Goal: Task Accomplishment & Management: Manage account settings

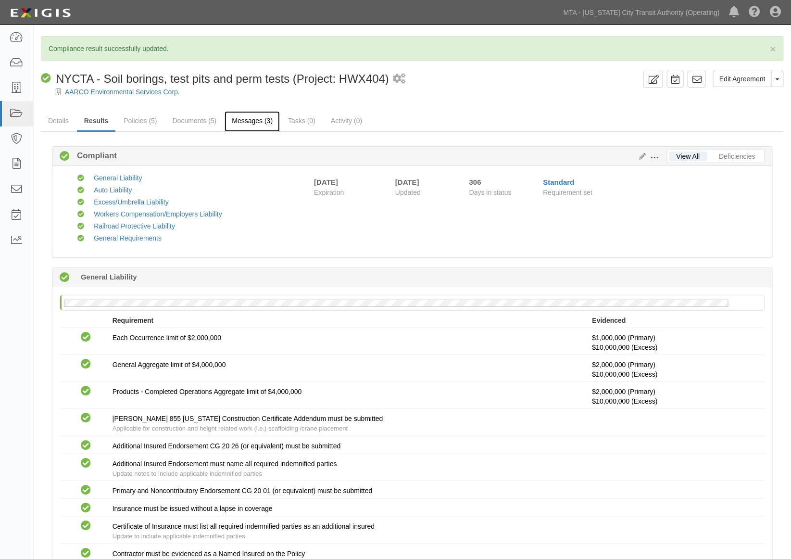
click at [258, 119] on link "Messages (3)" at bounding box center [252, 121] width 55 height 21
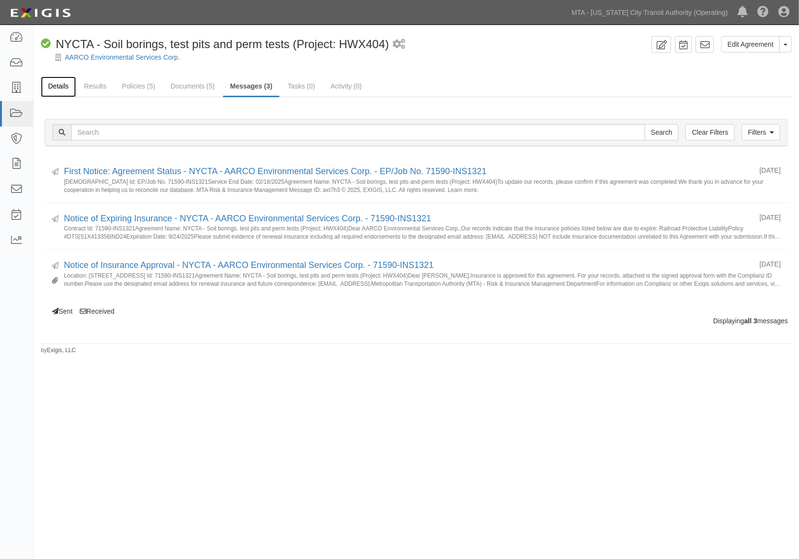
click at [46, 85] on link "Details" at bounding box center [58, 86] width 35 height 21
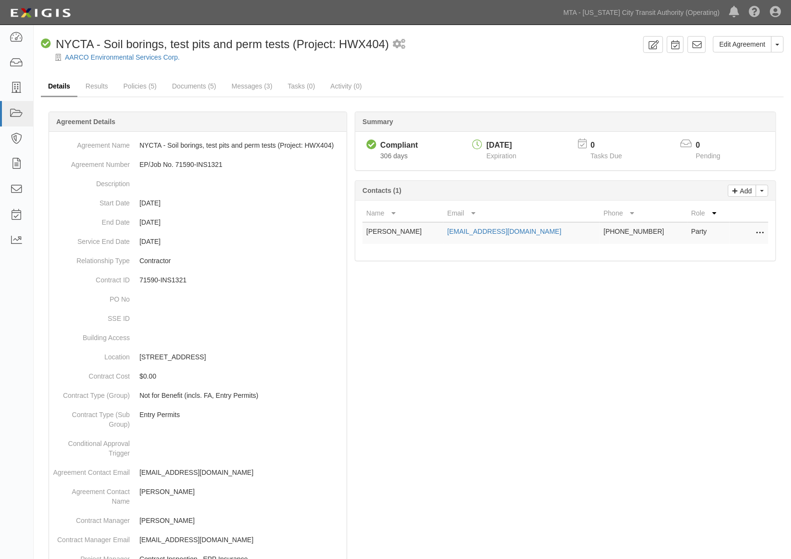
click at [54, 86] on link "Details" at bounding box center [59, 86] width 37 height 21
click at [207, 82] on link "Documents (5)" at bounding box center [194, 86] width 59 height 21
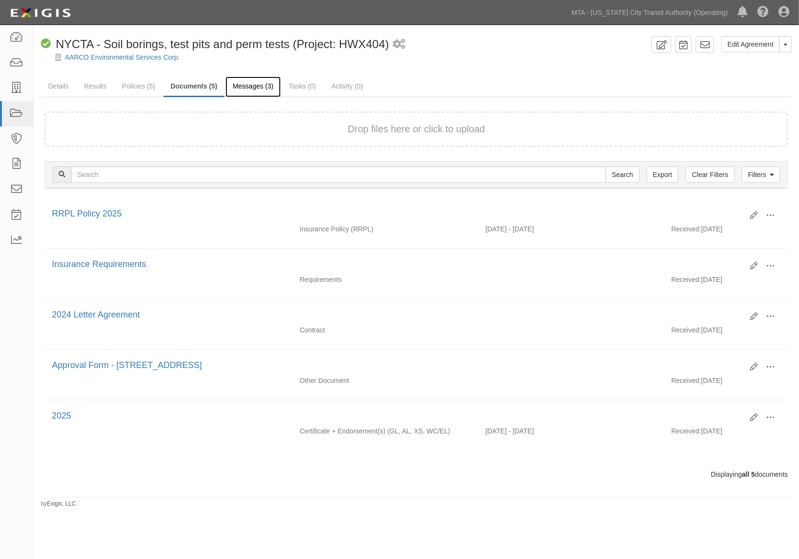
click at [244, 82] on link "Messages (3)" at bounding box center [252, 86] width 55 height 21
click at [136, 82] on link "Policies (5)" at bounding box center [138, 86] width 48 height 21
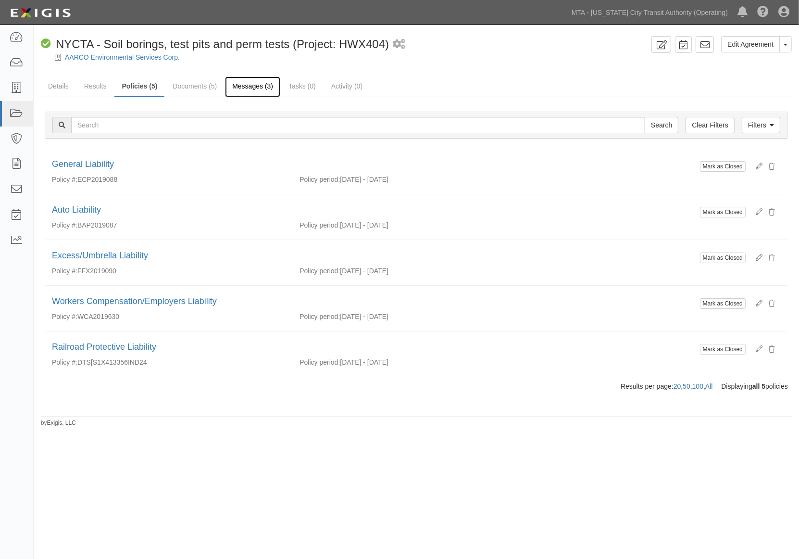
click at [245, 87] on link "Messages (3)" at bounding box center [252, 86] width 55 height 21
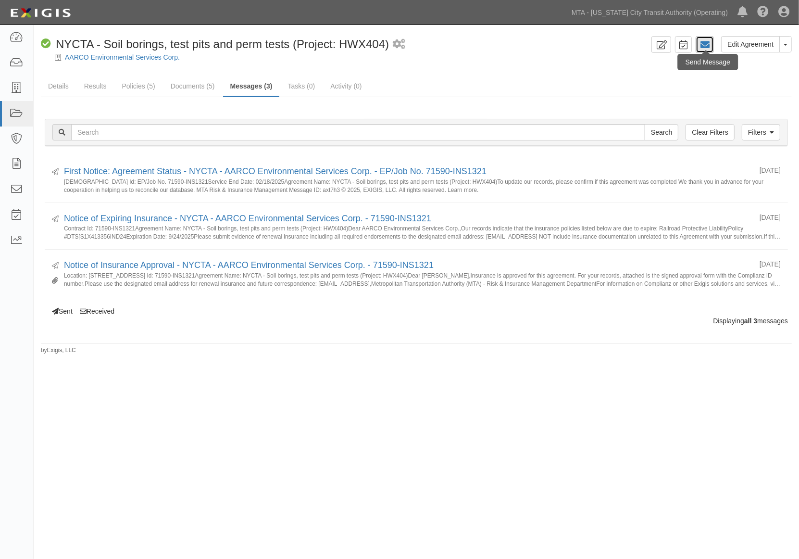
click at [704, 47] on icon at bounding box center [705, 45] width 10 height 10
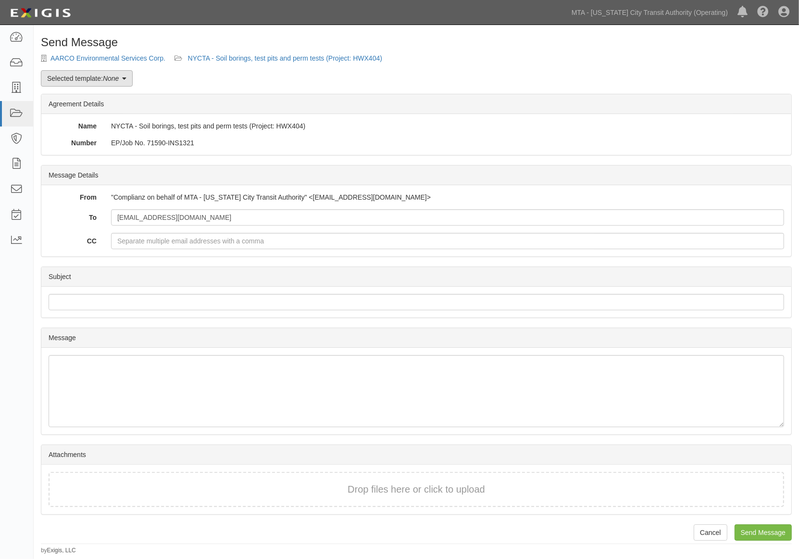
drag, startPoint x: 0, startPoint y: 0, endPoint x: 62, endPoint y: 80, distance: 101.2
click at [62, 80] on link "Selected template: None" at bounding box center [87, 78] width 92 height 16
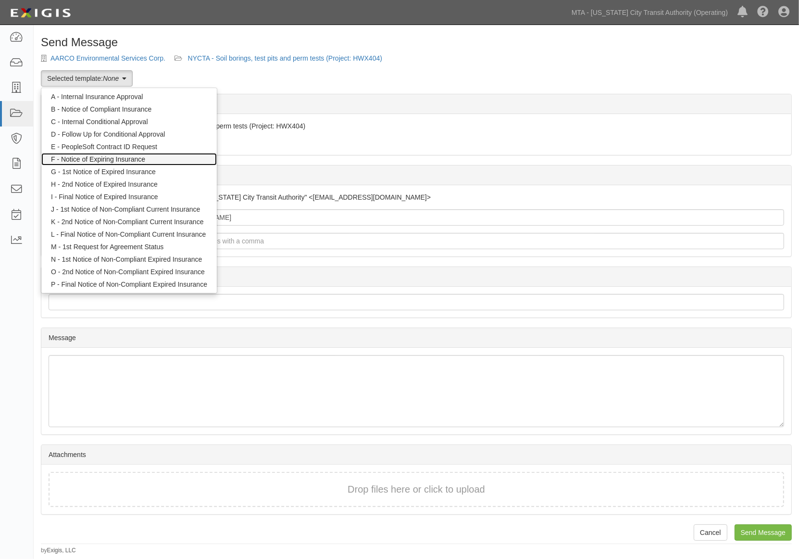
click at [94, 160] on link "F - Notice of Expiring Insurance" at bounding box center [128, 159] width 175 height 13
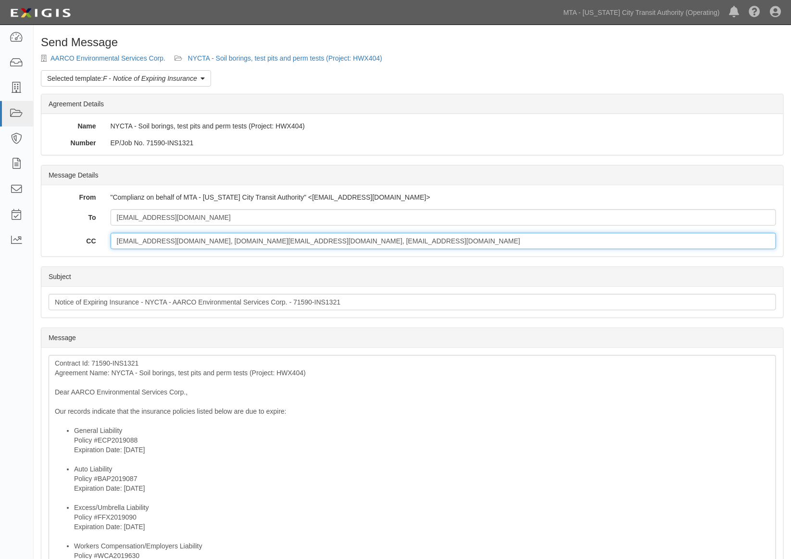
drag, startPoint x: 335, startPoint y: 242, endPoint x: 58, endPoint y: 254, distance: 277.2
click at [60, 255] on div "From "Complianz on behalf of MTA - New York City Transit Authority" <agreement-…" at bounding box center [412, 220] width 742 height 71
click at [218, 237] on input "CC" at bounding box center [443, 241] width 665 height 16
paste input "diana_bertoni@ajg.com"
type input "diana_bertoni@ajg.com"
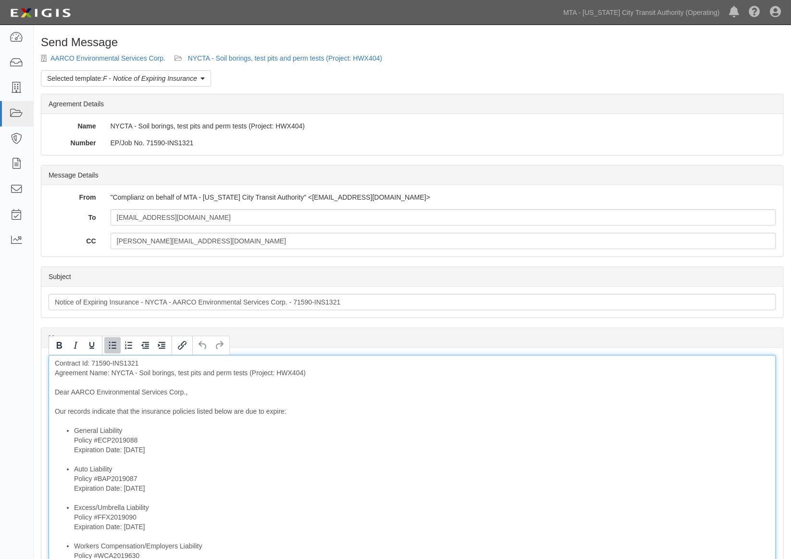
click at [347, 467] on li "Auto Liability Policy #BAP2019087 Expiration Date: 10/13/2025" at bounding box center [422, 483] width 696 height 38
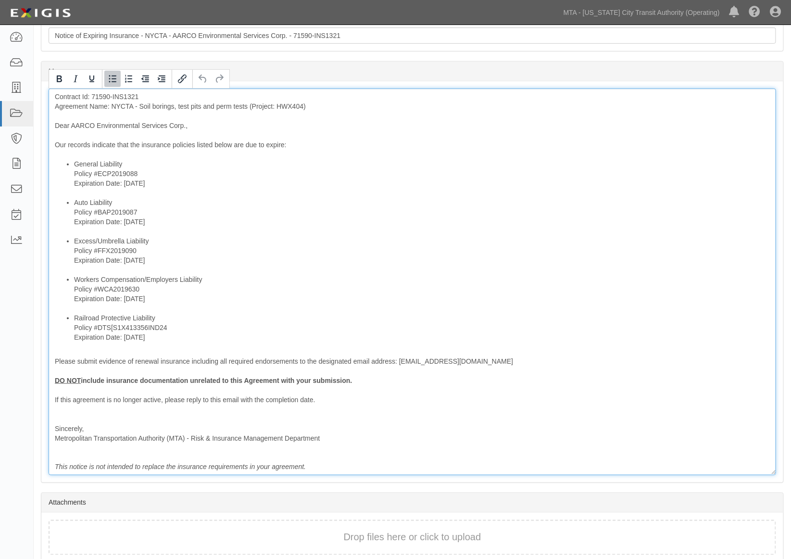
scroll to position [267, 0]
click at [194, 319] on li "Railroad Protective Liability Policy #DTS[S1X413356IND24 Expiration Date: 9/24/…" at bounding box center [422, 327] width 696 height 29
drag, startPoint x: 183, startPoint y: 296, endPoint x: 69, endPoint y: 153, distance: 183.4
click at [69, 153] on div "Contract Id: 71590-INS1321 Agreement Name: NYCTA - Soil borings, test pits and …" at bounding box center [412, 281] width 727 height 387
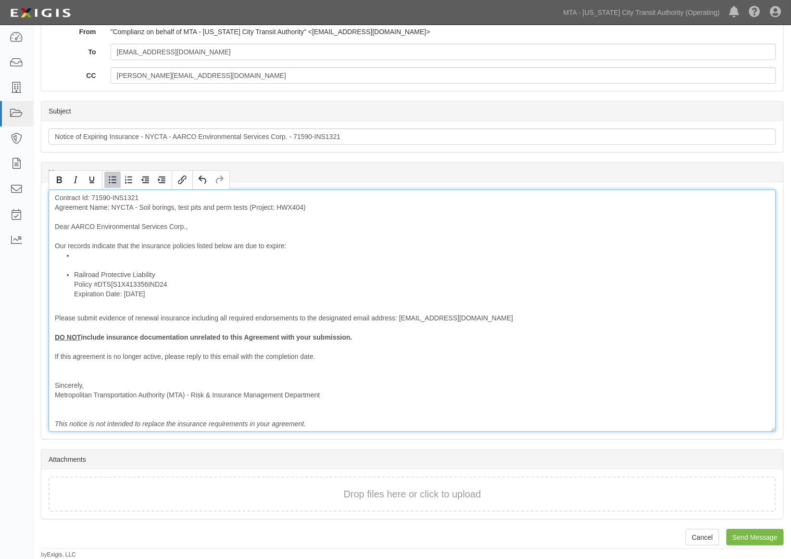
click at [77, 258] on li at bounding box center [422, 259] width 696 height 19
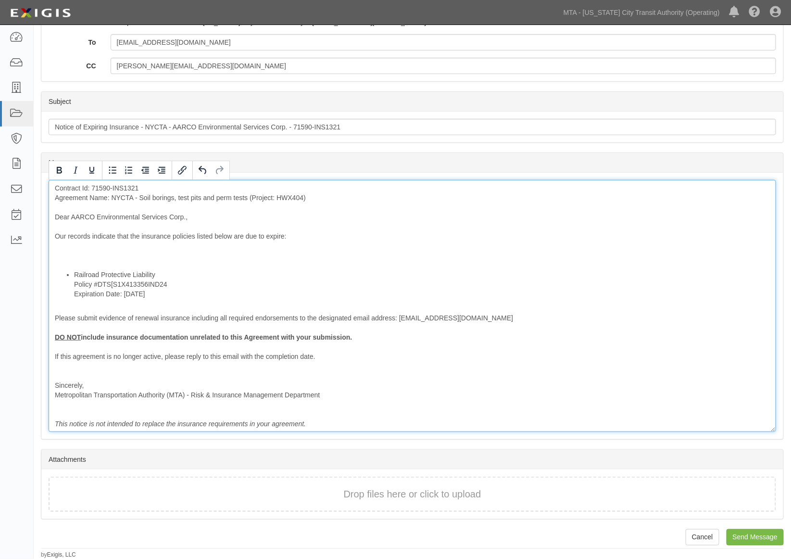
click at [78, 257] on div "Contract Id: 71590-INS1321 Agreement Name: NYCTA - Soil borings, test pits and …" at bounding box center [412, 306] width 727 height 252
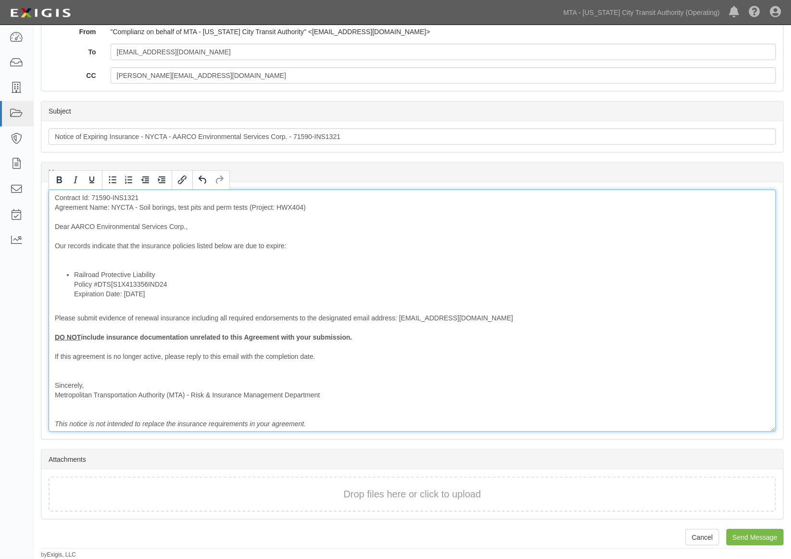
click at [78, 256] on div "Contract Id: 71590-INS1321 Agreement Name: NYCTA - Soil borings, test pits and …" at bounding box center [412, 310] width 727 height 242
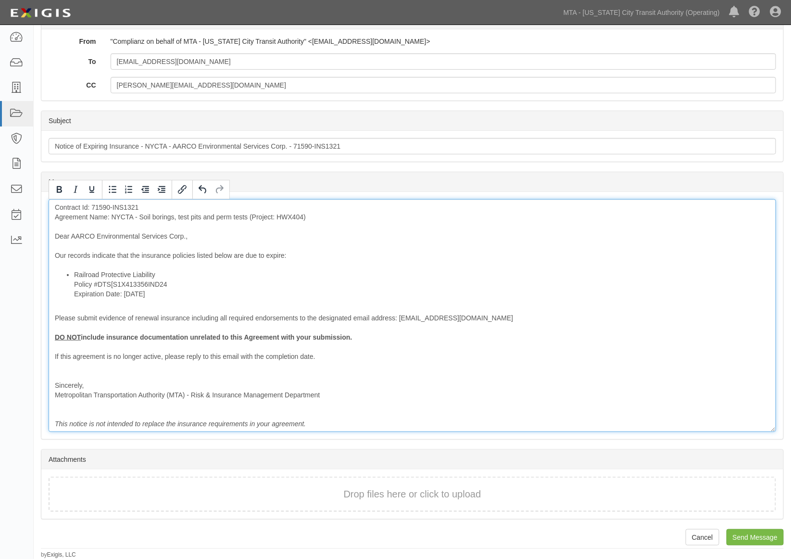
click at [193, 256] on div "Contract Id: 71590-INS1321 Agreement Name: NYCTA - Soil borings, test pits and …" at bounding box center [412, 315] width 727 height 233
click at [236, 260] on div "Contract Id: 71590-INS1321 Agreement Name: NYCTA - Soil borings, test pits and …" at bounding box center [412, 315] width 727 height 233
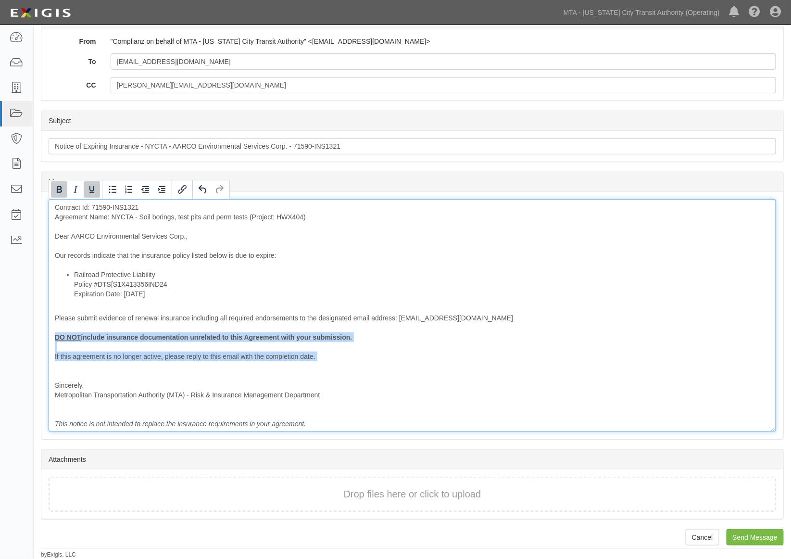
drag, startPoint x: 101, startPoint y: 366, endPoint x: 42, endPoint y: 339, distance: 64.7
click at [42, 339] on div "Message Contract Id: 71590-INS1321 Agreement Name: NYCTA - Soil borings, test p…" at bounding box center [412, 315] width 742 height 247
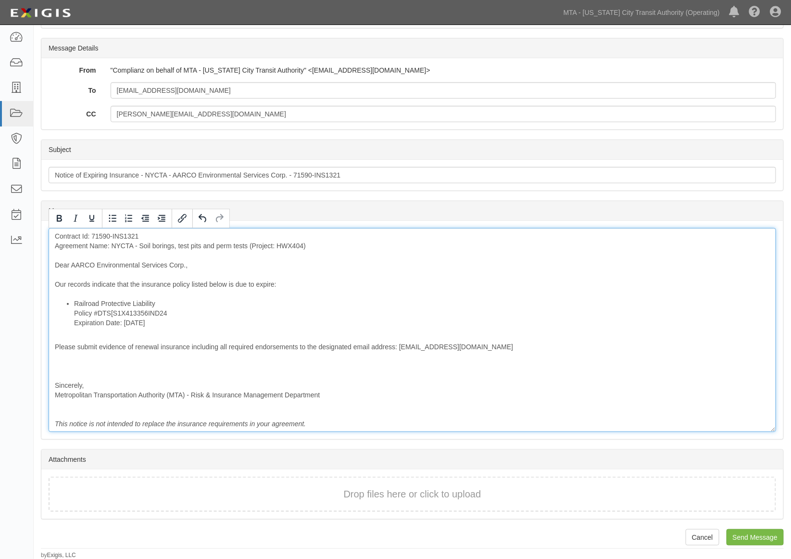
click at [59, 370] on div "Contract Id: 71590-INS1321 Agreement Name: NYCTA - Soil borings, test pits and …" at bounding box center [412, 330] width 727 height 204
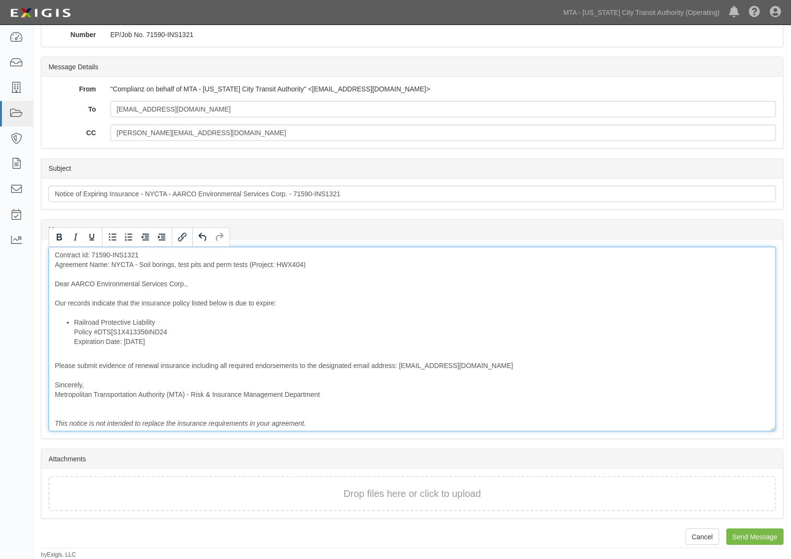
scroll to position [108, 0]
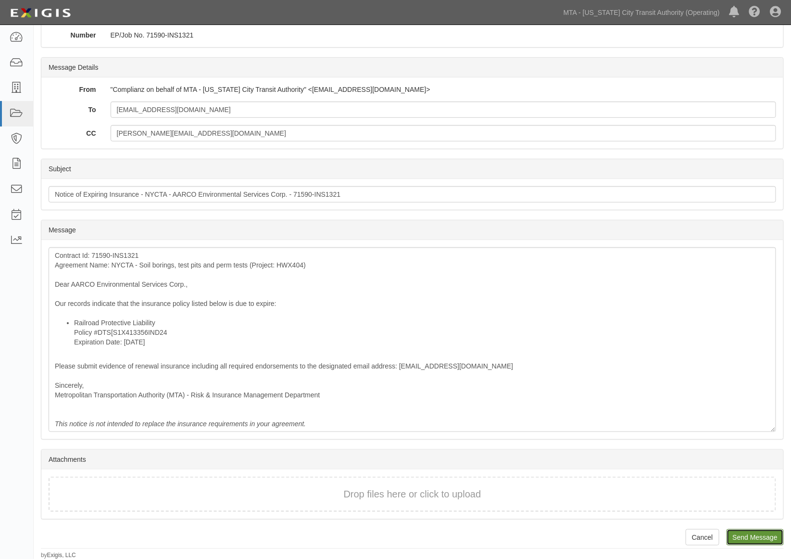
click at [768, 531] on input "Send Message" at bounding box center [754, 537] width 57 height 16
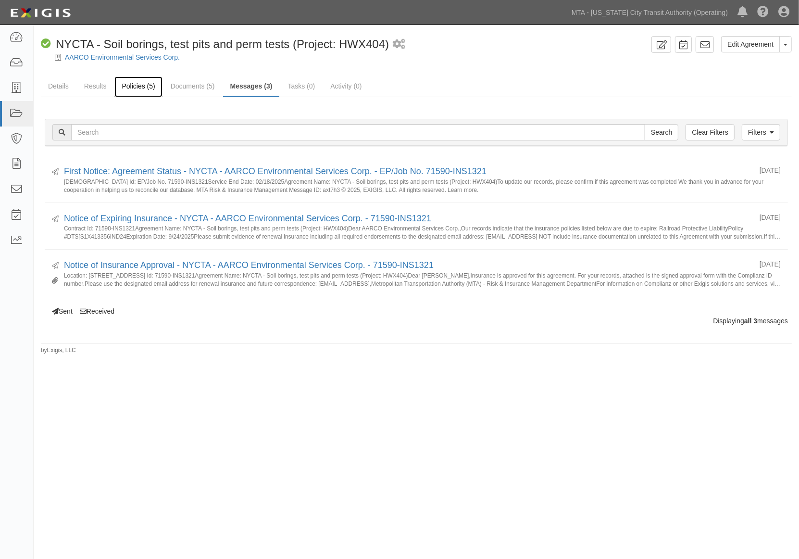
click at [133, 85] on link "Policies (5)" at bounding box center [138, 86] width 48 height 21
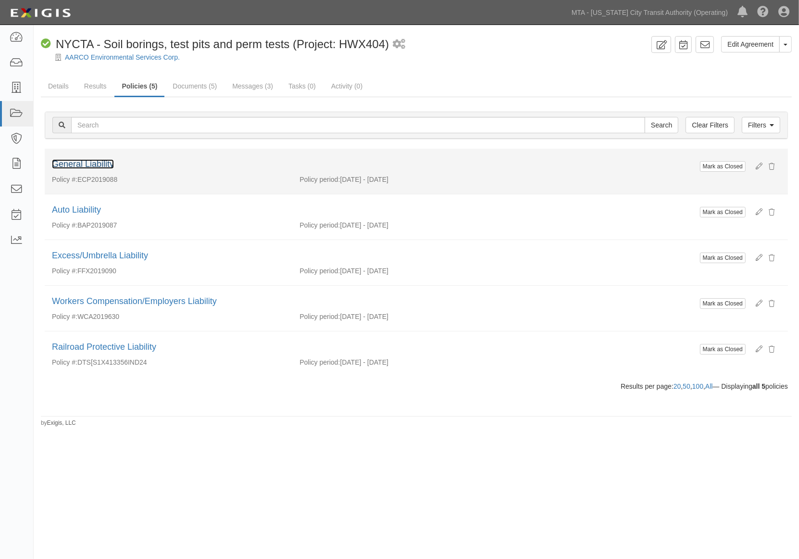
click at [104, 165] on link "General Liability" at bounding box center [83, 164] width 62 height 10
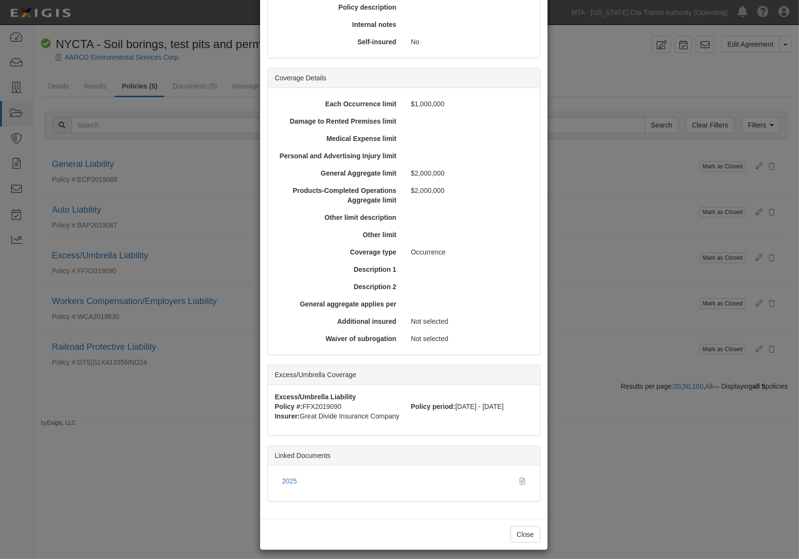
scroll to position [219, 0]
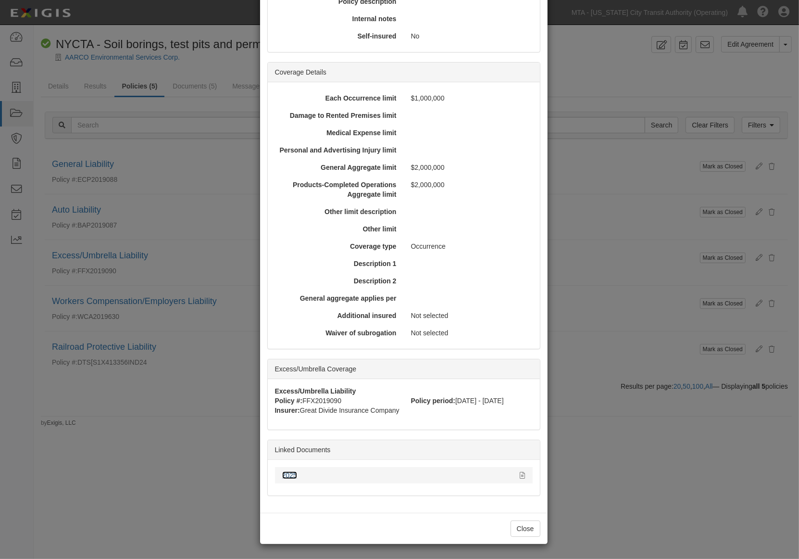
click at [286, 474] on link "2025" at bounding box center [289, 475] width 15 height 8
drag, startPoint x: 646, startPoint y: 506, endPoint x: 434, endPoint y: 434, distance: 223.8
click at [644, 505] on div "× View Policy Mark as Closed Edit Policy Toggle Dropdown Delete Policy Policy S…" at bounding box center [399, 279] width 799 height 559
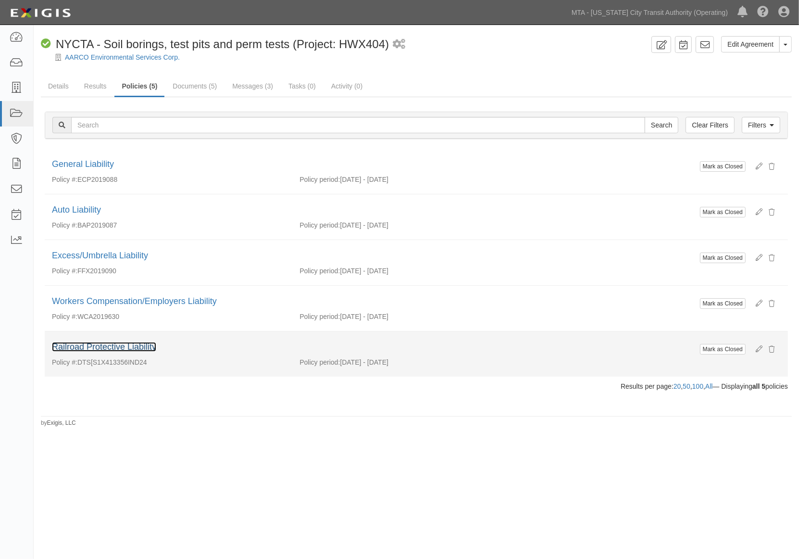
click at [143, 347] on link "Railroad Protective Liability" at bounding box center [104, 347] width 104 height 10
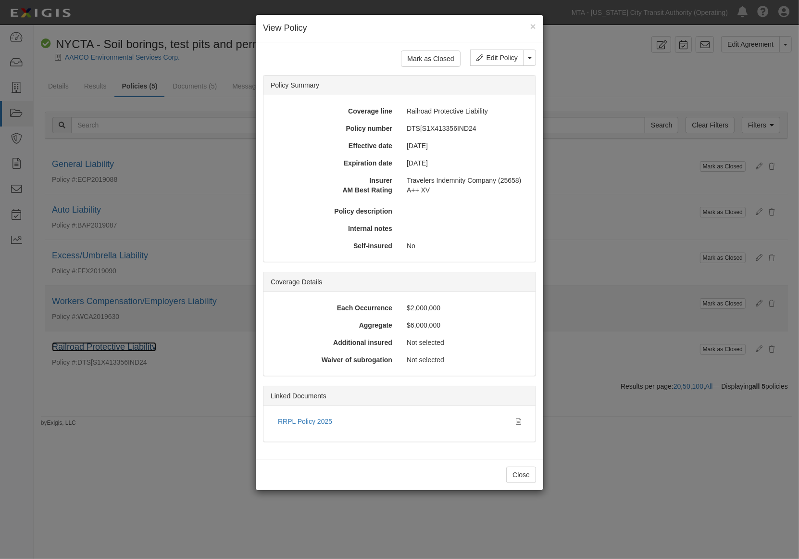
scroll to position [0, 0]
click at [518, 419] on icon at bounding box center [518, 421] width 5 height 7
click at [527, 475] on button "Close" at bounding box center [521, 474] width 30 height 16
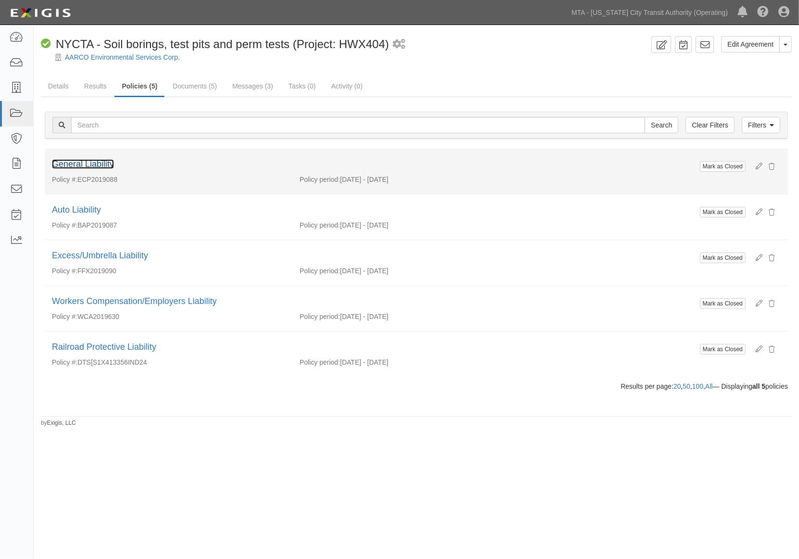
click at [106, 162] on link "General Liability" at bounding box center [83, 164] width 62 height 10
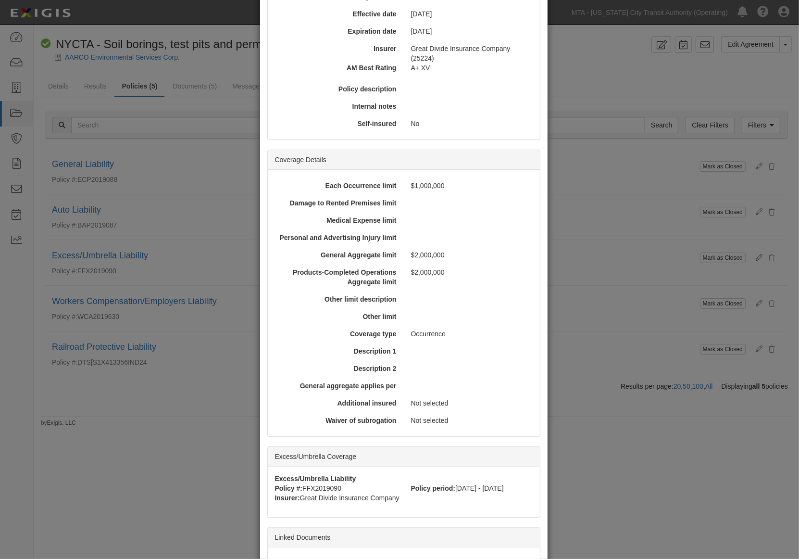
scroll to position [160, 0]
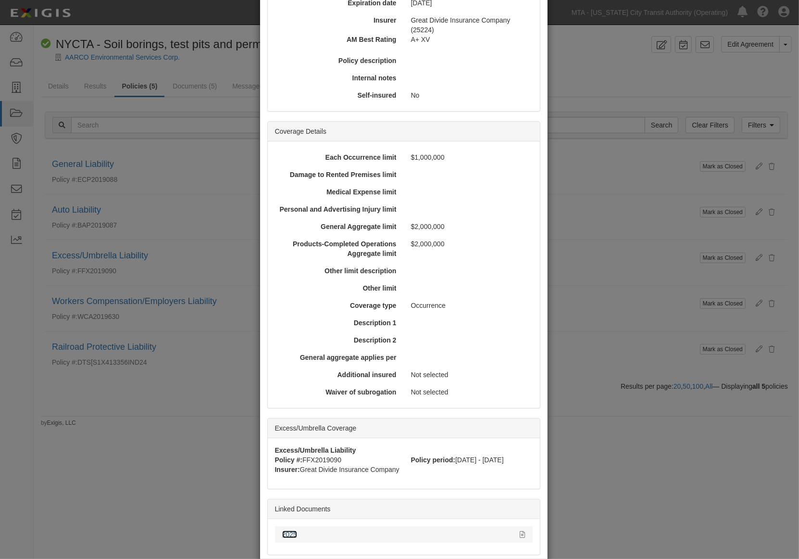
click at [284, 532] on link "2025" at bounding box center [289, 534] width 15 height 8
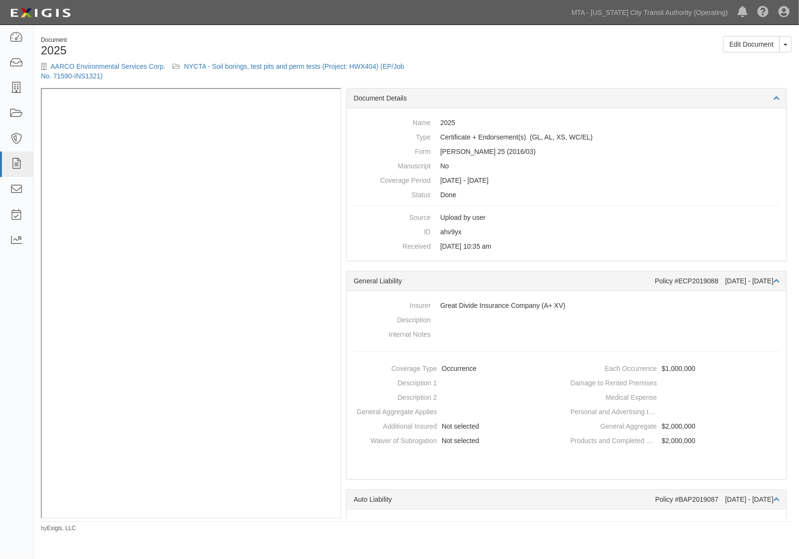
click at [688, 70] on div "Document 2025 AARCO Environmental Services Corp. NYCTA - Soil borings, test pit…" at bounding box center [416, 62] width 765 height 52
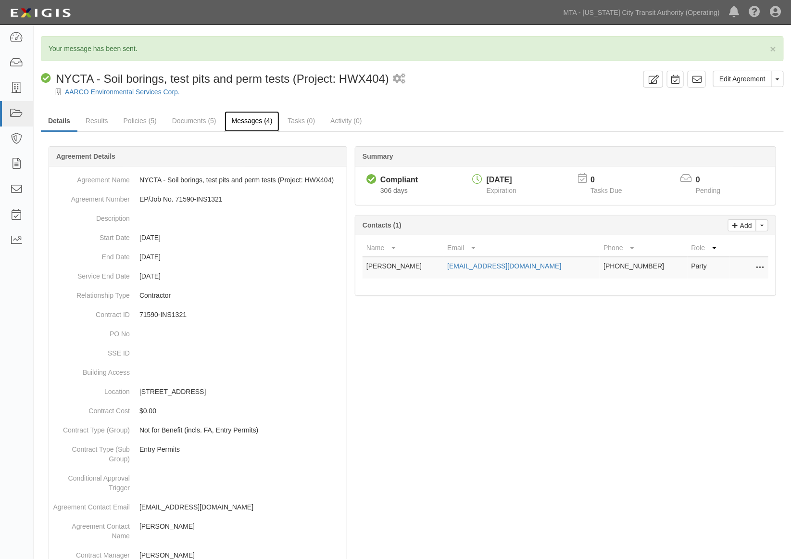
click at [268, 121] on link "Messages (4)" at bounding box center [252, 121] width 55 height 21
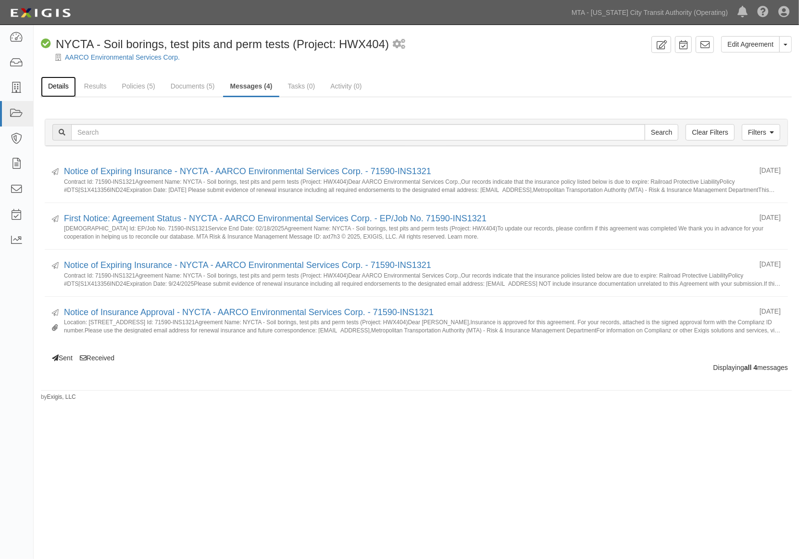
click at [55, 84] on link "Details" at bounding box center [58, 86] width 35 height 21
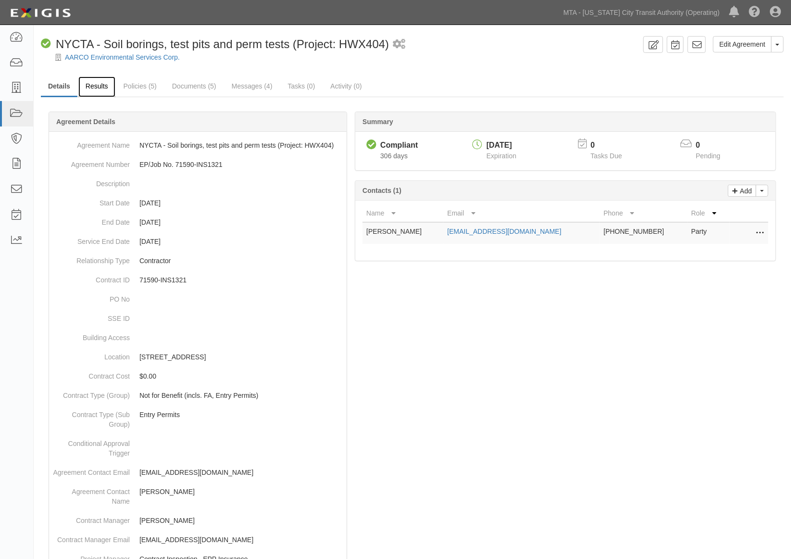
click at [89, 87] on link "Results" at bounding box center [96, 86] width 37 height 21
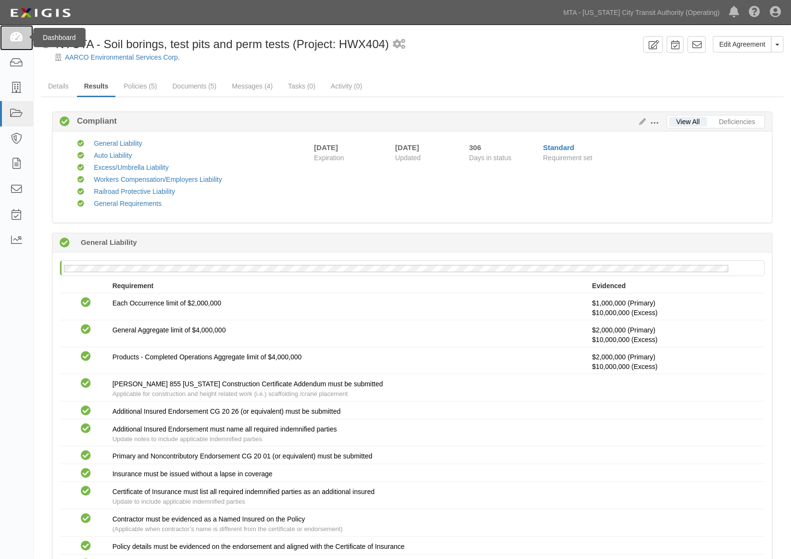
click at [18, 34] on icon at bounding box center [16, 37] width 13 height 11
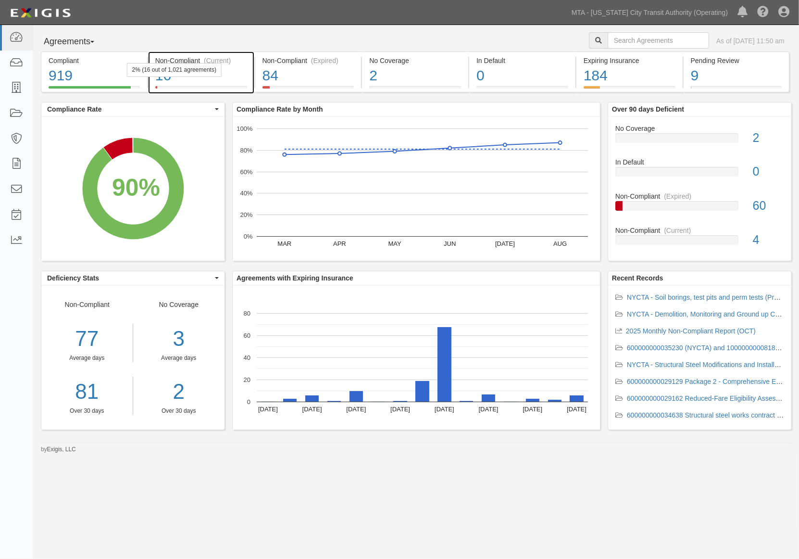
click at [225, 82] on div "16" at bounding box center [201, 75] width 92 height 21
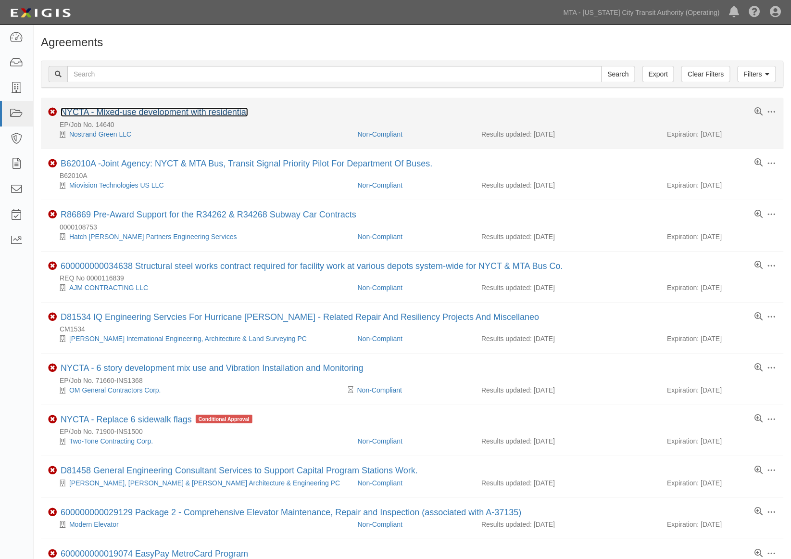
click at [121, 111] on link "NYCTA - Mixed-use development with residential" at bounding box center [155, 112] width 188 height 10
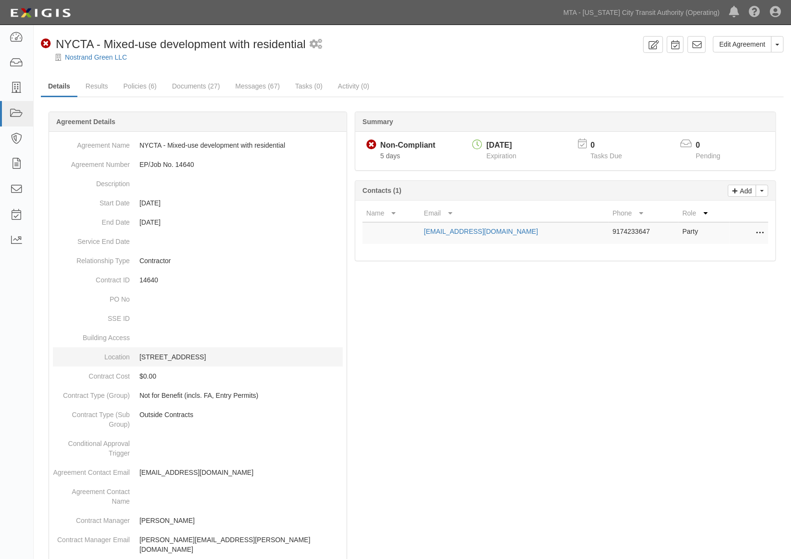
drag, startPoint x: 138, startPoint y: 354, endPoint x: 206, endPoint y: 356, distance: 68.3
click at [206, 356] on dd "[STREET_ADDRESS]" at bounding box center [198, 356] width 290 height 19
copy p "[STREET_ADDRESS],"
click at [545, 410] on div at bounding box center [412, 531] width 743 height 811
click at [779, 45] on span "button" at bounding box center [777, 45] width 4 height 2
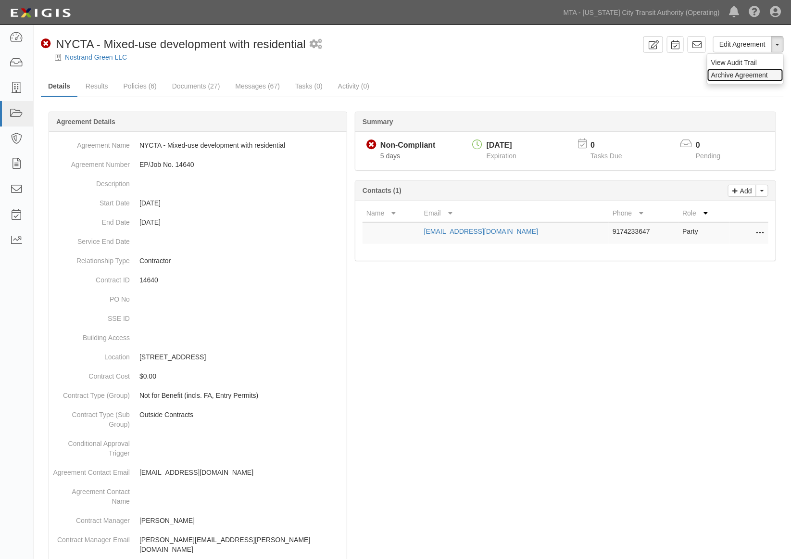
click at [718, 75] on link "Archive Agreement" at bounding box center [745, 75] width 76 height 13
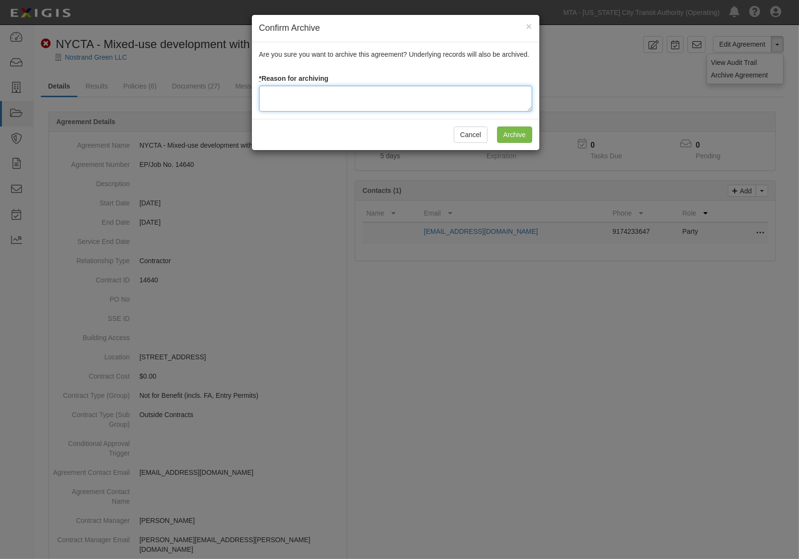
drag, startPoint x: 306, startPoint y: 101, endPoint x: 306, endPoint y: 73, distance: 27.9
click at [305, 101] on textarea at bounding box center [395, 99] width 273 height 26
type textarea "Completed"
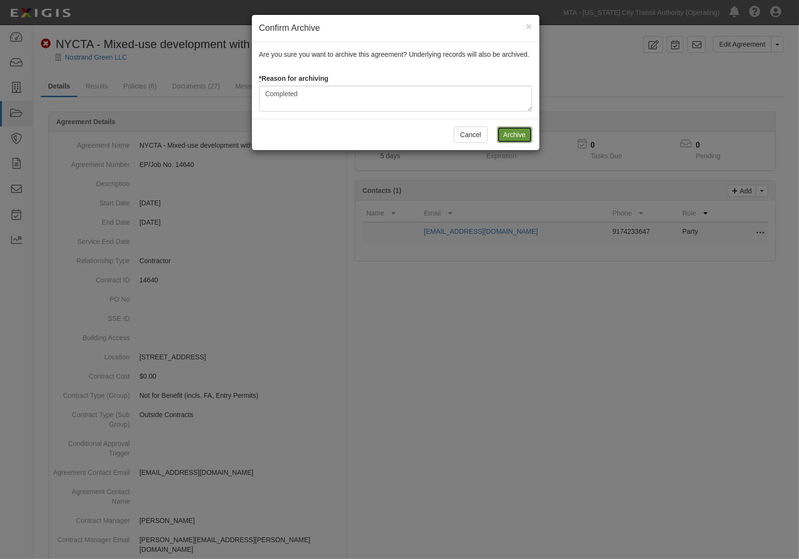
click at [508, 137] on input "Archive" at bounding box center [514, 134] width 35 height 16
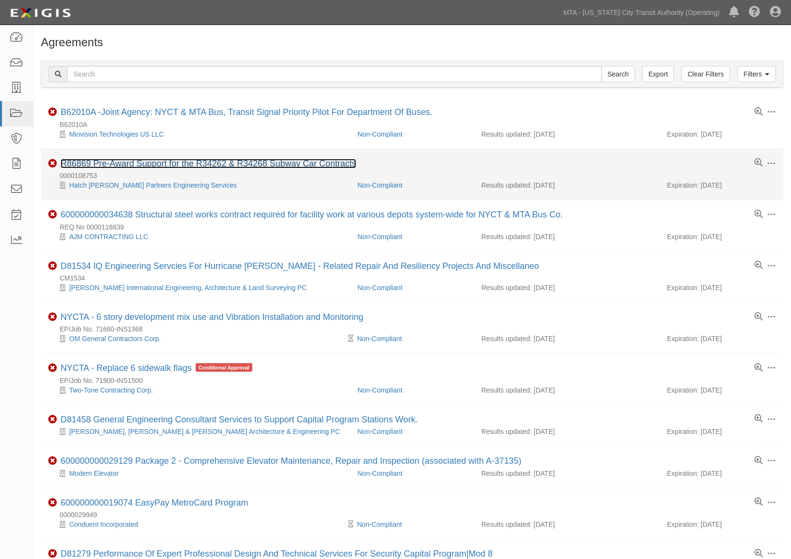
click at [273, 161] on link "R86869 Pre-Award Support for the R34262 & R34268 Subway Car Contracts" at bounding box center [209, 164] width 296 height 10
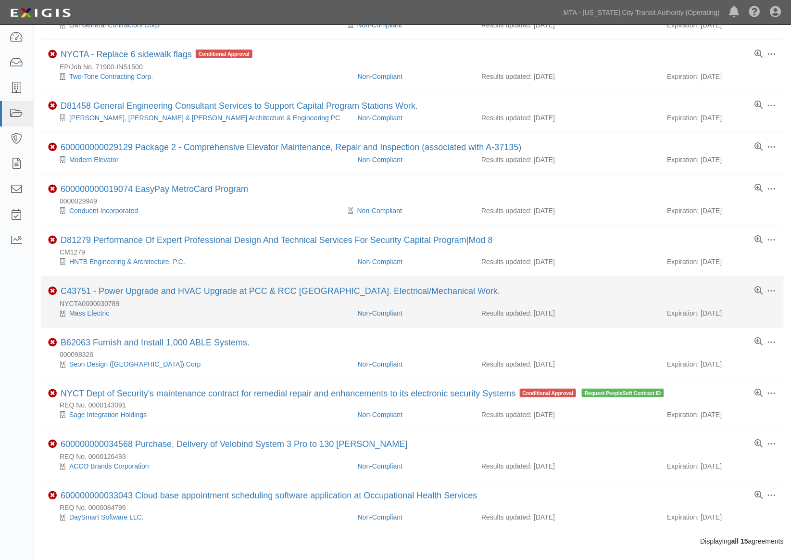
scroll to position [320, 0]
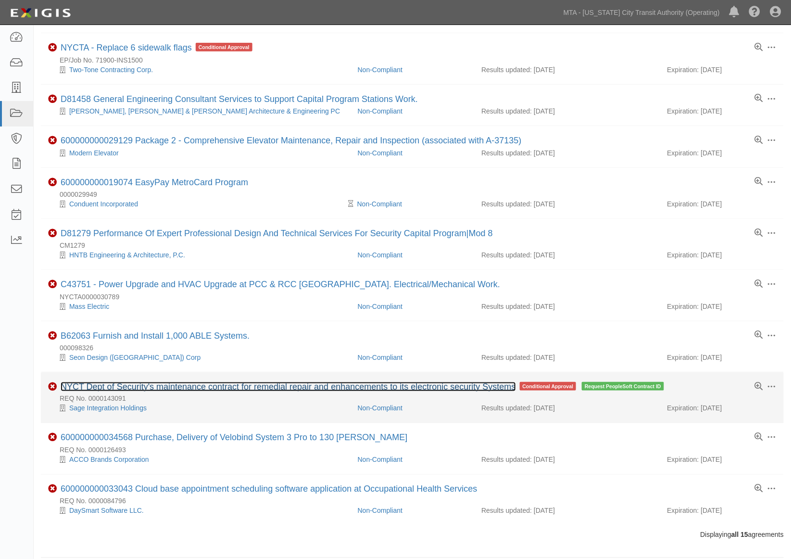
click at [189, 391] on link "NYCT Dept of Security's maintenance contract for remedial repair and enhancemen…" at bounding box center [288, 387] width 455 height 10
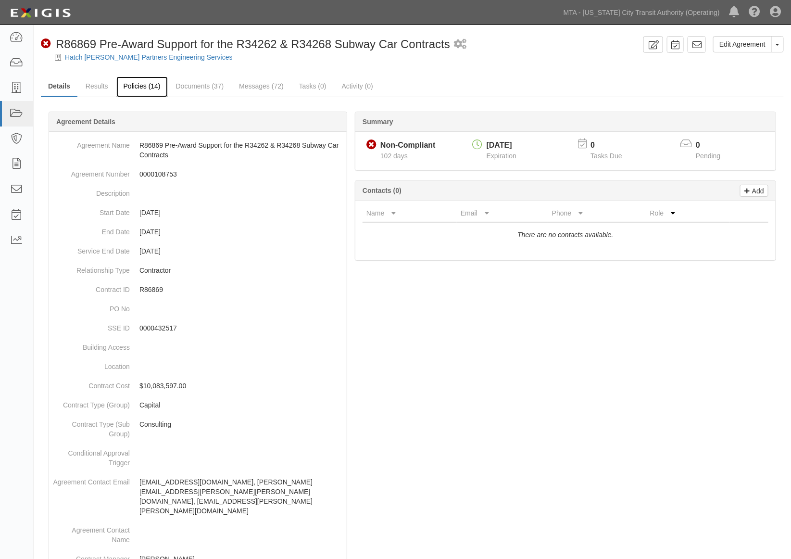
click at [141, 82] on link "Policies (14)" at bounding box center [141, 86] width 51 height 21
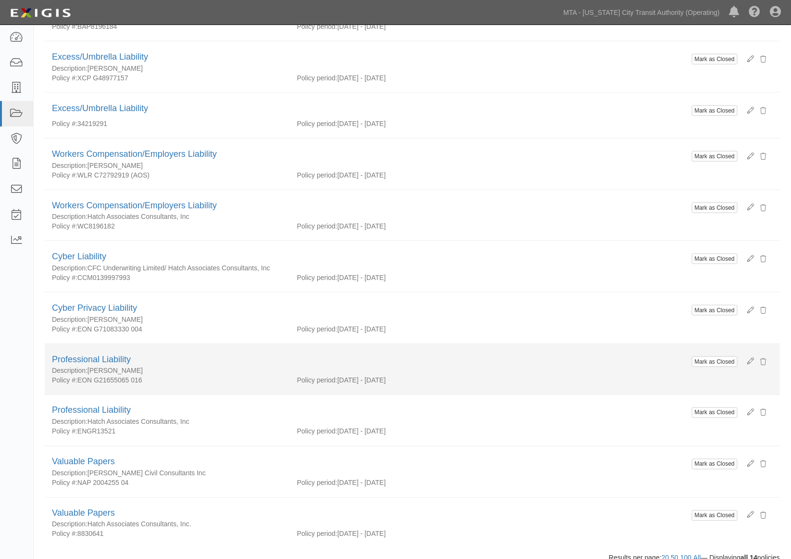
scroll to position [353, 0]
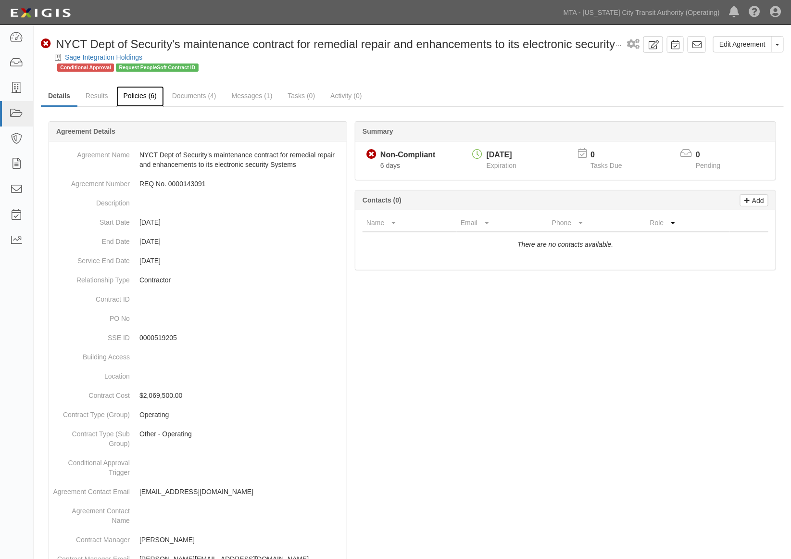
click at [146, 93] on link "Policies (6)" at bounding box center [140, 96] width 48 height 21
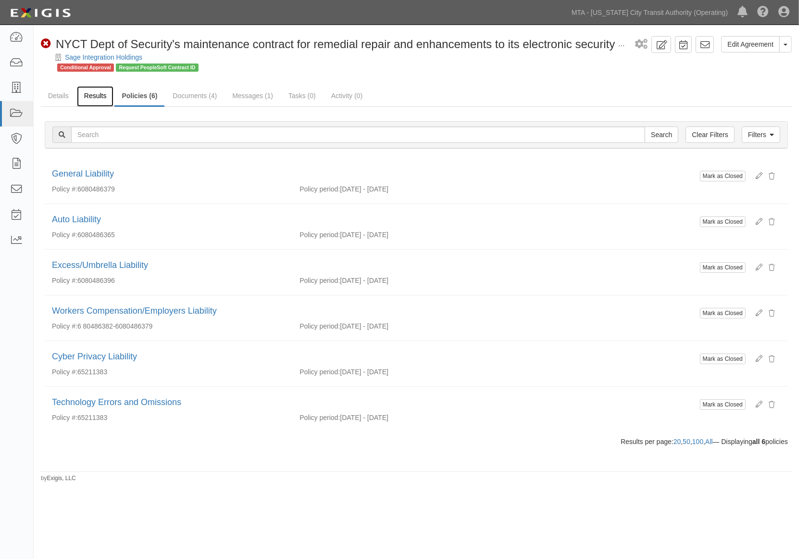
click at [92, 90] on link "Results" at bounding box center [95, 96] width 37 height 21
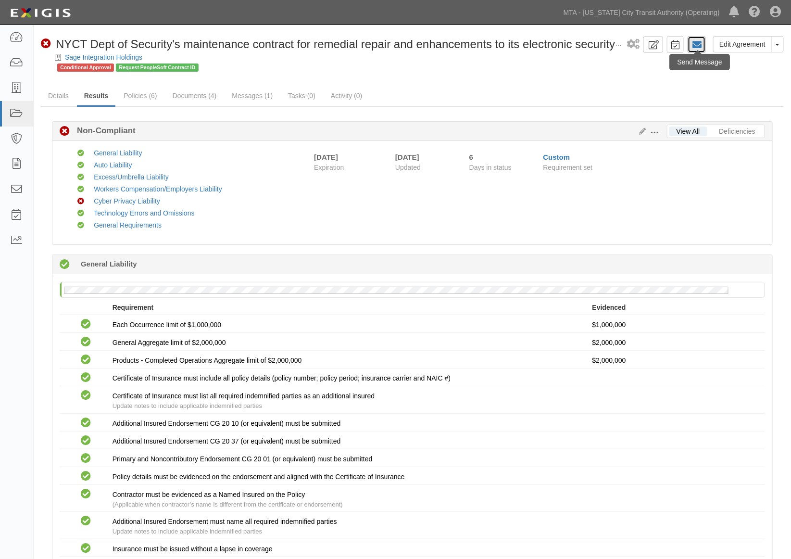
click at [699, 45] on icon at bounding box center [697, 45] width 10 height 10
click at [244, 99] on link "Messages (1)" at bounding box center [252, 96] width 55 height 21
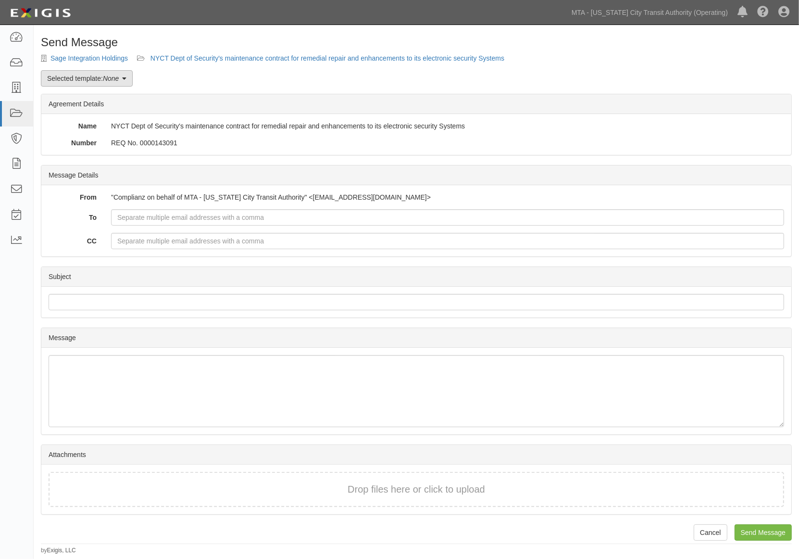
click at [107, 82] on em "None" at bounding box center [111, 79] width 16 height 8
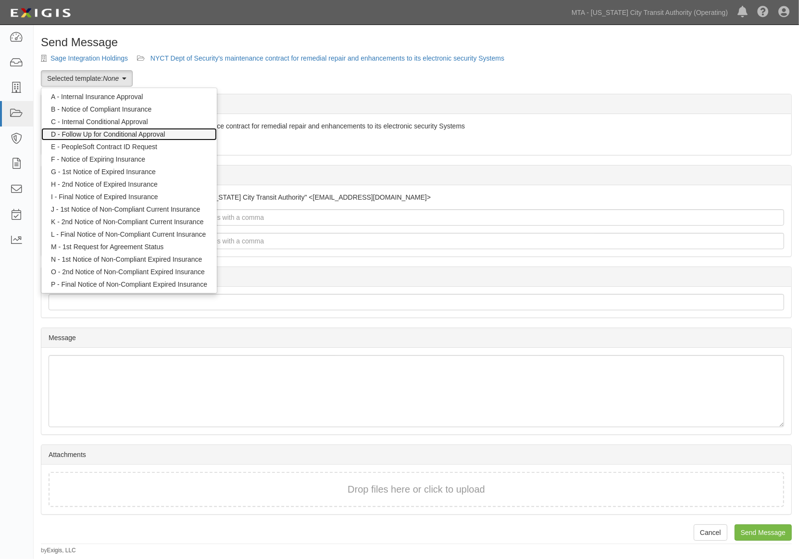
click at [93, 131] on link "D - Follow Up for Conditional Approval" at bounding box center [128, 134] width 175 height 13
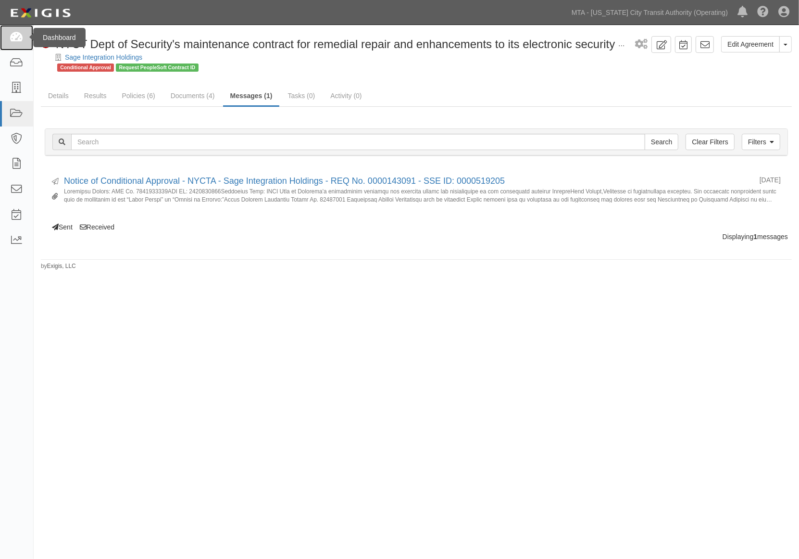
click at [18, 43] on link at bounding box center [16, 37] width 33 height 25
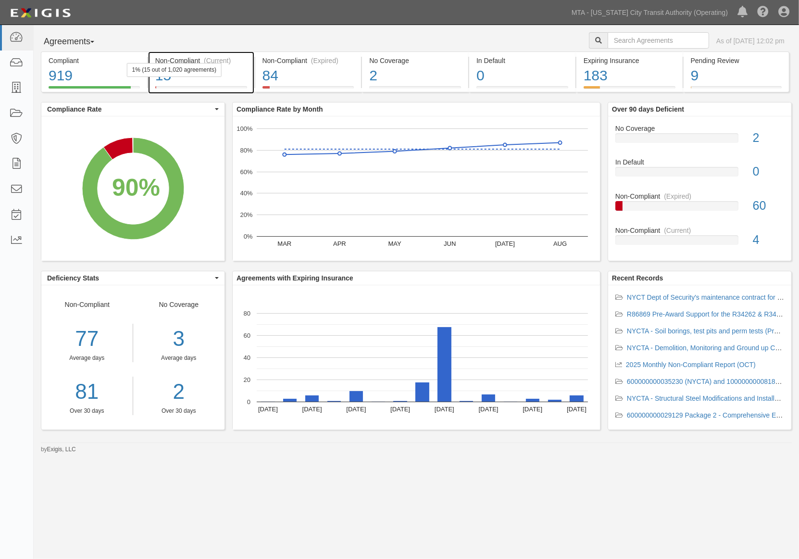
click at [235, 77] on div "15" at bounding box center [201, 75] width 92 height 21
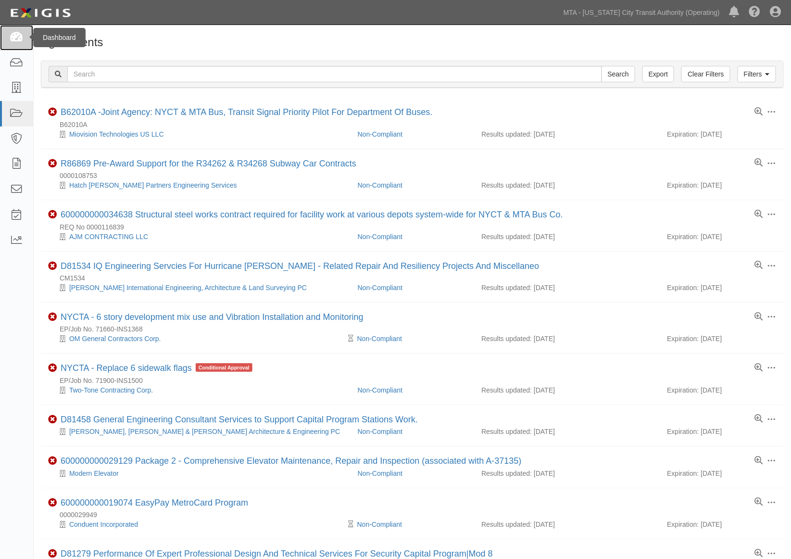
click at [8, 36] on link at bounding box center [16, 37] width 33 height 25
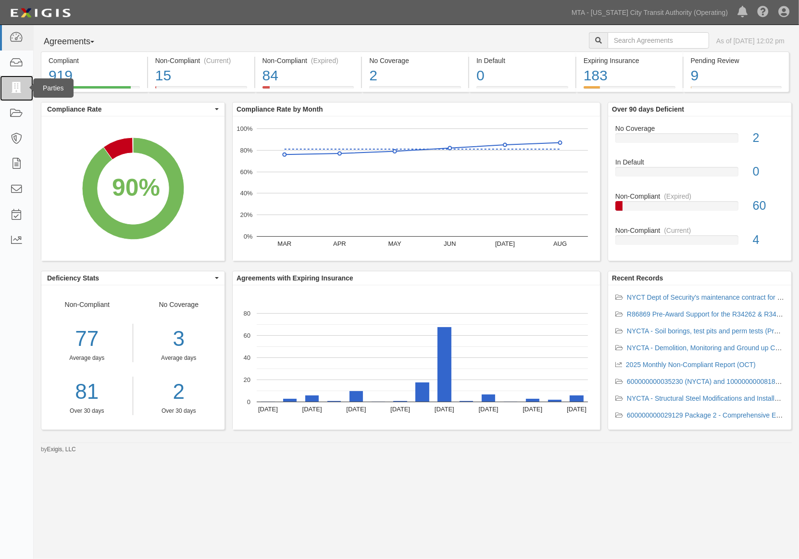
click at [17, 89] on icon at bounding box center [16, 88] width 13 height 11
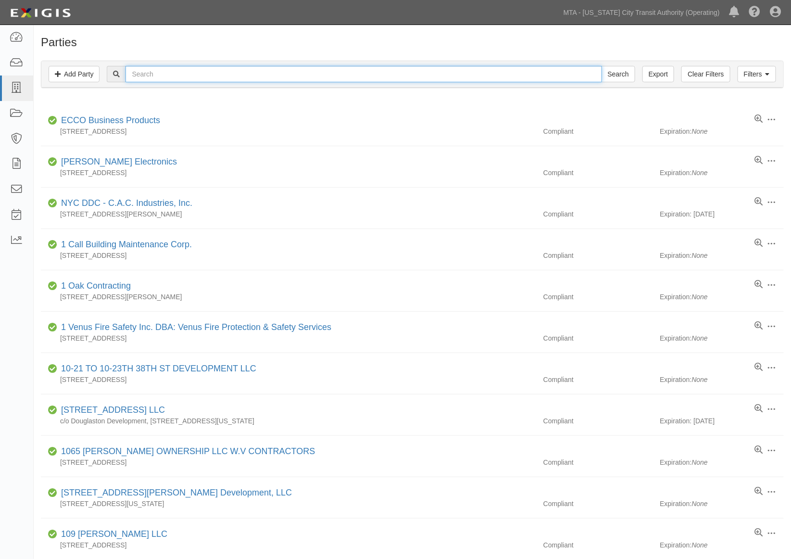
click at [222, 69] on input "text" at bounding box center [363, 74] width 476 height 16
type input "Pitney"
click at [601, 66] on input "Search" at bounding box center [618, 74] width 34 height 16
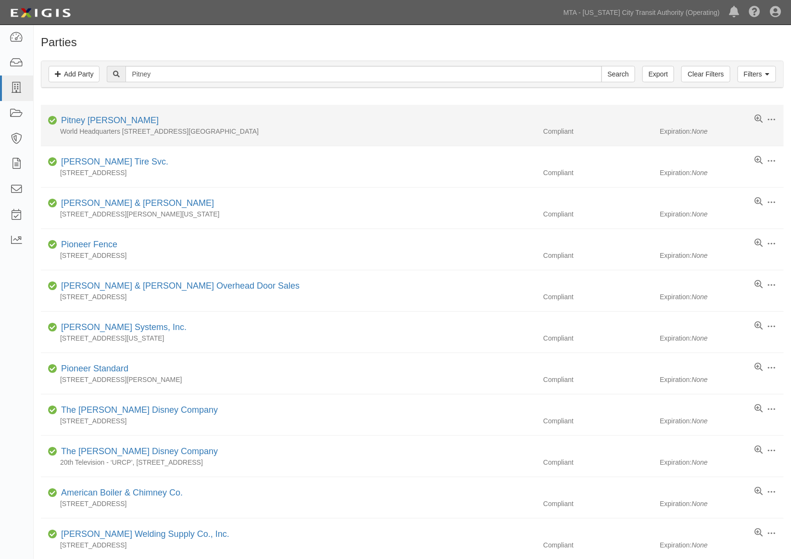
click at [106, 127] on div "World Headquarters [STREET_ADDRESS][GEOGRAPHIC_DATA]" at bounding box center [288, 131] width 495 height 10
click at [106, 124] on link "Pitney [PERSON_NAME]" at bounding box center [110, 120] width 98 height 10
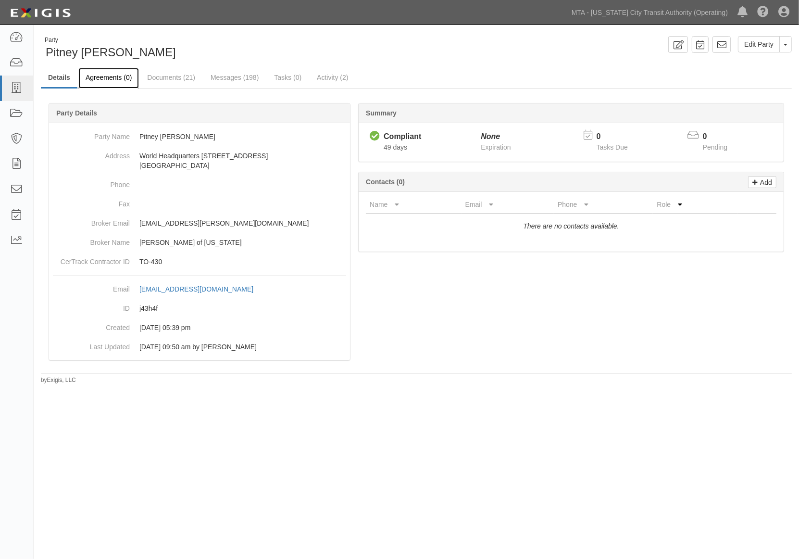
click at [113, 79] on link "Agreements (0)" at bounding box center [108, 78] width 61 height 21
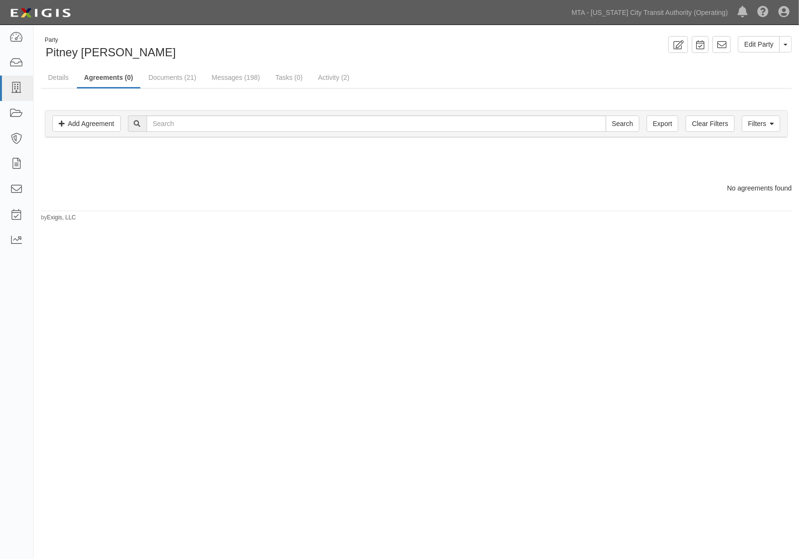
click at [497, 401] on div "Party Pitney Bowes Edit Party Toggle Party Dropdown View Audit Trail Archive Pa…" at bounding box center [399, 280] width 799 height 503
drag, startPoint x: 109, startPoint y: 122, endPoint x: 100, endPoint y: 122, distance: 9.1
click at [108, 122] on link "Add Agreement" at bounding box center [86, 123] width 68 height 16
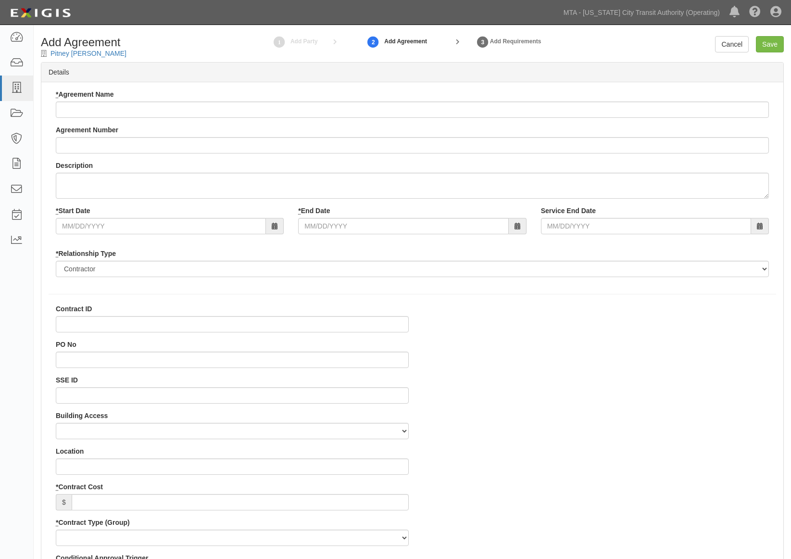
select select
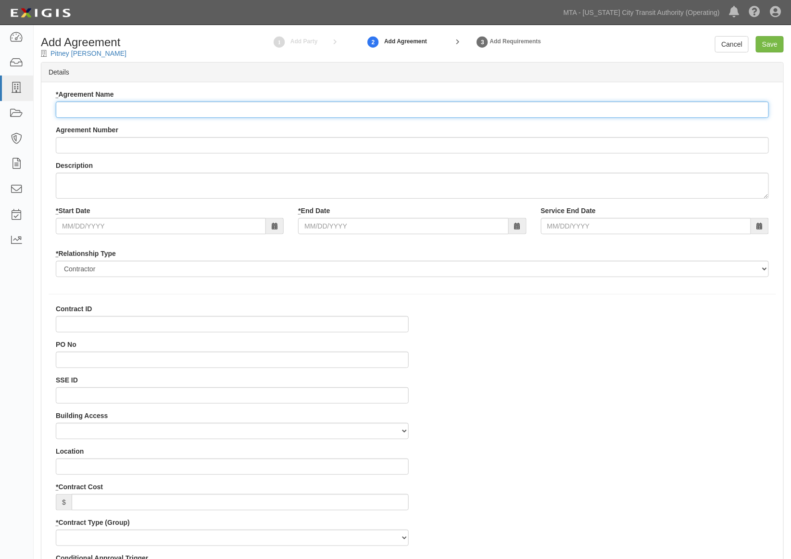
click at [116, 107] on input "* Agreement Name" at bounding box center [412, 109] width 713 height 16
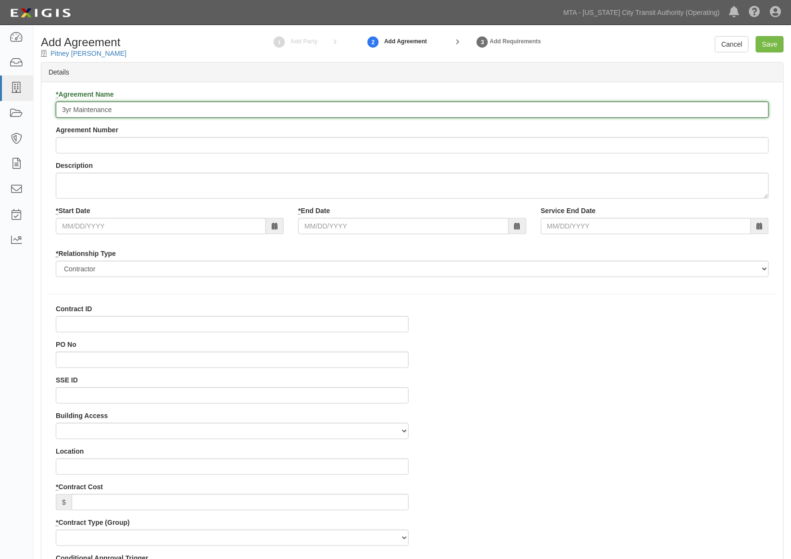
drag, startPoint x: 73, startPoint y: 108, endPoint x: 120, endPoint y: 108, distance: 47.1
click at [120, 108] on input "3yr Maintenance" at bounding box center [412, 109] width 713 height 16
paste input "Leasing Pitney Bowes Postage Mail Machine with Annual Maintenance"
type input "3yr Leasing Pitney [PERSON_NAME] Postage Mail Machine with Annual Maintenance"
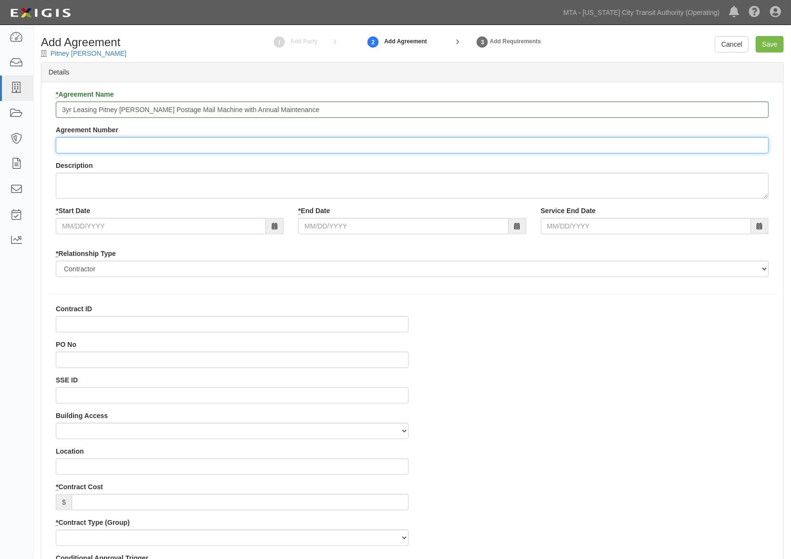
click at [150, 144] on input "Agreement Number" at bounding box center [412, 145] width 713 height 16
type input "REQ No. 0000140807"
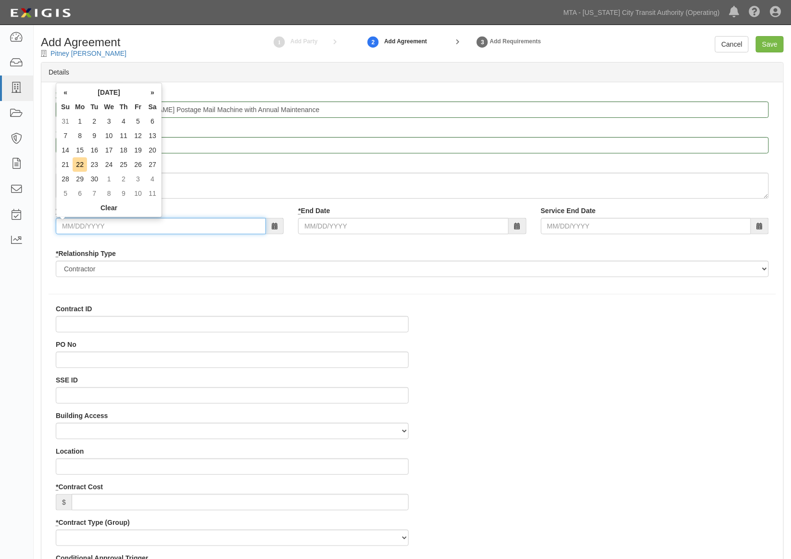
click at [87, 224] on input "* Start Date" at bounding box center [161, 226] width 210 height 16
type input "09/22/2025"
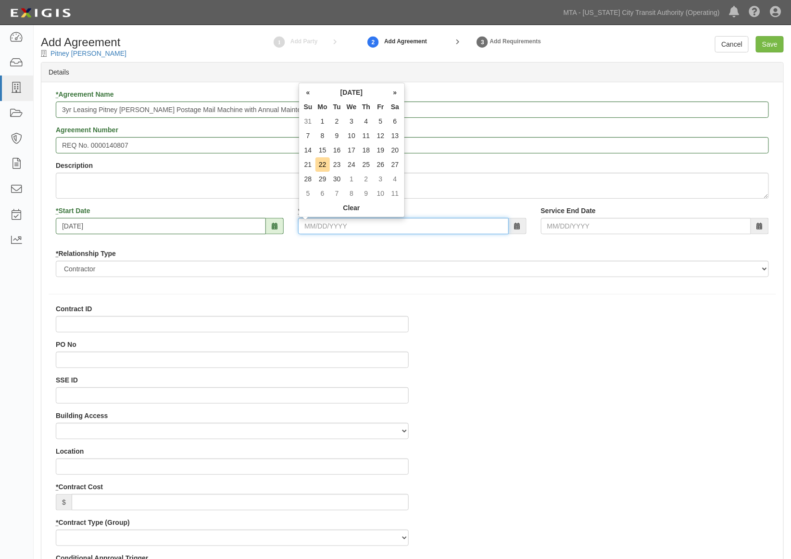
click at [439, 226] on input "* End Date" at bounding box center [403, 226] width 210 height 16
type input "09/22/2028"
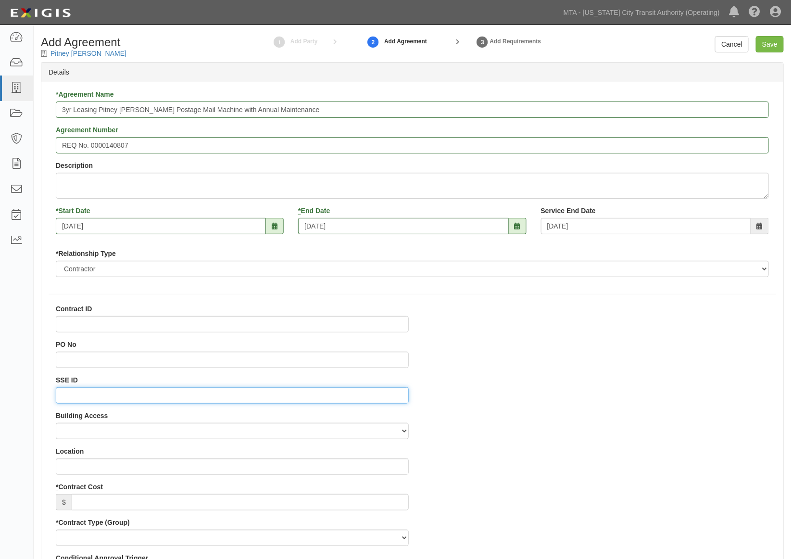
drag, startPoint x: 83, startPoint y: 396, endPoint x: 82, endPoint y: 384, distance: 12.5
click at [82, 396] on input "SSE ID" at bounding box center [232, 395] width 353 height 16
type input "0000523195"
drag, startPoint x: 645, startPoint y: 422, endPoint x: 649, endPoint y: 429, distance: 8.4
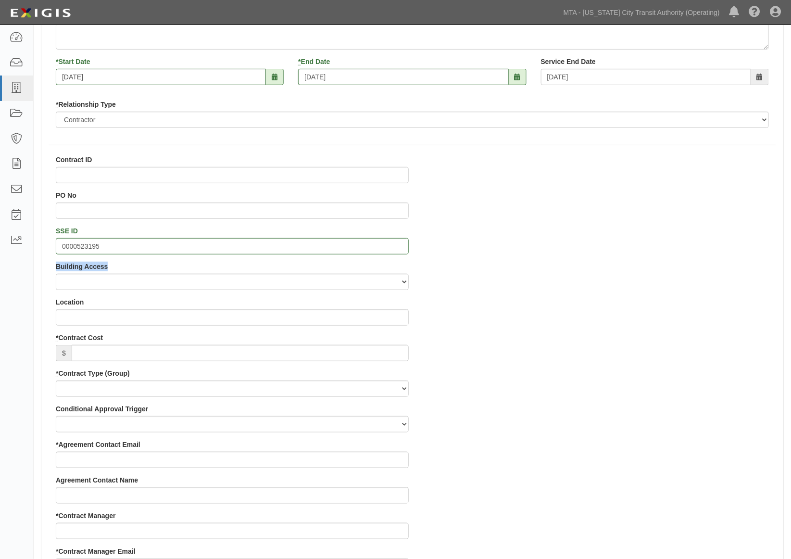
scroll to position [213, 0]
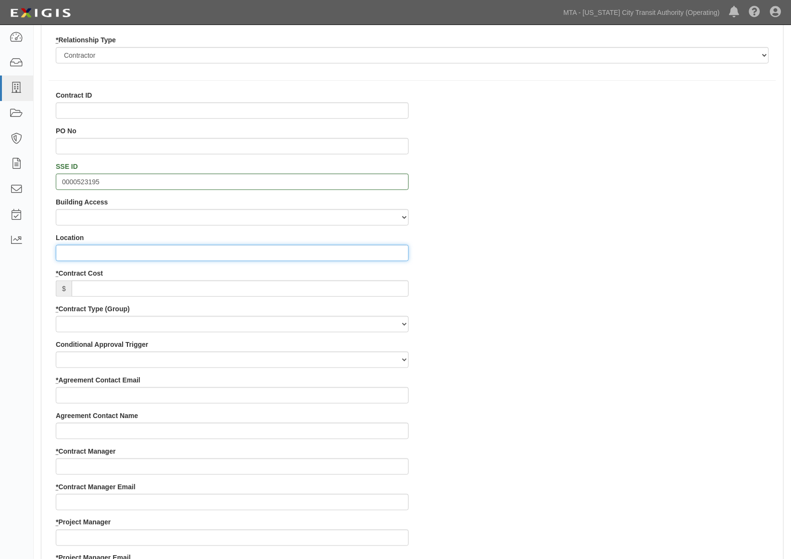
click at [100, 250] on input "Location" at bounding box center [232, 253] width 353 height 16
type input "throughout NYCT"
click at [117, 284] on input "* Contract Cost" at bounding box center [240, 288] width 337 height 16
type input "115,000"
click at [526, 367] on div "Contract ID PO No SSE ID 0000523195 Building Access 2 Broadway 341/345/347 BREP…" at bounding box center [412, 534] width 742 height 889
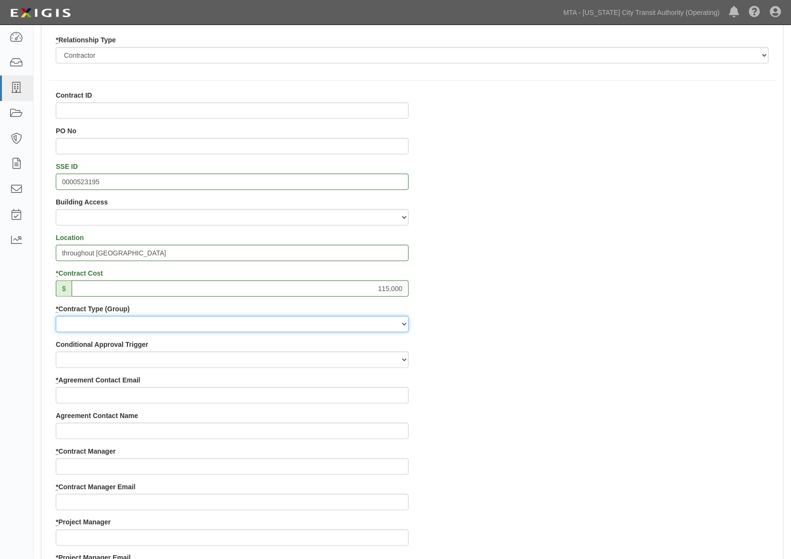
click at [113, 324] on select "Capital Operating Not for Benefit (incls. FA, Entry Permits) Real Estate Other" at bounding box center [232, 324] width 353 height 16
select select "102"
click at [56, 316] on select "Capital Operating Not for Benefit (incls. FA, Entry Permits) Real Estate Other" at bounding box center [232, 324] width 353 height 16
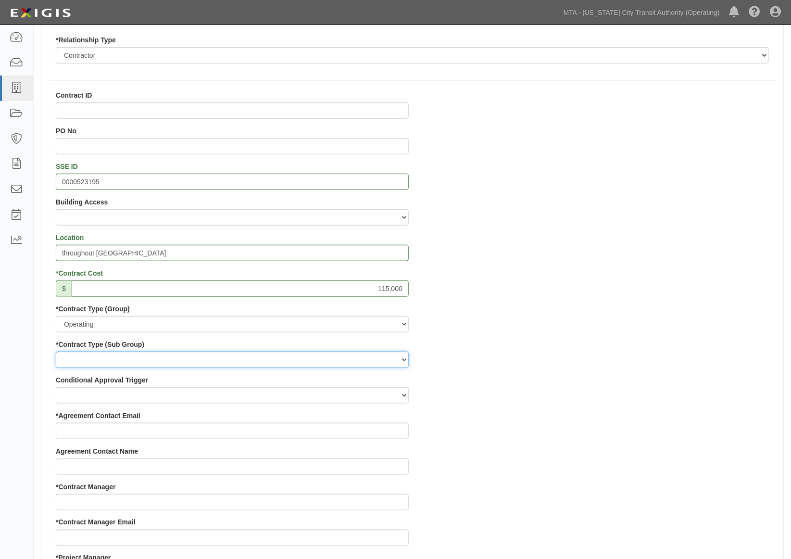
click at [93, 361] on select "Construction Loan / Test and Demo Maintenance Painting Personal Services Contra…" at bounding box center [232, 359] width 353 height 16
select select "156"
click at [56, 351] on select "Construction Loan / Test and Demo Maintenance Painting Personal Services Contra…" at bounding box center [232, 359] width 353 height 16
click at [585, 411] on div "Contract ID PO No SSE ID 0000523195 Building Access 2 Broadway 341/345/347 BREP…" at bounding box center [412, 552] width 742 height 925
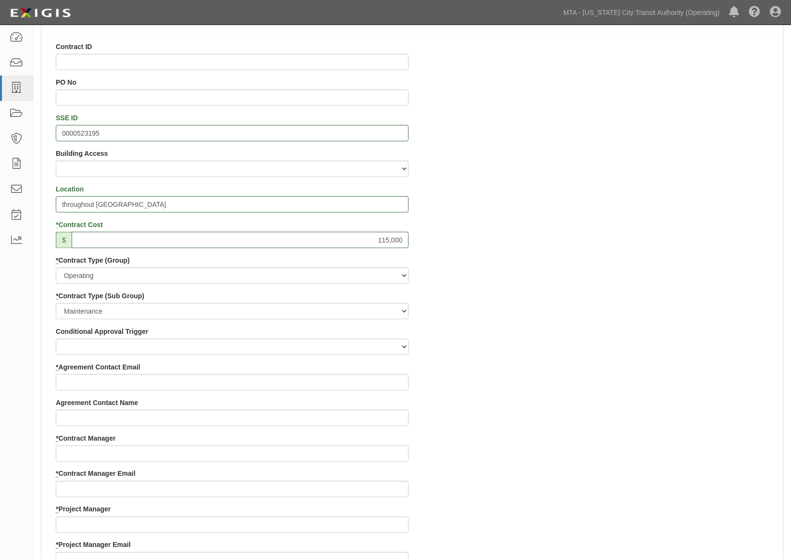
scroll to position [320, 0]
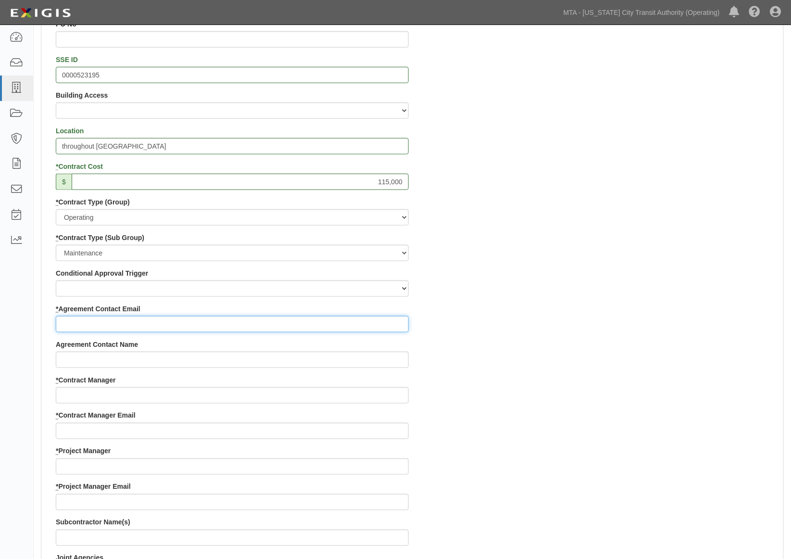
paste input "[PERSON_NAME][EMAIL_ADDRESS][PERSON_NAME][DOMAIN_NAME]"
type input "michael.peperno@pb.com"
click at [599, 378] on div "Contract ID PO No SSE ID 0000523195 Building Access 2 Broadway 341/345/347 BREP…" at bounding box center [412, 446] width 742 height 925
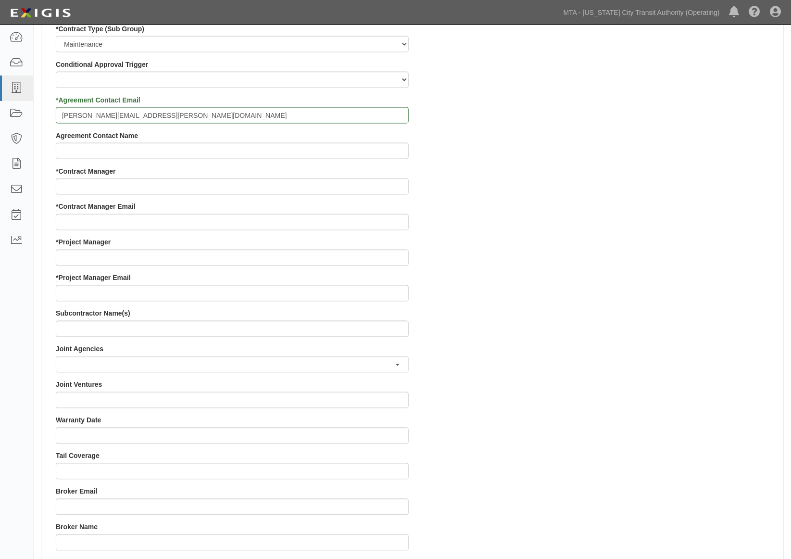
scroll to position [534, 0]
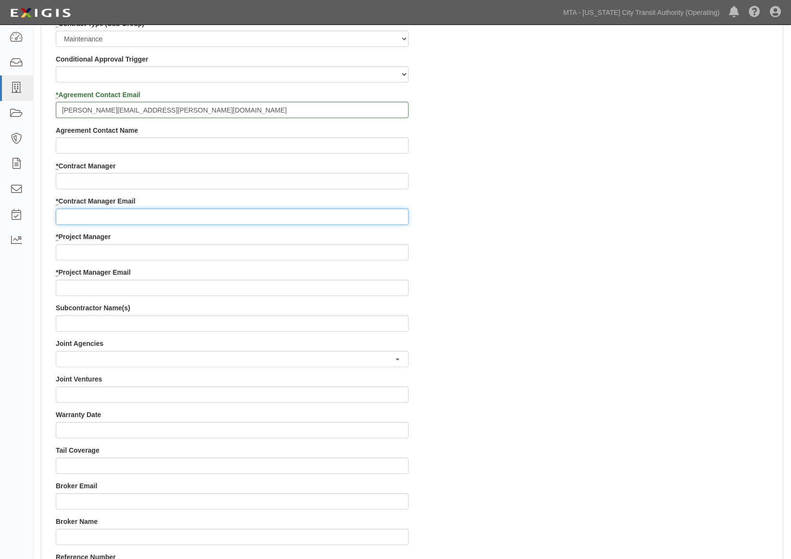
paste input "david.lam1@mtahq.org"
type input "david.lam1@mtahq.org"
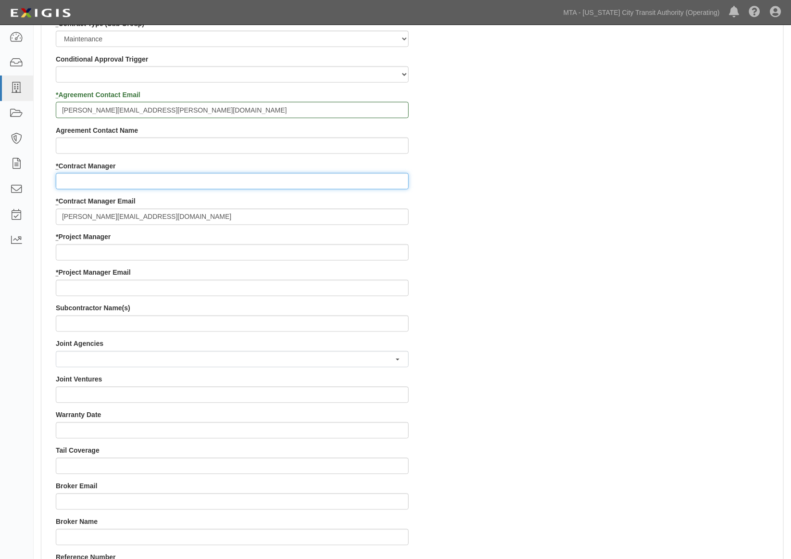
click at [69, 180] on input "* Contract Manager" at bounding box center [232, 181] width 353 height 16
type input "David"
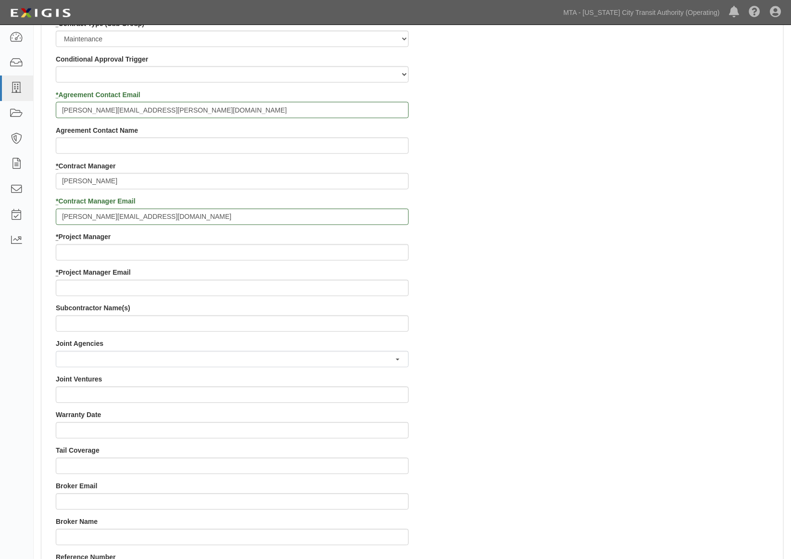
click at [557, 263] on div "Contract ID PO No SSE ID 0000523195 Building Access 2 Broadway 341/345/347 BREP…" at bounding box center [412, 232] width 742 height 925
click at [90, 284] on input "* Project Manager Email" at bounding box center [232, 288] width 353 height 16
paste input "cinnamon.paltoo2@nyct.com"
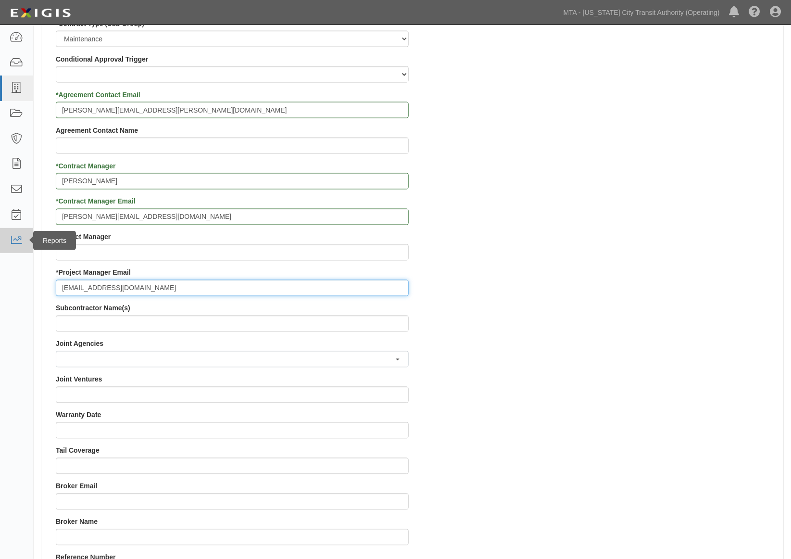
type input "cinnamon.paltoo2@nyct.com"
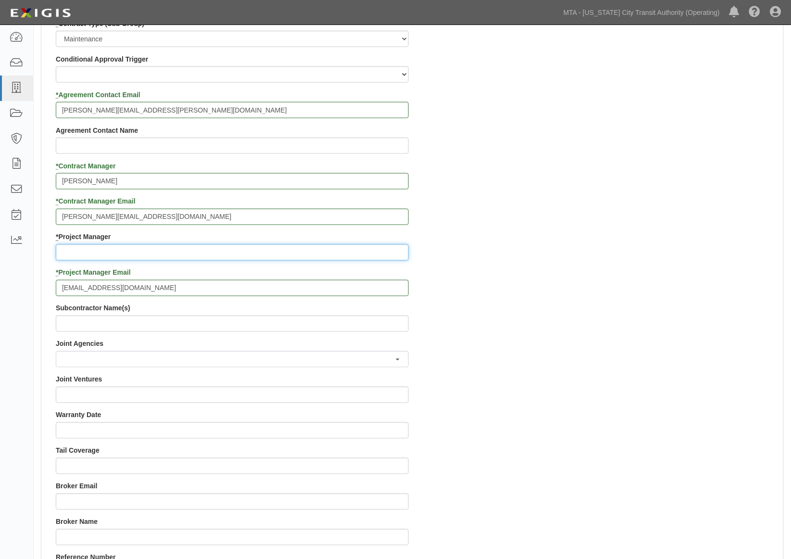
click at [114, 252] on input "* Project Manager" at bounding box center [232, 252] width 353 height 16
paste input "Cinnamon"
type input "Cinnamon"
click at [611, 373] on div "Contract ID PO No SSE ID 0000523195 Building Access 2 Broadway 341/345/347 BREP…" at bounding box center [412, 232] width 742 height 925
drag, startPoint x: 499, startPoint y: 338, endPoint x: 500, endPoint y: 320, distance: 17.9
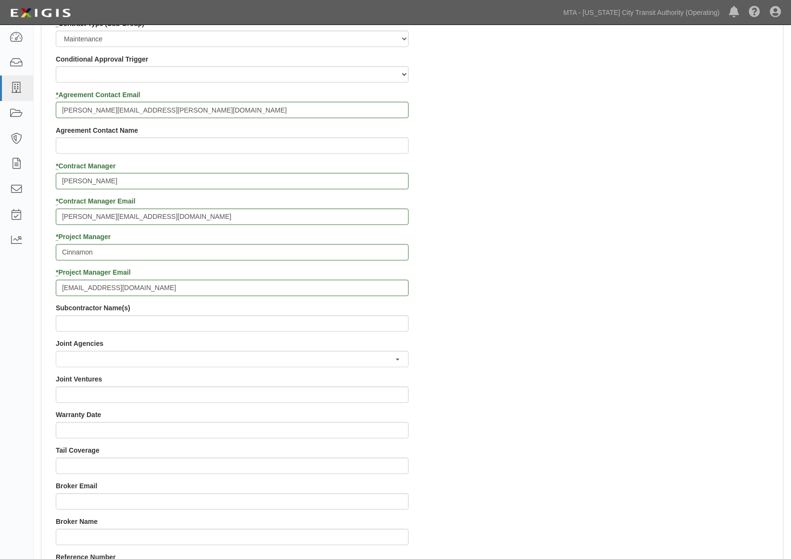
click at [515, 333] on div "Contract ID PO No SSE ID 0000523195 Building Access 2 Broadway 341/345/347 BREP…" at bounding box center [412, 232] width 742 height 925
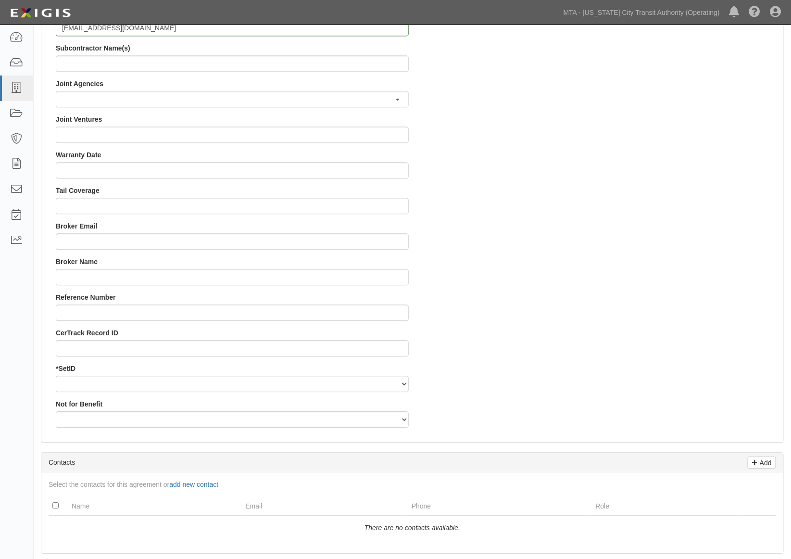
scroll to position [801, 0]
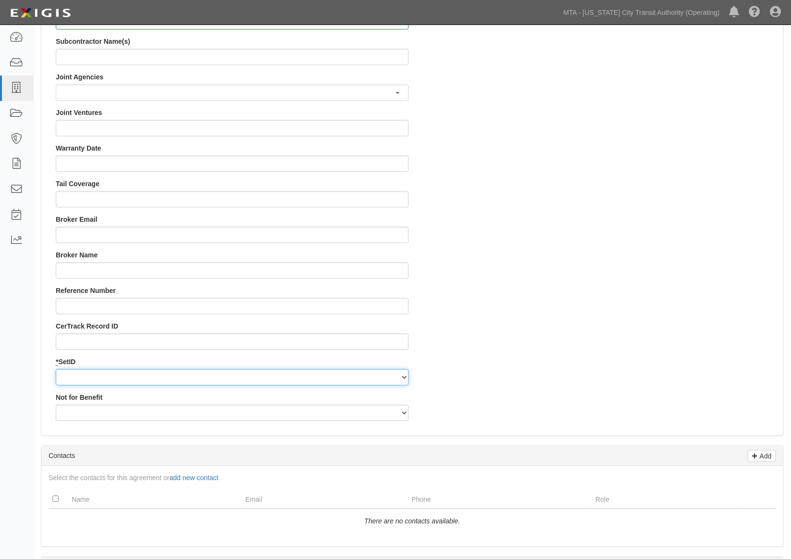
click at [81, 375] on select "NYCTA SIRTA" at bounding box center [232, 377] width 353 height 16
select select "91"
click at [56, 369] on select "NYCTA SIRTA" at bounding box center [232, 377] width 353 height 16
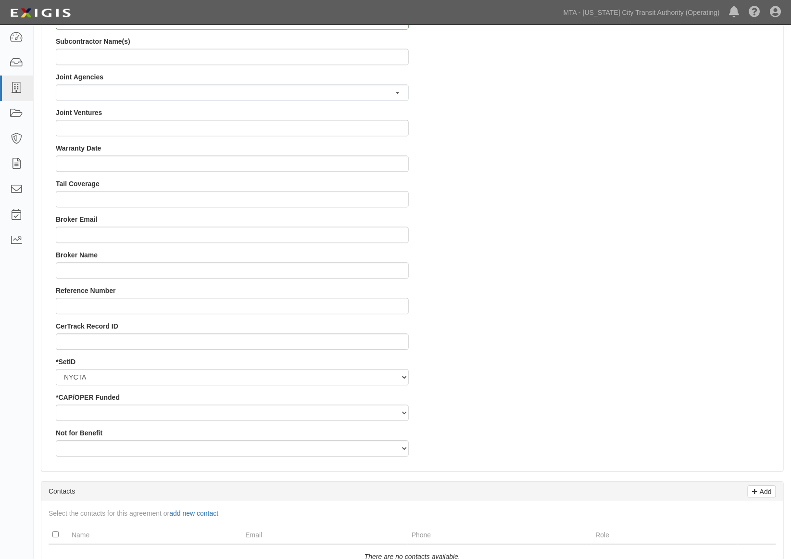
click at [80, 401] on label "* CAP/OPER Funded" at bounding box center [88, 397] width 64 height 10
click at [82, 414] on select "Capital Operating" at bounding box center [232, 412] width 353 height 16
select select "92"
click at [56, 404] on select "Capital Operating" at bounding box center [232, 412] width 353 height 16
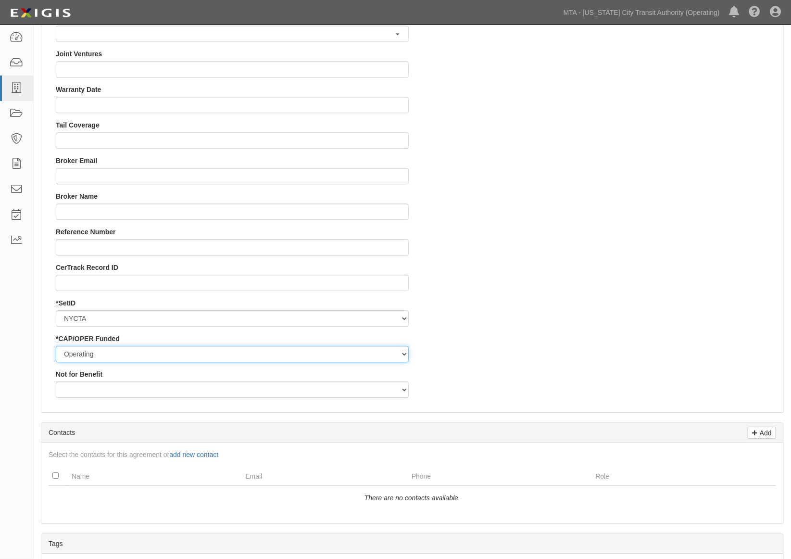
scroll to position [1015, 0]
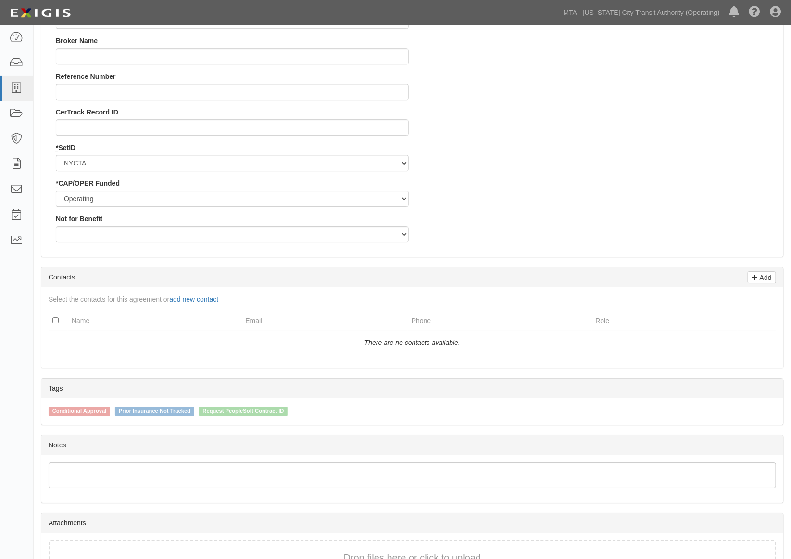
click at [276, 413] on span "Request PeopleSoft Contract ID" at bounding box center [243, 411] width 89 height 10
click at [196, 413] on input "Request PeopleSoft Contract ID" at bounding box center [192, 410] width 6 height 6
checkbox input "true"
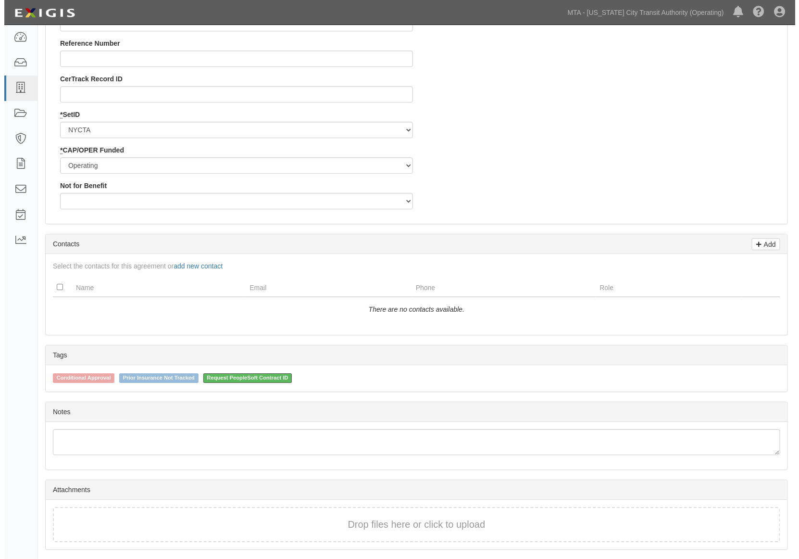
scroll to position [1079, 0]
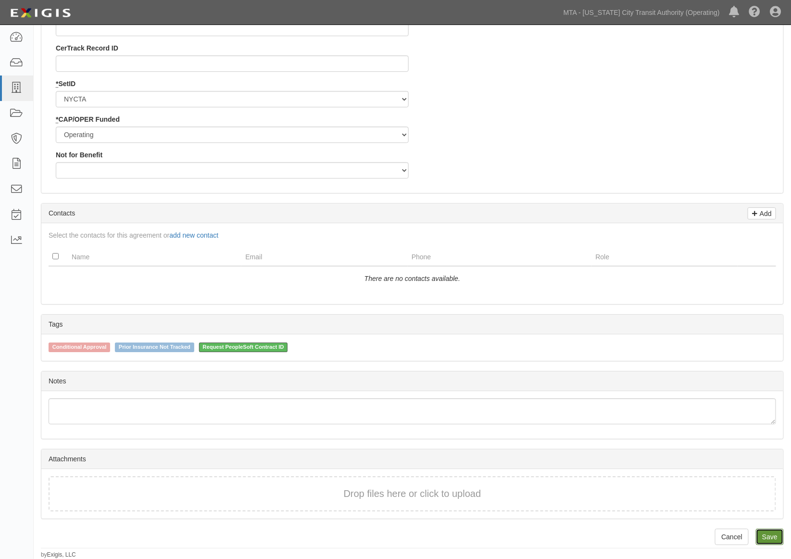
click at [765, 537] on link "Save" at bounding box center [770, 536] width 28 height 16
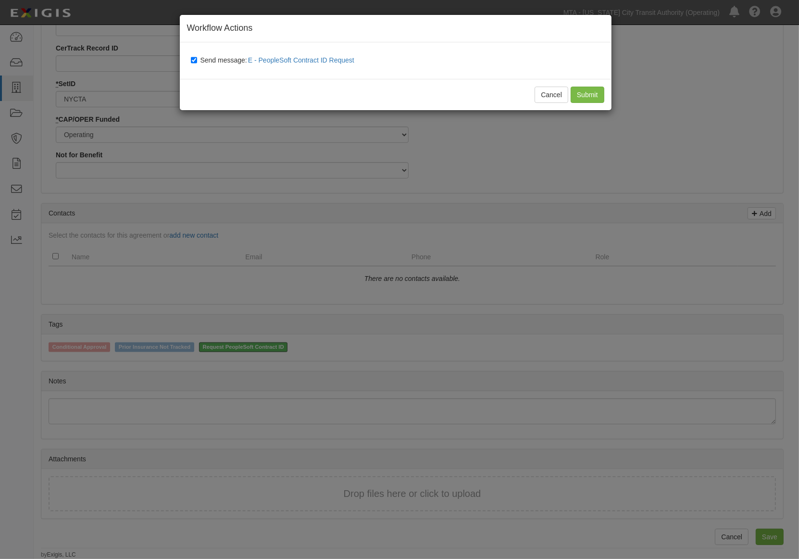
click at [215, 60] on span "Send message: E - PeopleSoft Contract ID Request" at bounding box center [279, 60] width 158 height 8
click at [197, 60] on input "Send message: E - PeopleSoft Contract ID Request" at bounding box center [194, 60] width 6 height 8
checkbox input "false"
click at [589, 94] on input "Submit" at bounding box center [588, 95] width 34 height 16
type input "115000"
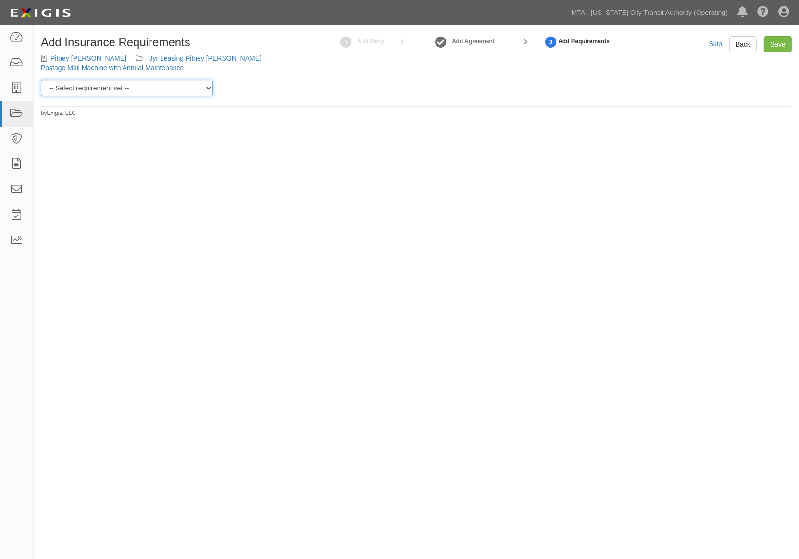
click at [124, 88] on select "-- Select requirement set -- Basic Basic Enhanced Option for Operating Agreemen…" at bounding box center [127, 88] width 172 height 16
select select "7452"
click at [41, 80] on select "-- Select requirement set -- Basic Basic Enhanced Option for Operating Agreemen…" at bounding box center [127, 88] width 172 height 16
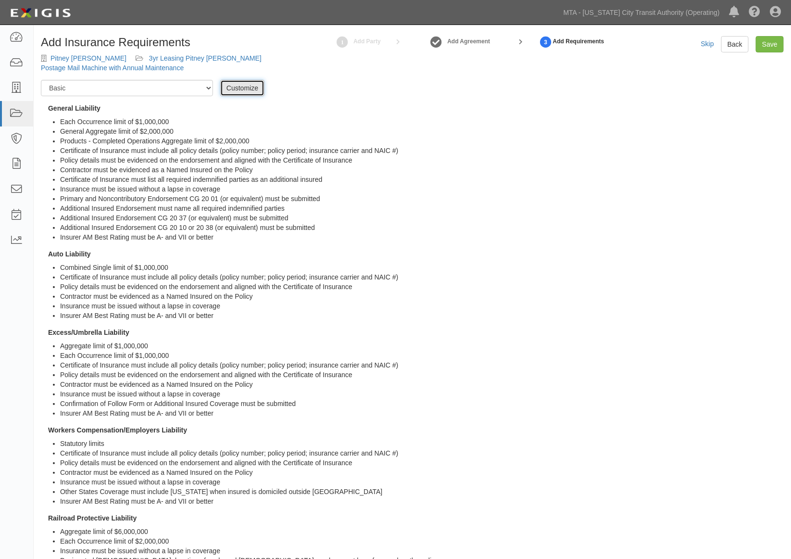
click at [244, 84] on link "Customize" at bounding box center [242, 88] width 44 height 16
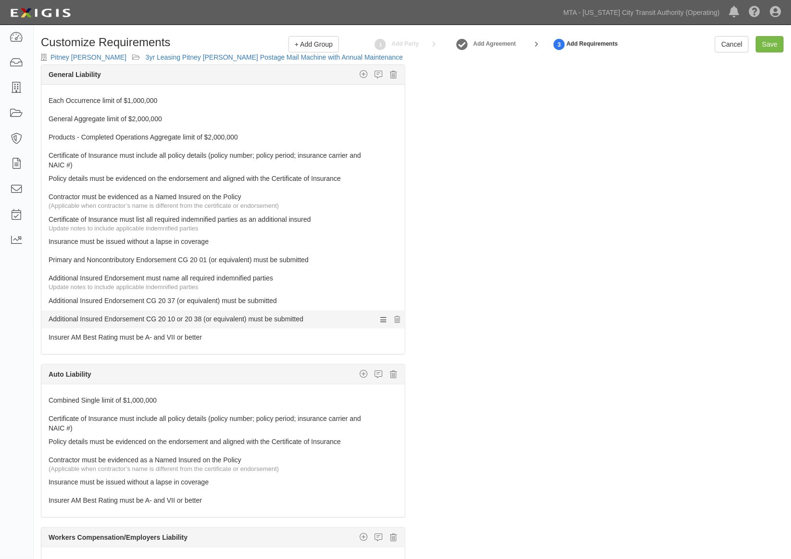
click at [183, 316] on link "Additional Insured Endorsement CG 20 10 or 20 38 (or equivalent) must be submit…" at bounding box center [205, 316] width 313 height 13
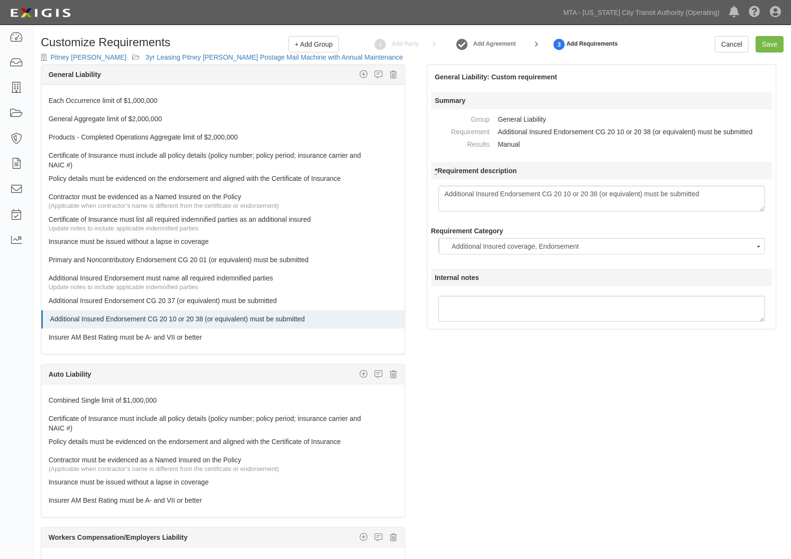
click at [570, 195] on textarea "Additional Insured Endorsement CG 20 10 or 20 38 (or equivalent) must be submit…" at bounding box center [601, 199] width 327 height 26
type textarea "Additional Insured Endorsement CG 20 10 (or equivalent) must be submitted"
drag, startPoint x: 595, startPoint y: 407, endPoint x: 548, endPoint y: 427, distance: 50.8
click at [590, 420] on div "The requirements in red require changes in order to save. General Liability Add…" at bounding box center [412, 336] width 757 height 545
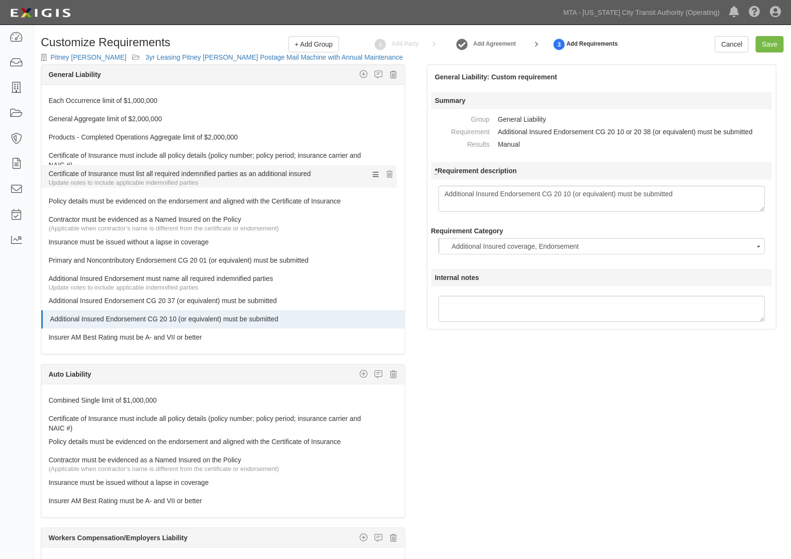
drag, startPoint x: 92, startPoint y: 220, endPoint x: 80, endPoint y: 175, distance: 47.2
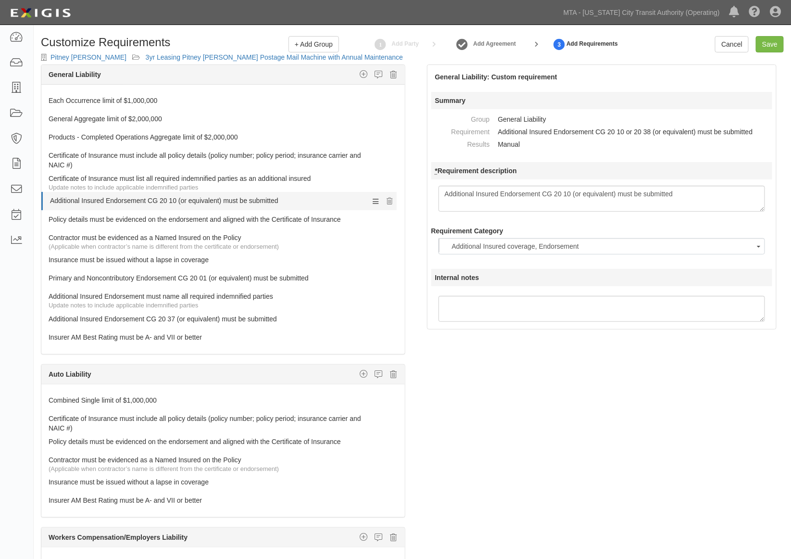
drag, startPoint x: 84, startPoint y: 318, endPoint x: 69, endPoint y: 196, distance: 122.5
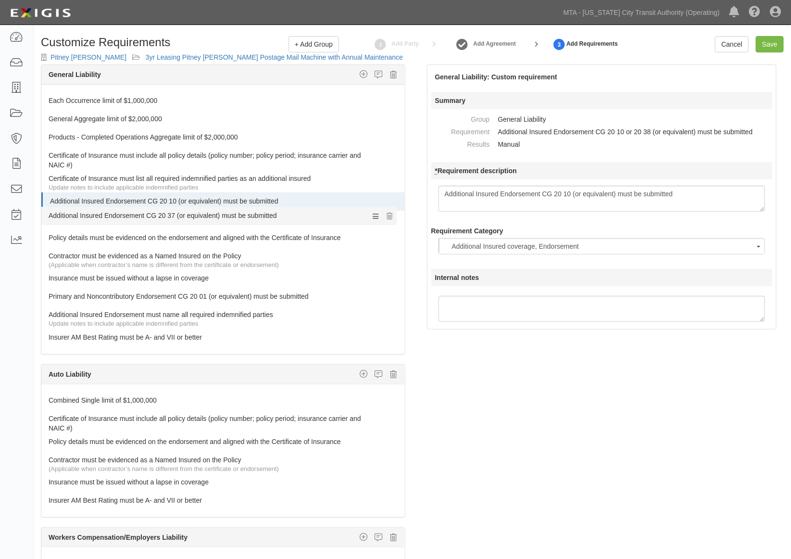
drag, startPoint x: 78, startPoint y: 319, endPoint x: 69, endPoint y: 215, distance: 104.2
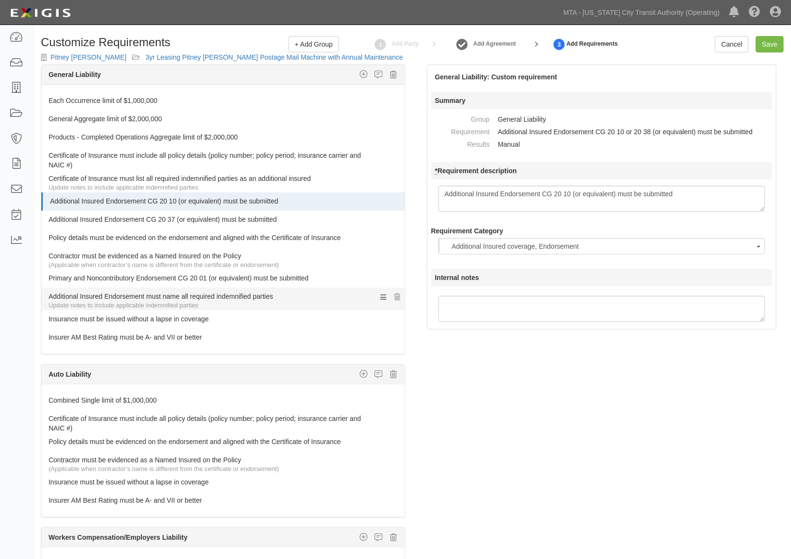
drag, startPoint x: 82, startPoint y: 276, endPoint x: 75, endPoint y: 300, distance: 25.0
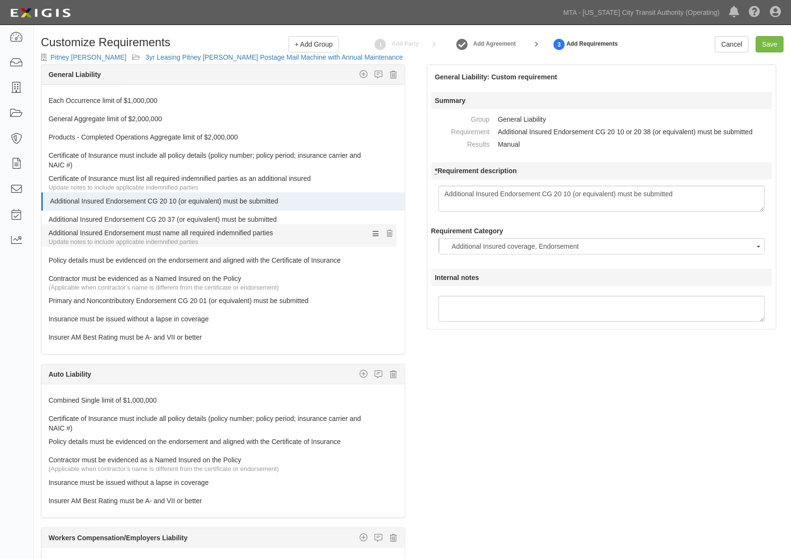
drag, startPoint x: 75, startPoint y: 297, endPoint x: 70, endPoint y: 233, distance: 64.1
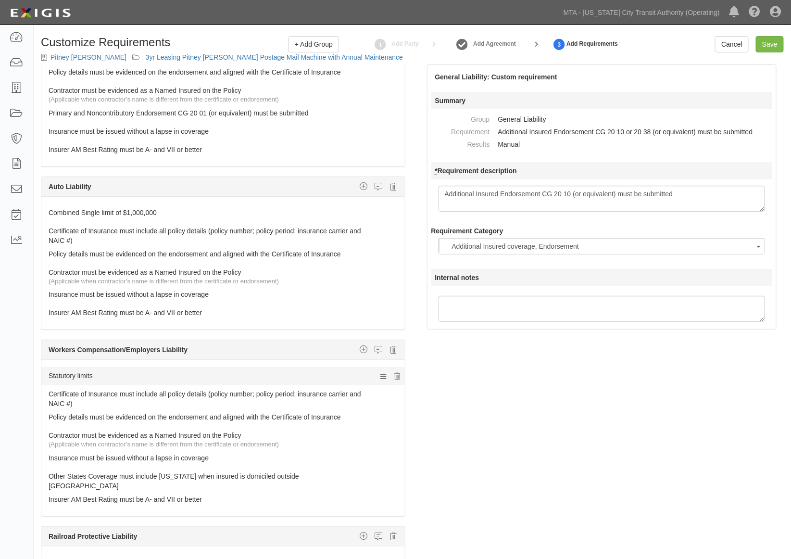
scroll to position [213, 0]
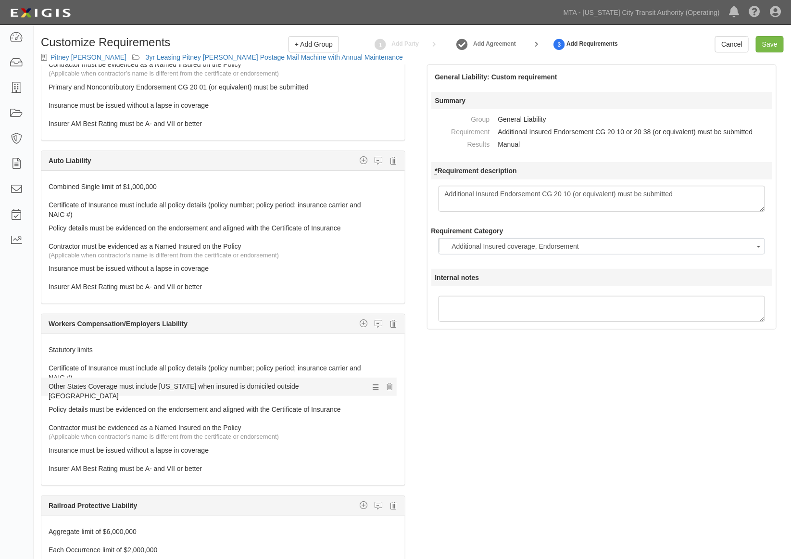
drag, startPoint x: 73, startPoint y: 444, endPoint x: 60, endPoint y: 387, distance: 58.7
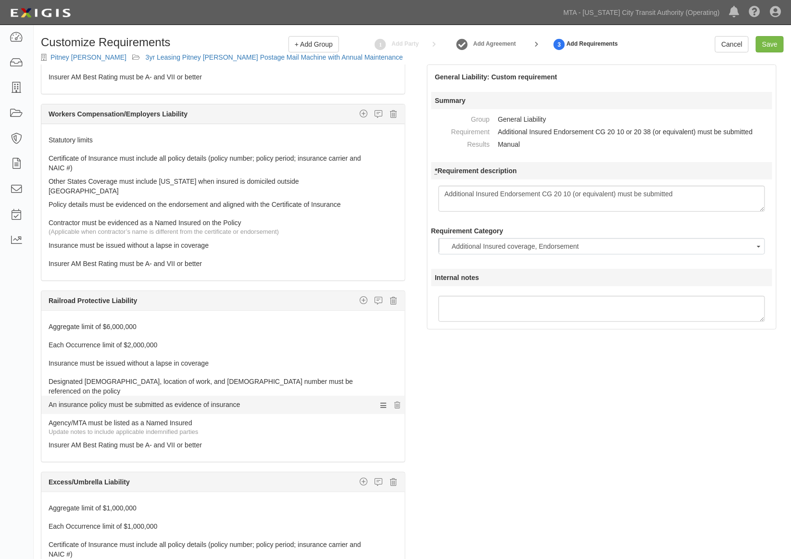
scroll to position [427, 0]
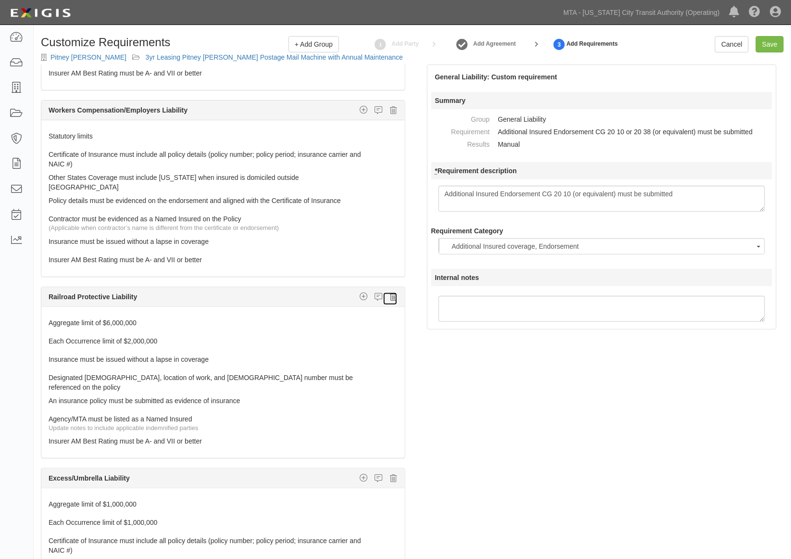
click at [383, 292] on link at bounding box center [390, 298] width 15 height 13
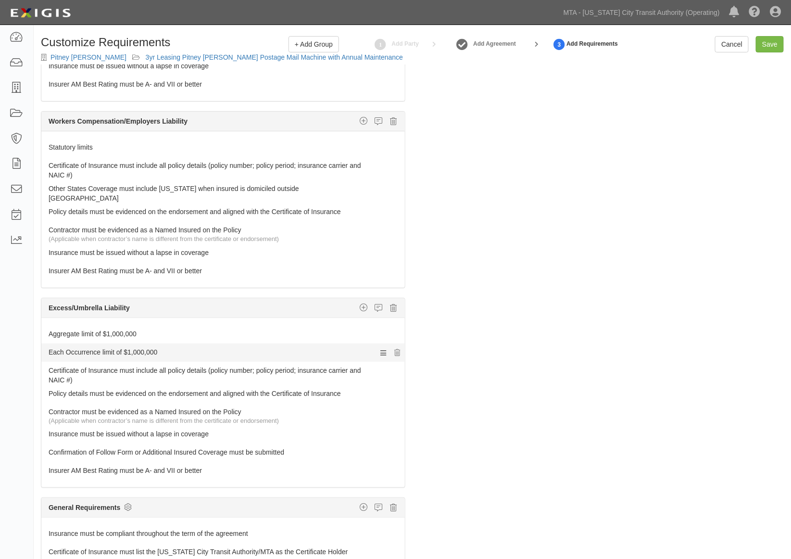
scroll to position [398, 0]
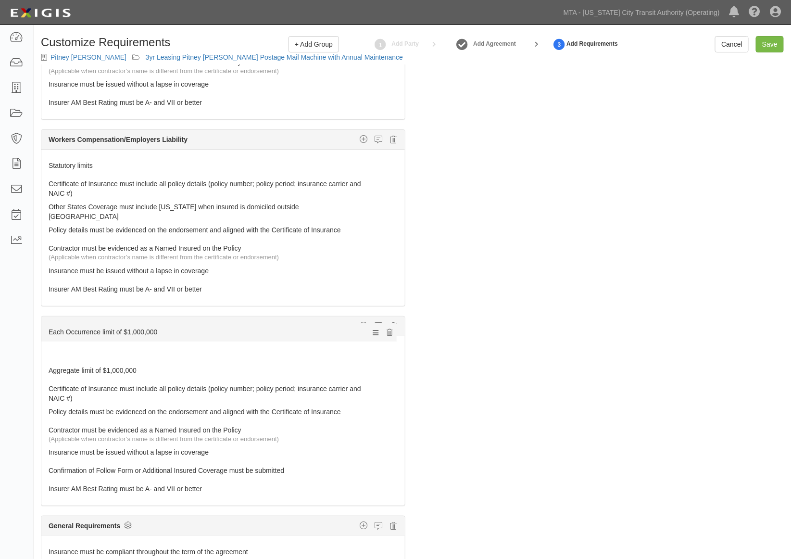
drag, startPoint x: 83, startPoint y: 348, endPoint x: 77, endPoint y: 331, distance: 18.4
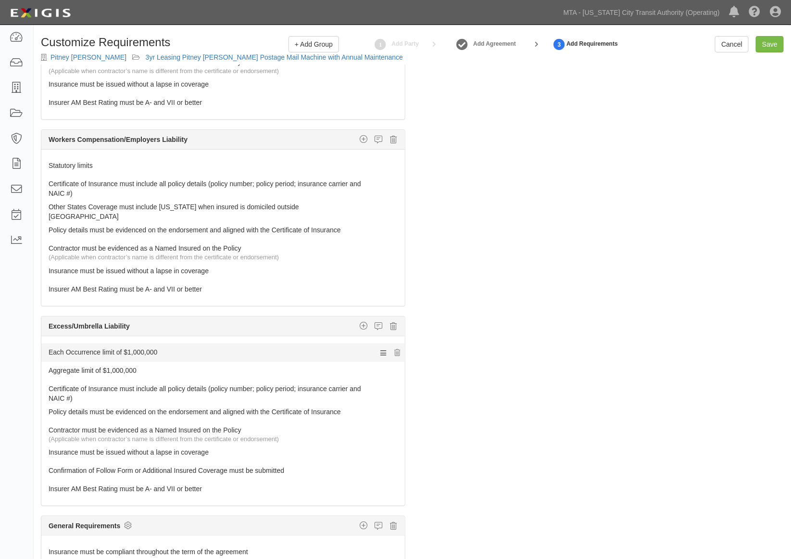
click at [73, 347] on link "Each Occurrence limit of $1,000,000" at bounding box center [205, 349] width 313 height 13
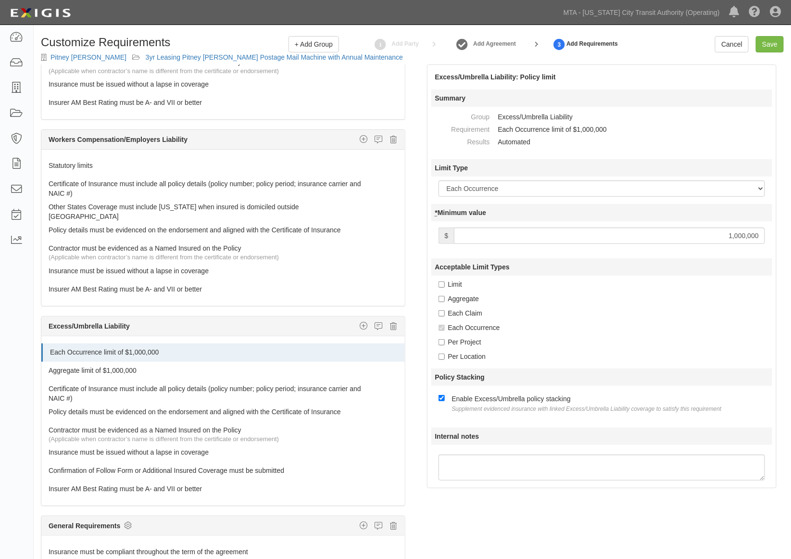
drag, startPoint x: 620, startPoint y: 233, endPoint x: 784, endPoint y: 233, distance: 163.5
click at [784, 233] on div "Excess/Umbrella Liability: Policy limit Summary Group Excess/Umbrella Liability…" at bounding box center [602, 276] width 364 height 424
type input "2,000,000"
click at [196, 367] on link "Aggregate limit of $1,000,000" at bounding box center [205, 368] width 313 height 13
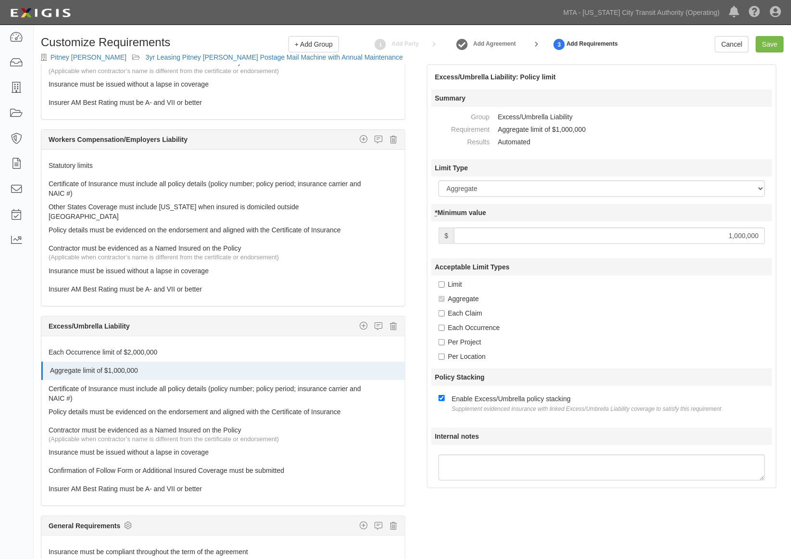
drag, startPoint x: 686, startPoint y: 236, endPoint x: 789, endPoint y: 236, distance: 102.9
click at [789, 236] on div "Excess/Umbrella Liability: Policy limit Summary Group Excess/Umbrella Liability…" at bounding box center [602, 276] width 379 height 424
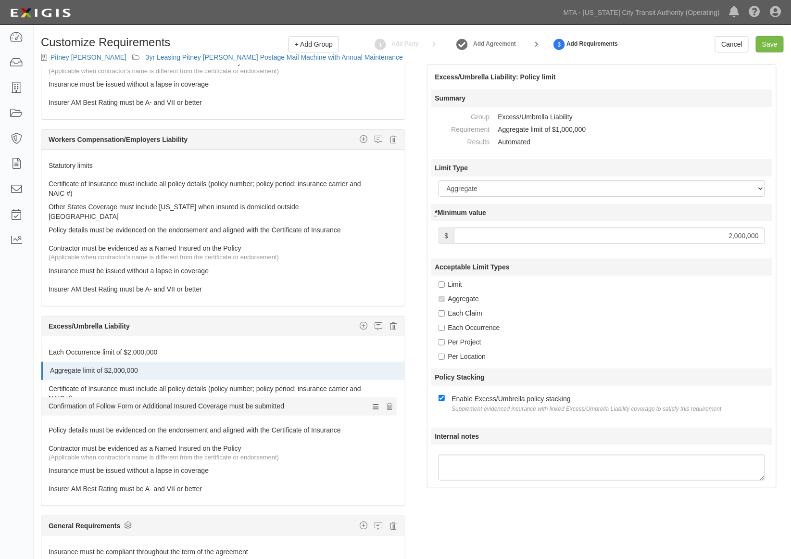
drag, startPoint x: 106, startPoint y: 469, endPoint x: 97, endPoint y: 408, distance: 62.2
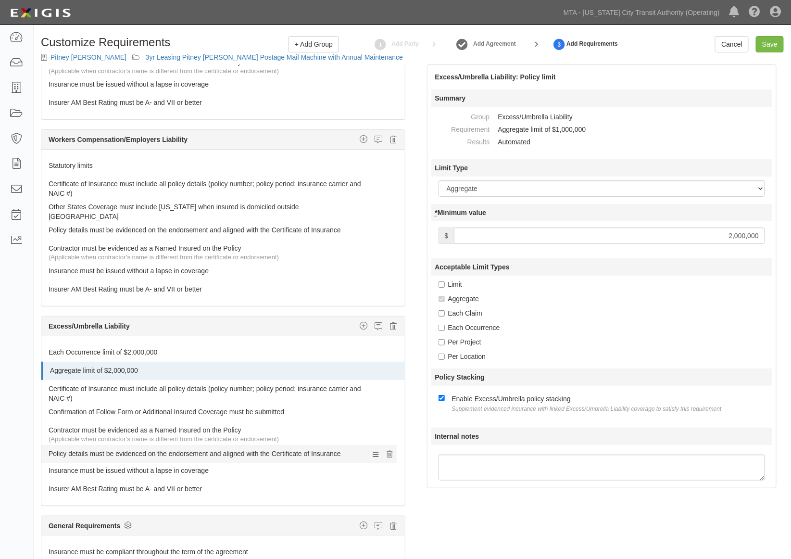
drag, startPoint x: 100, startPoint y: 424, endPoint x: 97, endPoint y: 450, distance: 26.6
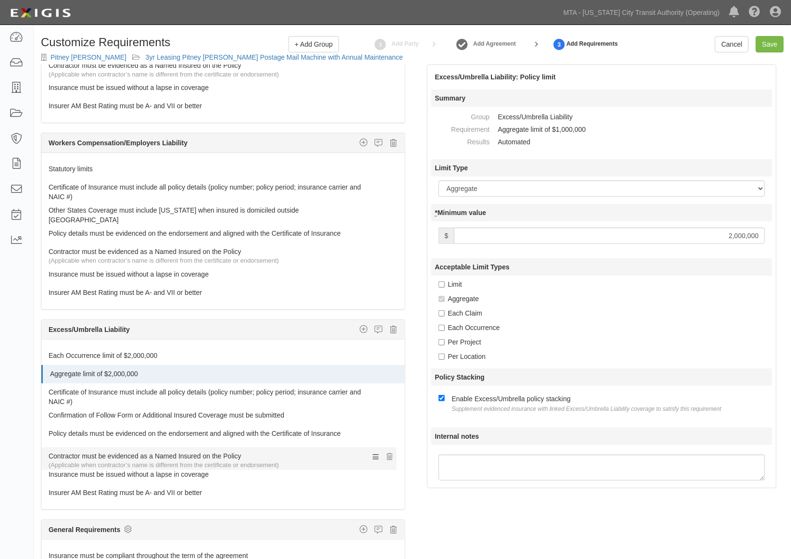
drag, startPoint x: 101, startPoint y: 426, endPoint x: 100, endPoint y: 455, distance: 28.9
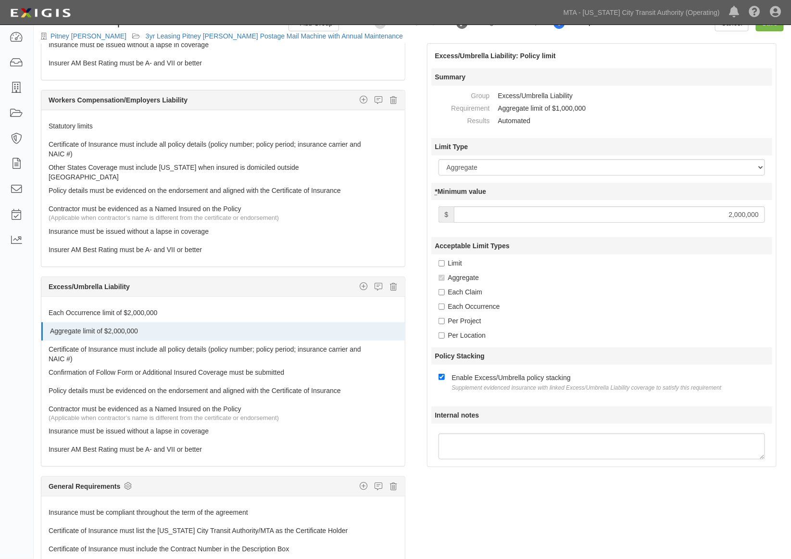
scroll to position [0, 0]
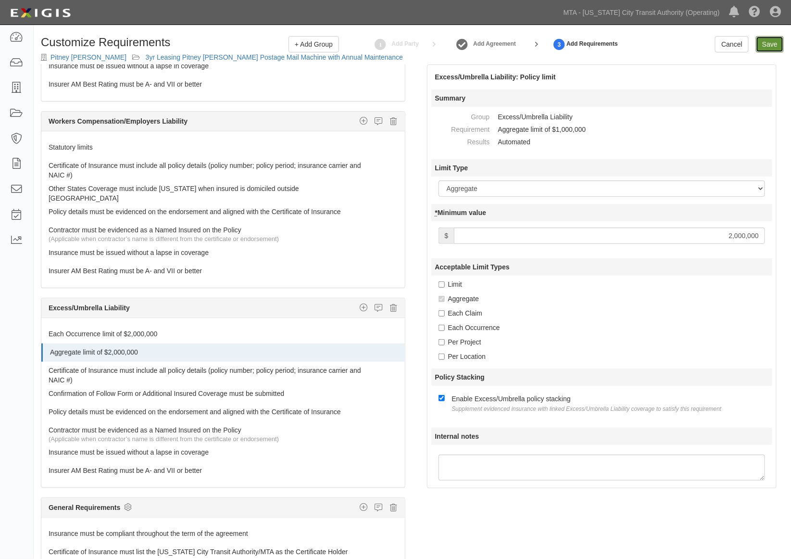
click at [772, 38] on input "Save" at bounding box center [770, 44] width 28 height 16
type input "2000000"
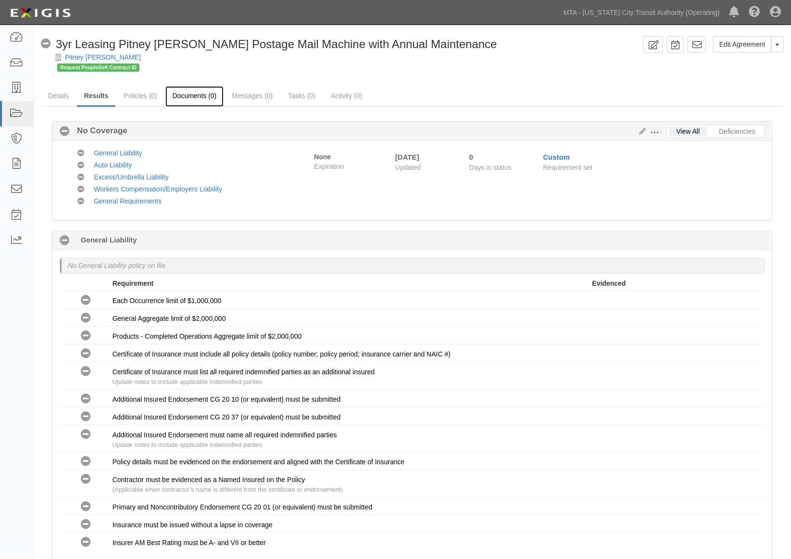
click at [185, 99] on link "Documents (0)" at bounding box center [194, 96] width 59 height 21
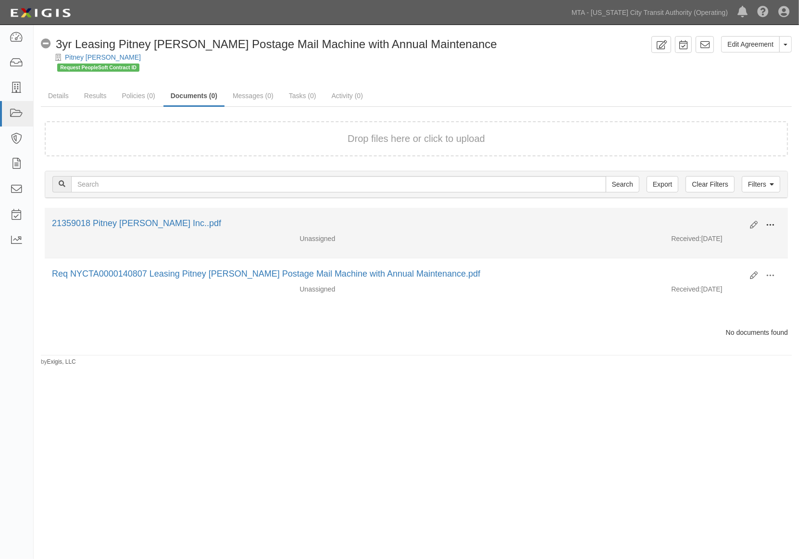
click at [771, 223] on span at bounding box center [770, 225] width 9 height 9
click at [724, 221] on link "Edit" at bounding box center [724, 221] width 76 height 17
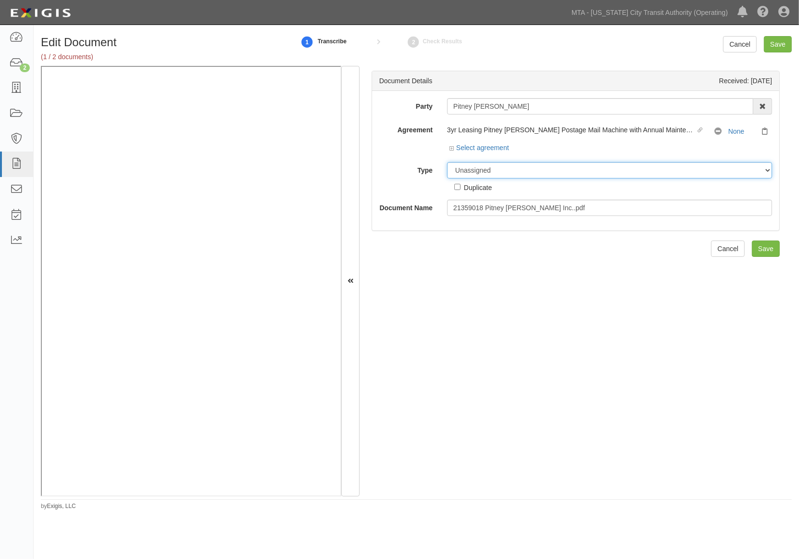
click at [493, 172] on select "Unassigned Binder Cancellation Notice Certificate Contract Endorsement Insuranc…" at bounding box center [609, 170] width 325 height 16
select select "CertificateDetail"
click at [447, 163] on select "Unassigned Binder Cancellation Notice Certificate Contract Endorsement Insuranc…" at bounding box center [609, 170] width 325 height 16
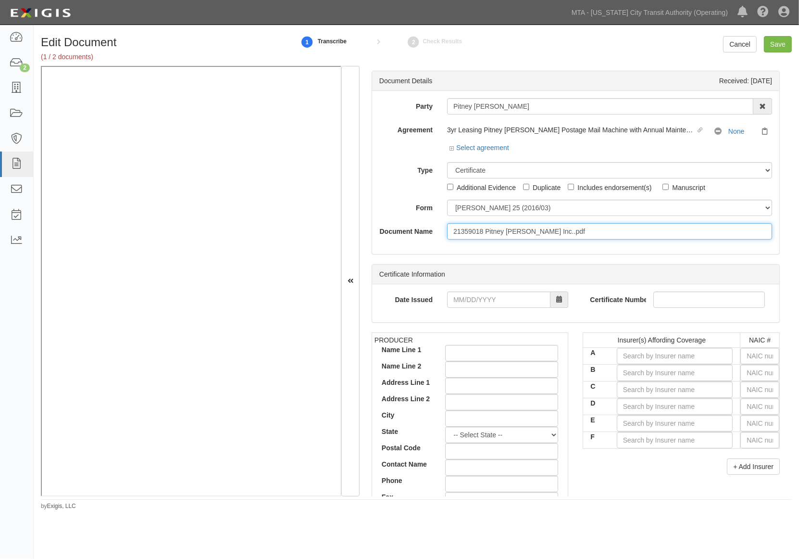
drag, startPoint x: 561, startPoint y: 232, endPoint x: 433, endPoint y: 230, distance: 127.4
click at [433, 230] on div "Document Name 21359018 Pitney Bowes Inc..pdf" at bounding box center [575, 231] width 407 height 16
type input "2.1.26"
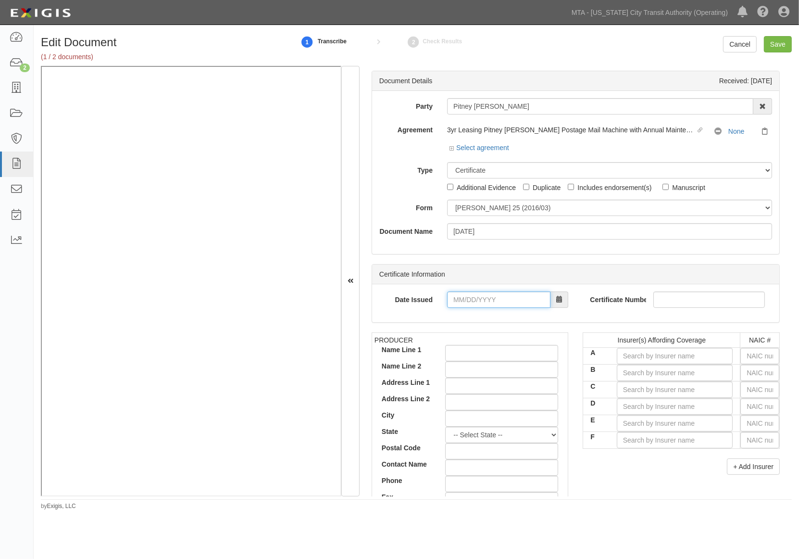
click at [478, 306] on input "Date Issued" at bounding box center [498, 299] width 103 height 16
type input "09/17/2025"
click at [744, 358] on input "text" at bounding box center [759, 356] width 39 height 16
type input "25232"
type input "2"
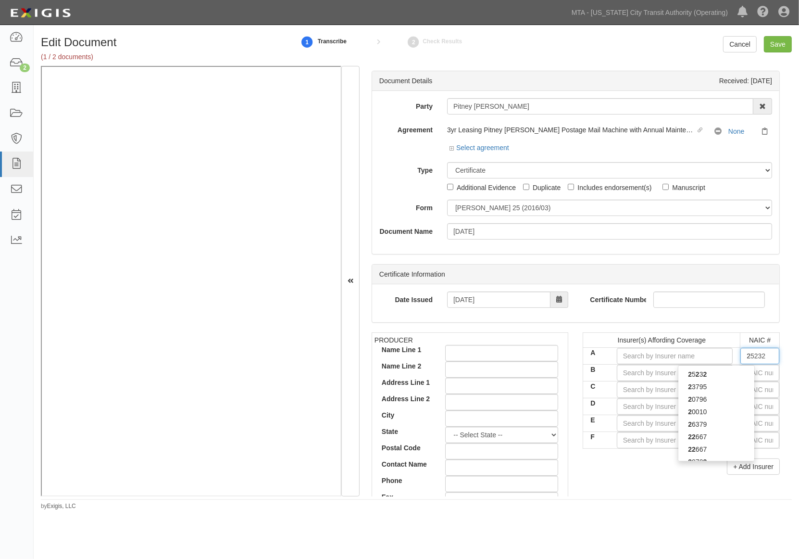
type input "22667"
type input "2266"
type input "22667"
click at [693, 378] on strong "22667" at bounding box center [697, 374] width 19 height 8
type input "ACE American Insurance Company (A++ XV Rating)"
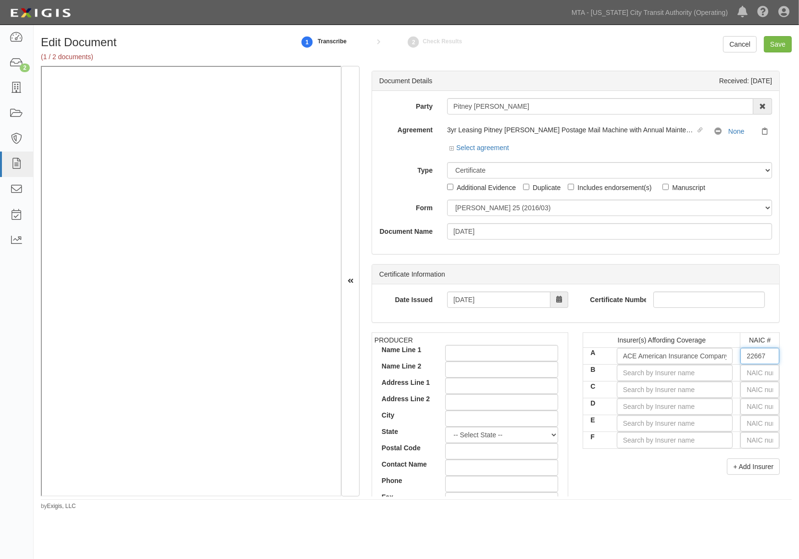
type input "22667"
click at [755, 381] on input "text" at bounding box center [759, 372] width 39 height 16
type input "16862"
type input "1"
type input "19984"
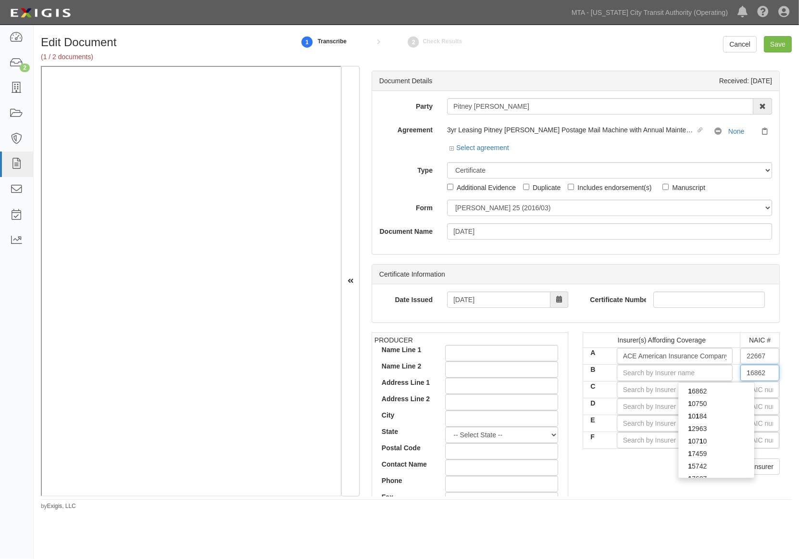
type input "19"
type input "19402"
type input "194"
type input "19410"
type input "1941"
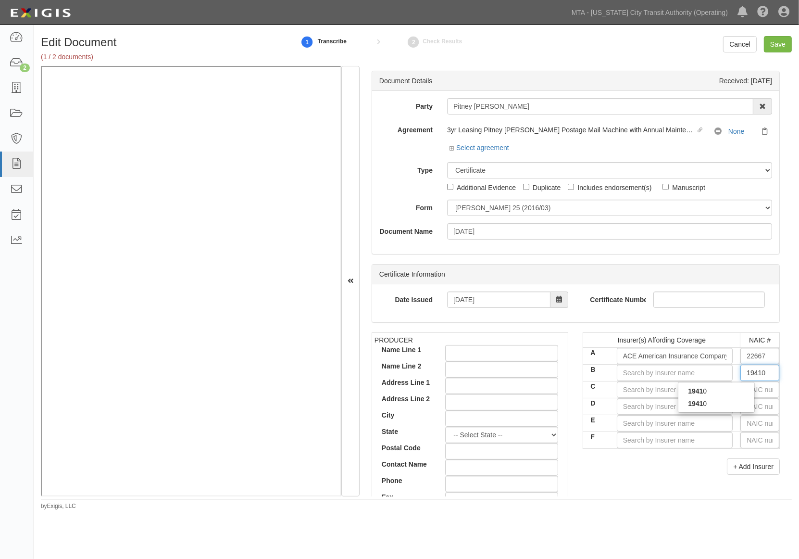
type input "19410"
click at [722, 397] on div "19410" at bounding box center [716, 391] width 76 height 13
type input "Commerce and Industry Insurance Company (A XV Rating)"
type input "19410"
click at [746, 395] on input "text" at bounding box center [759, 389] width 39 height 16
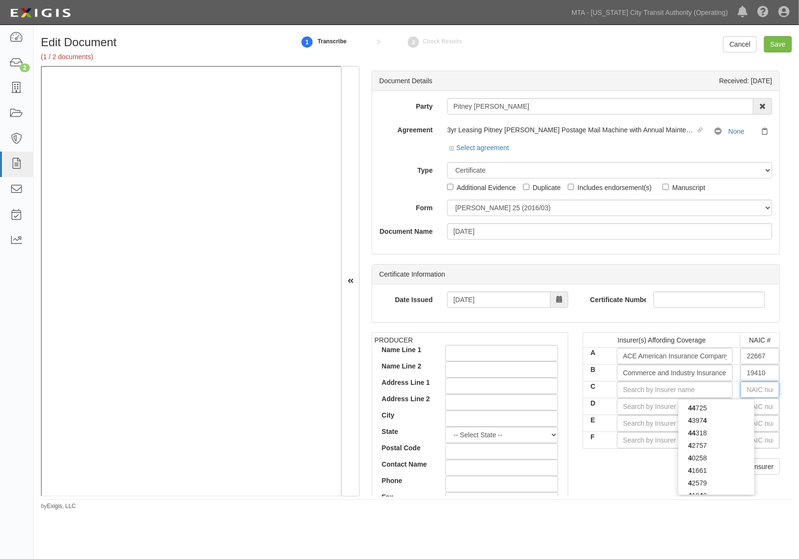
type input "44725"
type input "4"
type input "43974"
type input "43"
type input "43575"
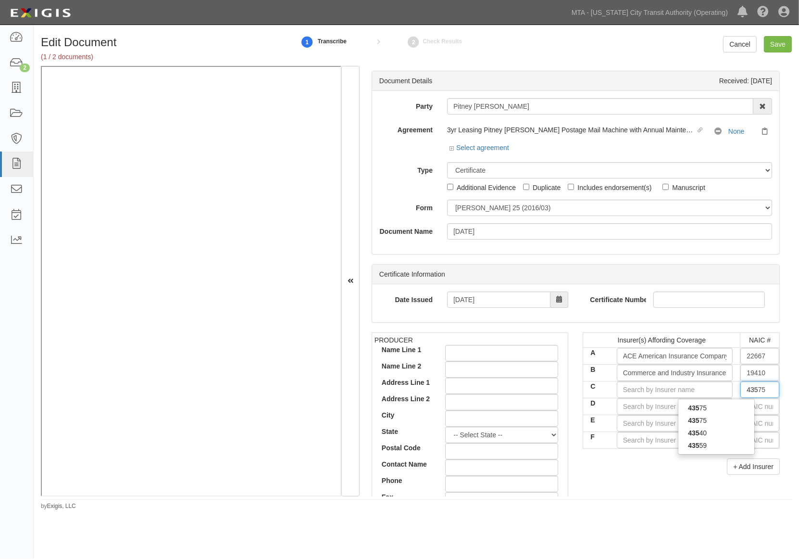
type input "4357"
click at [729, 421] on div "43575 43575" at bounding box center [716, 413] width 76 height 25
type input "43575"
click at [749, 410] on input "text" at bounding box center [759, 406] width 39 height 16
click at [741, 395] on input "text" at bounding box center [759, 389] width 39 height 16
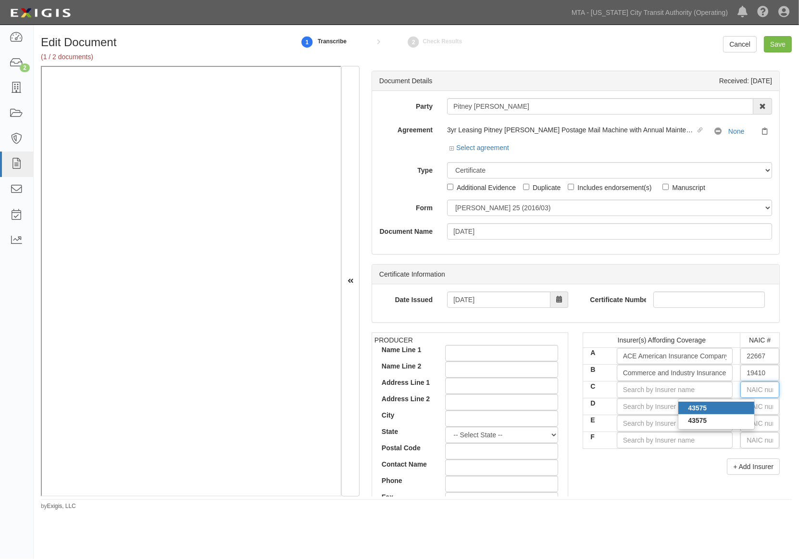
click at [719, 412] on div "43575" at bounding box center [716, 407] width 76 height 13
type input "Indemnity Insurance Co of North America (A++ XV Rating)"
type input "43575"
click at [743, 410] on input "text" at bounding box center [759, 406] width 39 height 16
type input "25232"
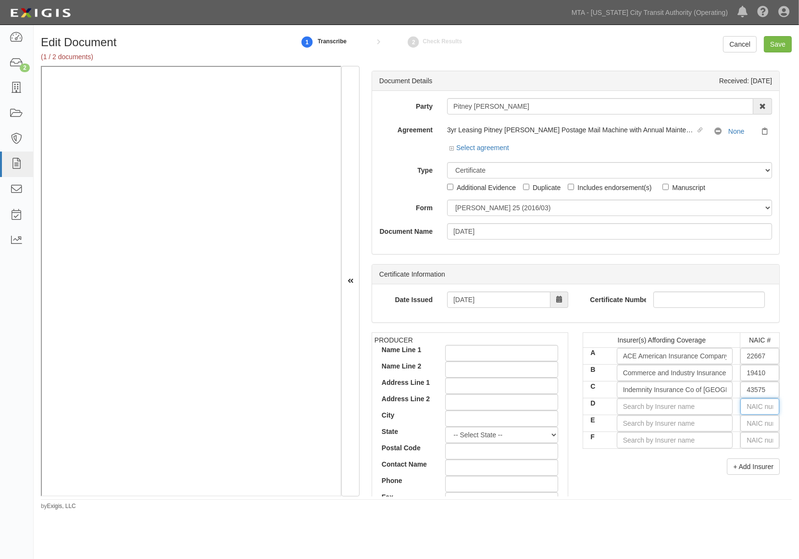
type input "2"
type input "20796"
type input "207"
type input "20702"
type input "2070"
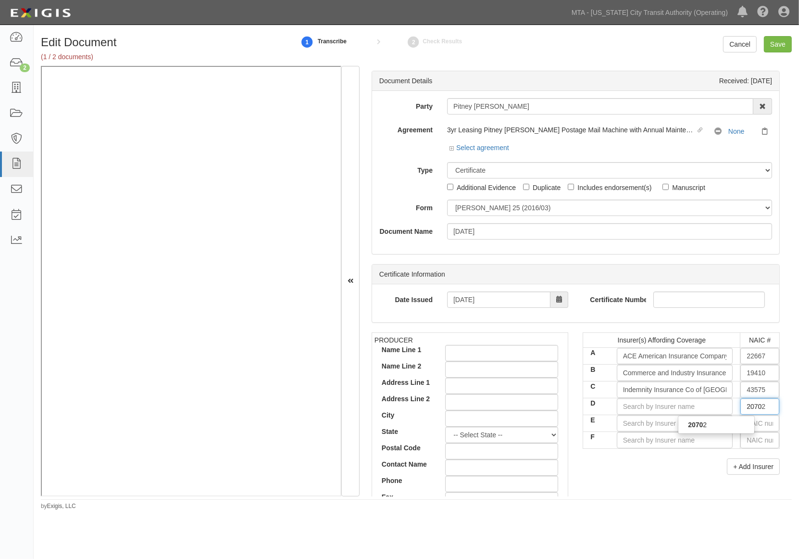
type input "20702"
click at [725, 431] on div "20702" at bounding box center [716, 424] width 76 height 13
type input "ACE Fire Underwriters Insurance Company (A++ XV Rating)"
type input "20702"
click at [752, 439] on input "text" at bounding box center [759, 440] width 39 height 16
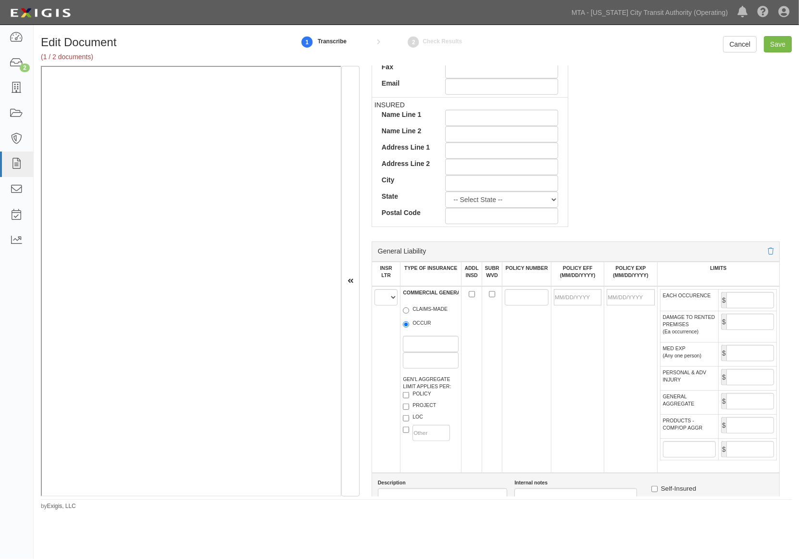
scroll to position [481, 0]
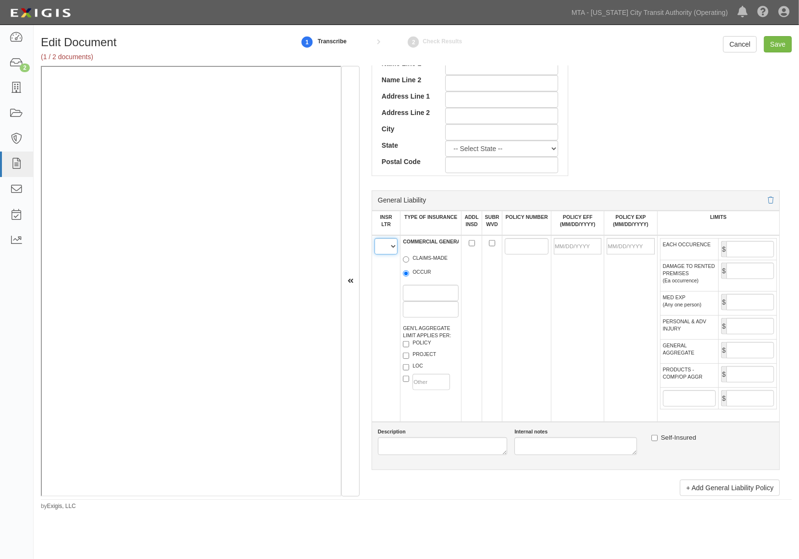
click at [386, 254] on select "A B C D E F" at bounding box center [386, 246] width 23 height 16
select select "A"
click at [375, 247] on select "A B C D E F" at bounding box center [386, 246] width 23 height 16
click at [420, 264] on label "CLAIMS-MADE" at bounding box center [425, 259] width 45 height 10
click at [409, 263] on input "CLAIMS-MADE" at bounding box center [406, 259] width 6 height 6
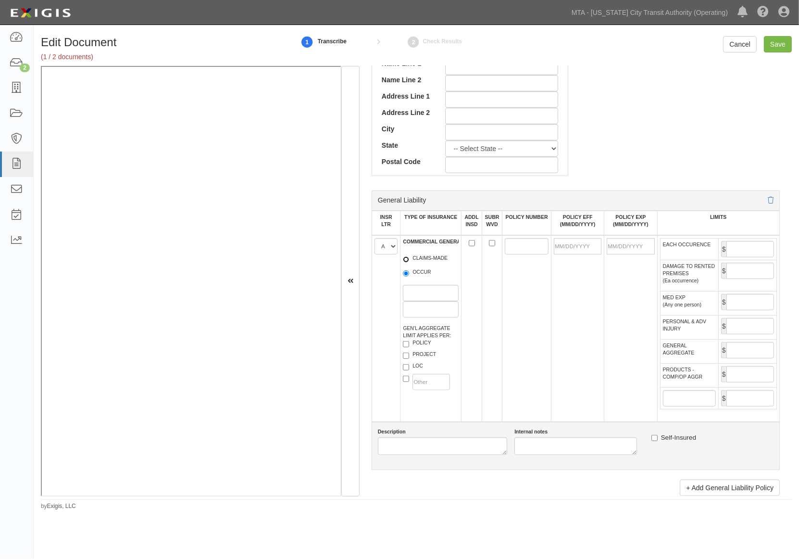
radio input "true"
click at [531, 254] on input "POLICY NUMBER" at bounding box center [527, 246] width 44 height 16
type input "J"
type input "HDO G4892531"
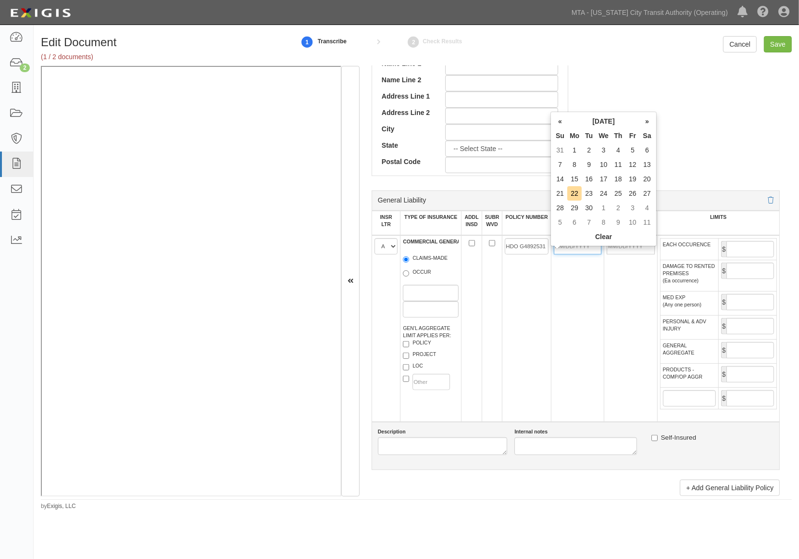
scroll to position [0, 0]
type input "02/01/2025"
type input "02/01/2026"
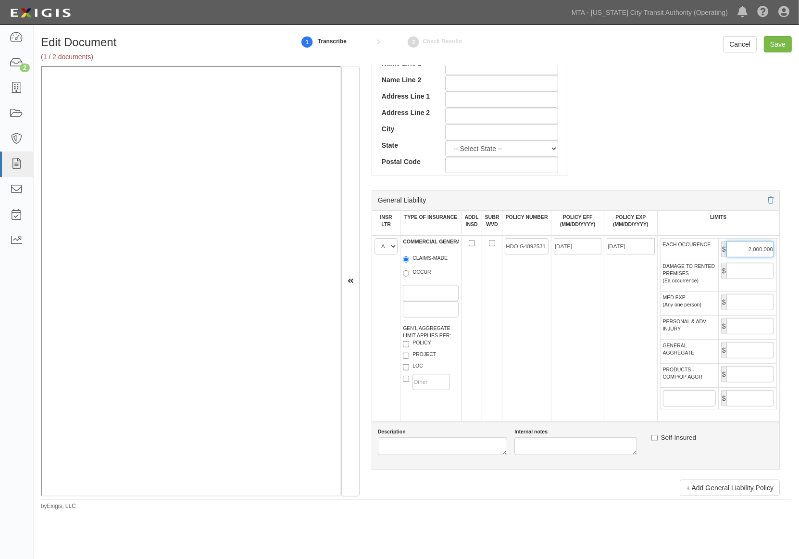
type input "2,000,000"
click at [733, 358] on input "GENERAL AGGREGATE" at bounding box center [750, 350] width 48 height 16
type input "4,000,000"
click at [731, 382] on input "PRODUCTS - COMP/OP AGGR" at bounding box center [750, 374] width 48 height 16
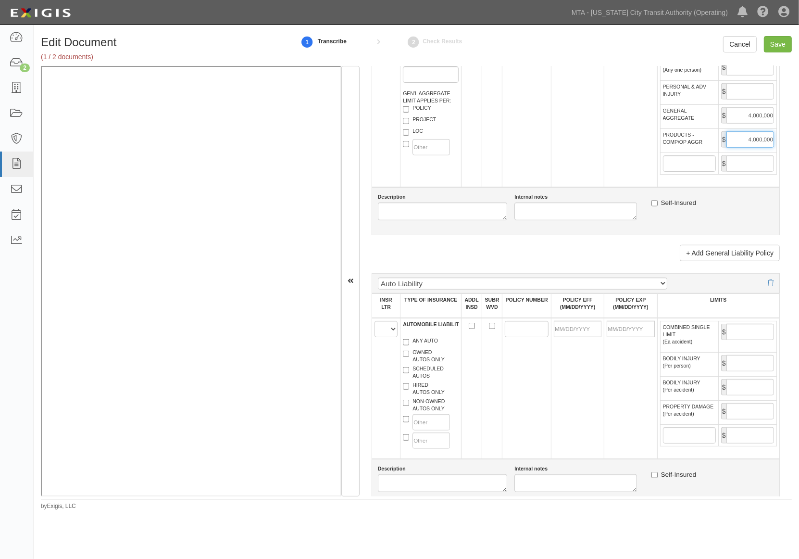
scroll to position [854, 0]
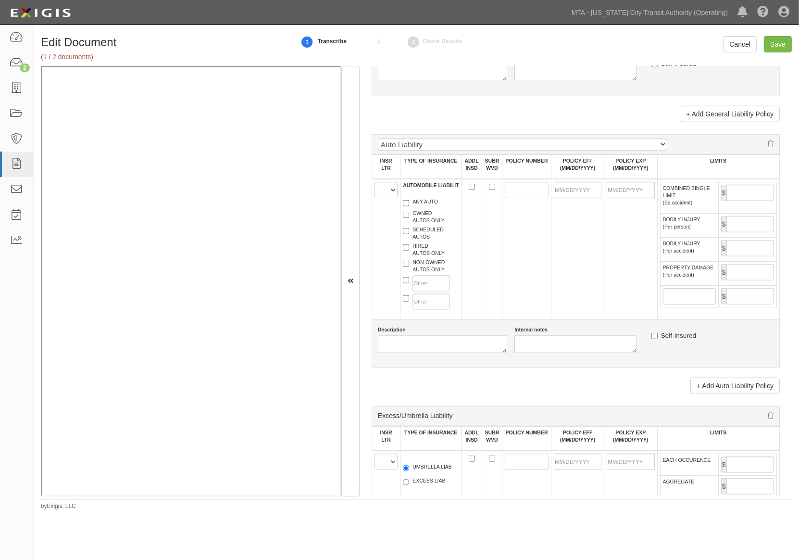
type input "4,000,000"
click at [383, 198] on select "A B C D E F" at bounding box center [386, 190] width 23 height 16
select select "A"
click at [375, 198] on select "A B C D E F" at bounding box center [386, 190] width 23 height 16
click at [414, 208] on label "ANY AUTO" at bounding box center [420, 203] width 35 height 10
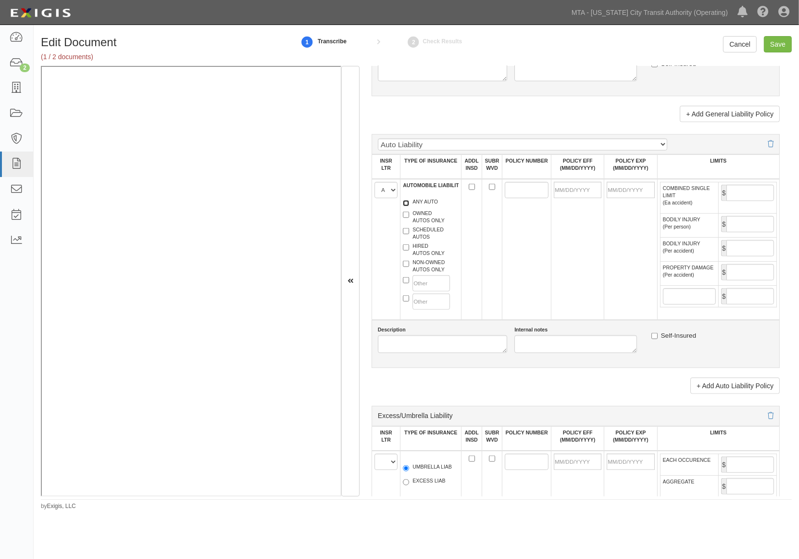
click at [409, 206] on input "ANY AUTO" at bounding box center [406, 203] width 6 height 6
checkbox input "true"
click at [536, 198] on input "POLICY NUMBER" at bounding box center [527, 190] width 44 height 16
type input "ISA H10898078"
type input "02/01/2025"
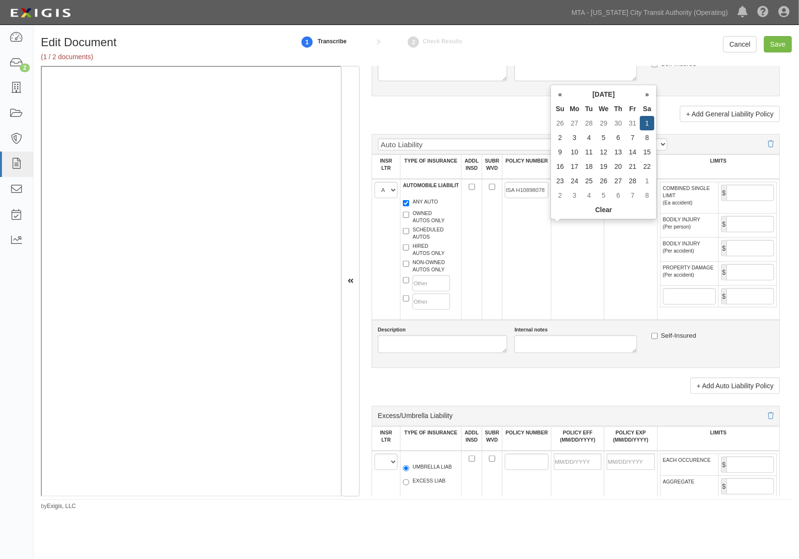
type input "[DATE]"
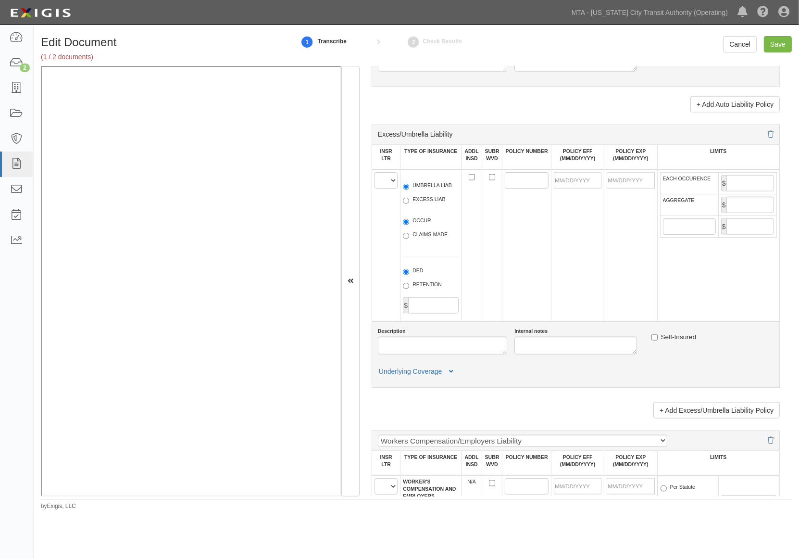
scroll to position [1175, 0]
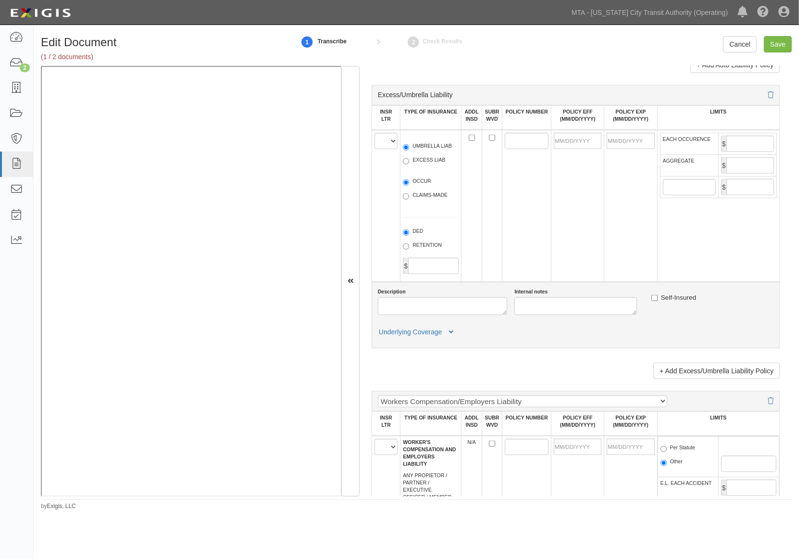
type input "3,000,000"
click at [383, 149] on select "A B C D E F" at bounding box center [386, 141] width 23 height 16
select select "B"
click at [375, 149] on select "A B C D E F" at bounding box center [386, 141] width 23 height 16
click at [415, 152] on label "UMBRELLA LIAB" at bounding box center [427, 147] width 49 height 10
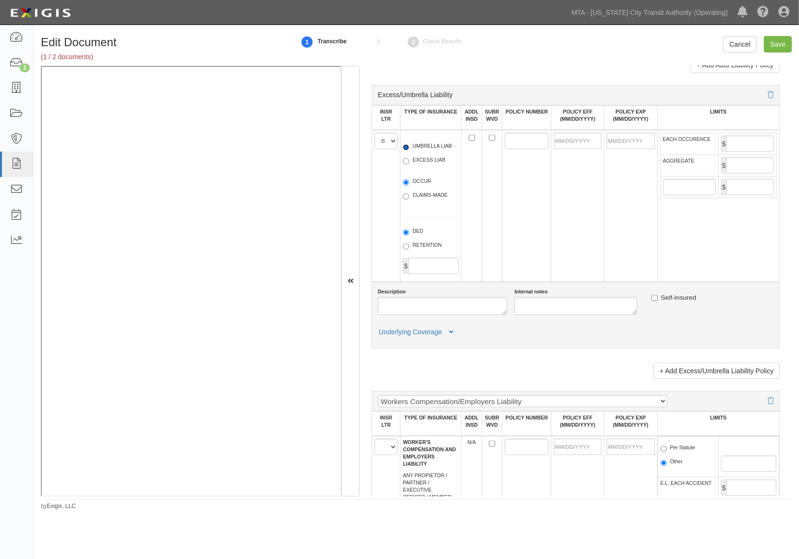
click at [409, 150] on input "UMBRELLA LIAB" at bounding box center [406, 147] width 6 height 6
radio input "true"
click at [421, 187] on label "OCCUR" at bounding box center [417, 182] width 28 height 10
click at [409, 186] on input "OCCUR" at bounding box center [406, 182] width 6 height 6
radio input "true"
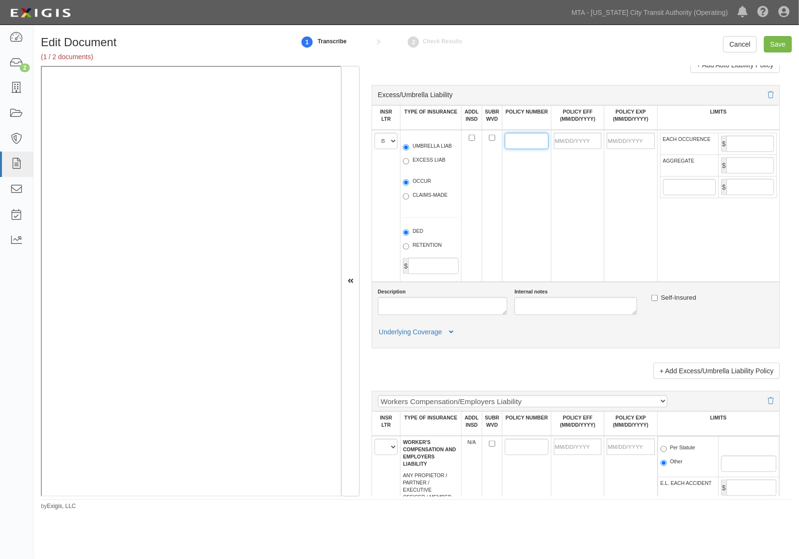
click at [518, 149] on input "POLICY NUMBER" at bounding box center [527, 141] width 44 height 16
type input "BE 020598078"
type input "02/01/2025"
type input "02/01/2026"
type input "10,000,000"
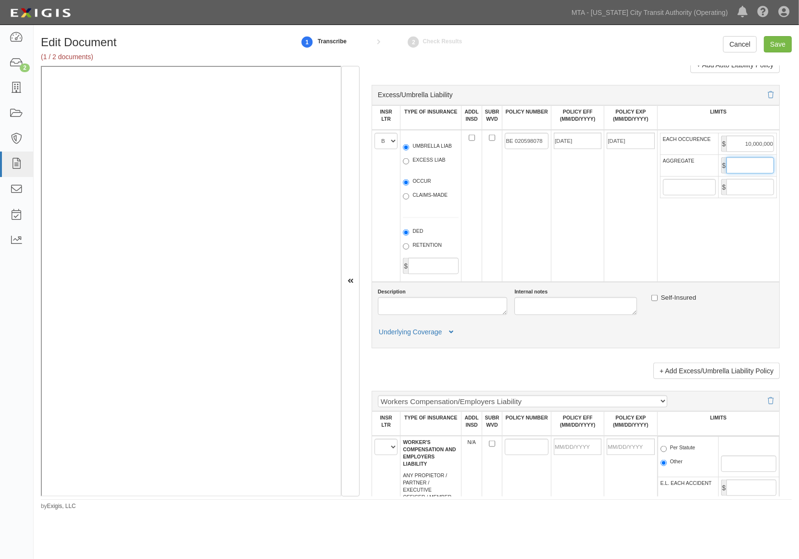
click at [734, 174] on input "AGGREGATE" at bounding box center [750, 165] width 48 height 16
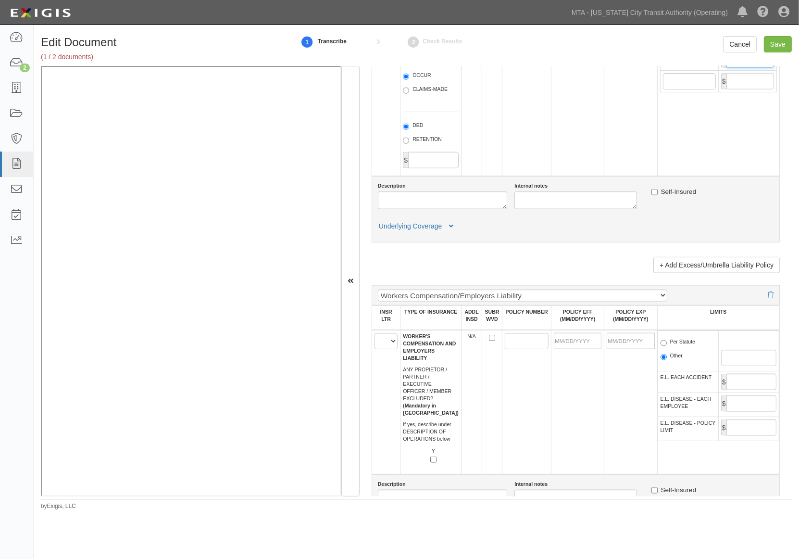
scroll to position [1388, 0]
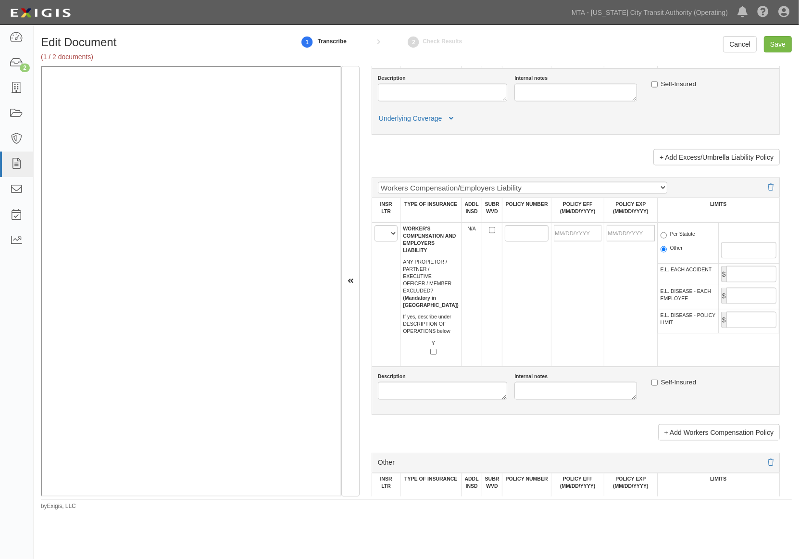
type input "10,000,000"
click at [378, 241] on select "A B C D E F" at bounding box center [386, 233] width 23 height 16
select select "C"
click at [375, 241] on select "A B C D E F" at bounding box center [386, 233] width 23 height 16
click at [525, 241] on input "POLICY NUMBER" at bounding box center [527, 233] width 44 height 16
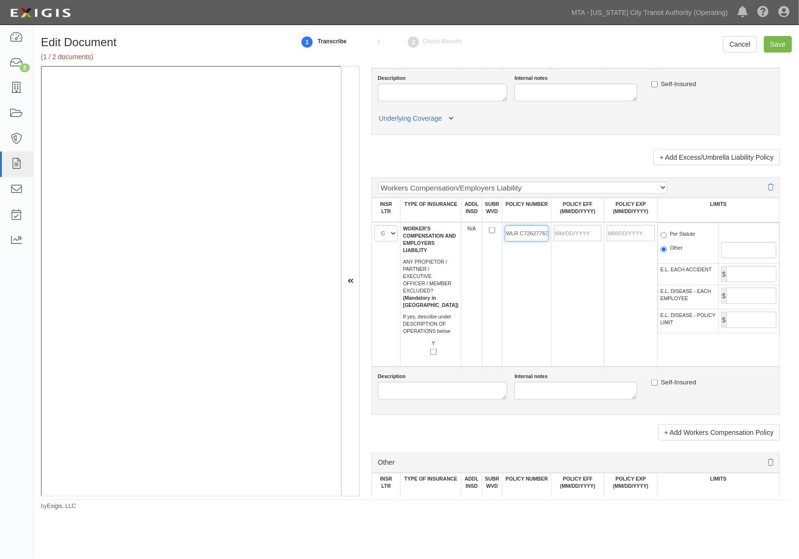
scroll to position [0, 3]
type input "WLR C72627763"
type input "02/01/2025"
type input "02/01/2026"
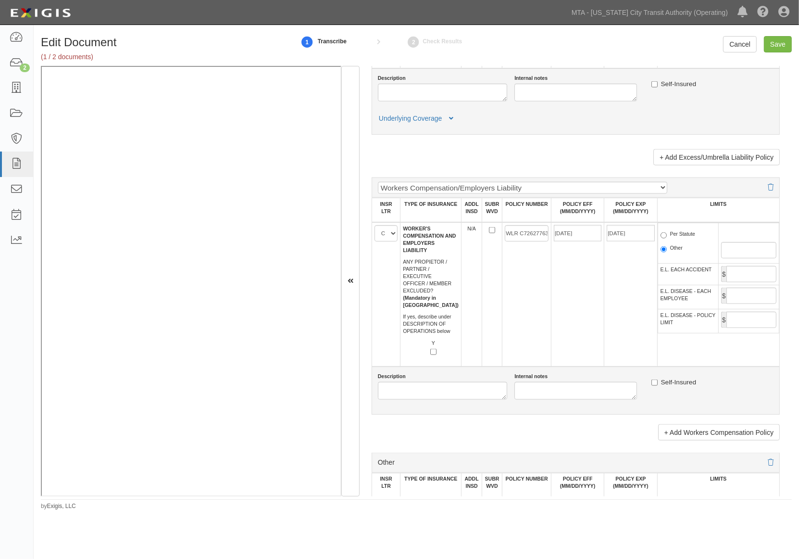
click at [665, 240] on label "Per Statute" at bounding box center [678, 235] width 35 height 10
click at [665, 238] on input "Per Statute" at bounding box center [664, 235] width 6 height 6
radio input "true"
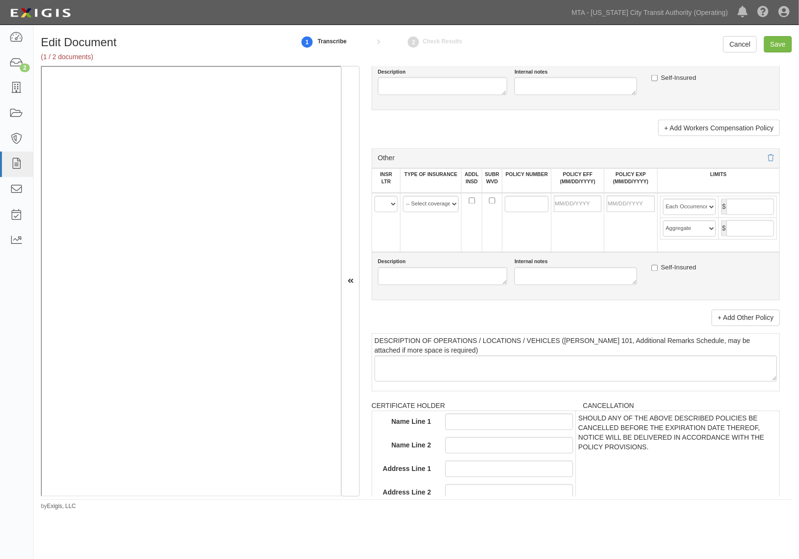
scroll to position [1919, 0]
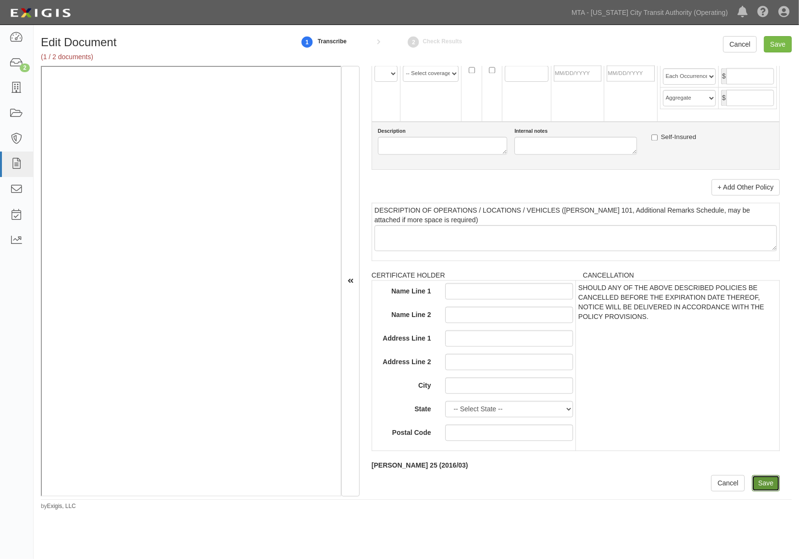
click at [760, 482] on input "Save" at bounding box center [766, 483] width 28 height 16
type input "2000000"
type input "4000000"
type input "3000000"
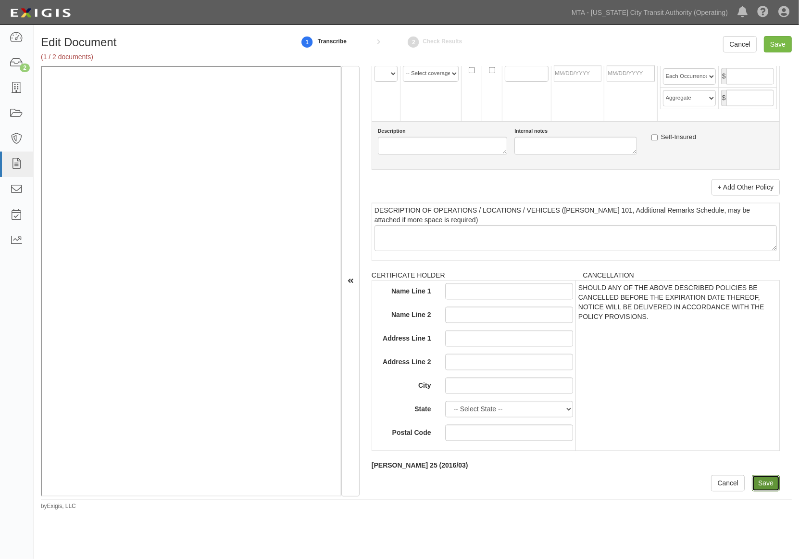
type input "10000000"
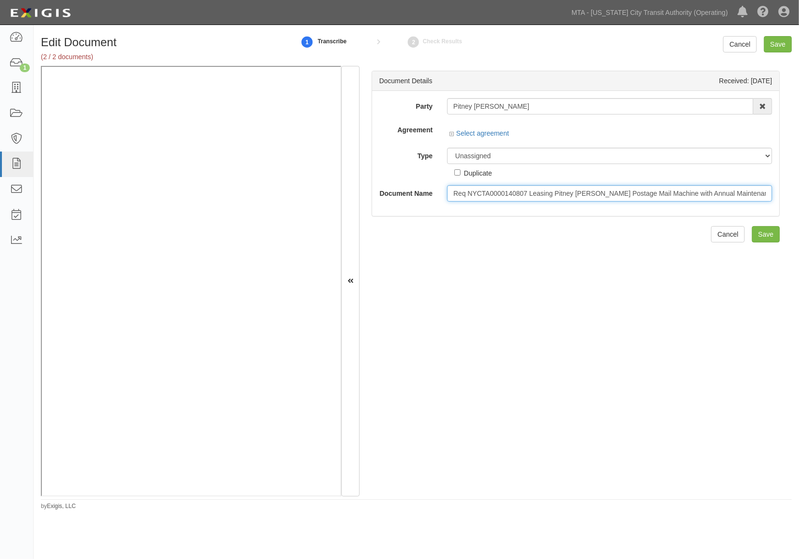
click at [503, 198] on input "Req NYCTA0000140807 Leasing Pitney [PERSON_NAME] Postage Mail Machine with Annu…" at bounding box center [609, 193] width 325 height 16
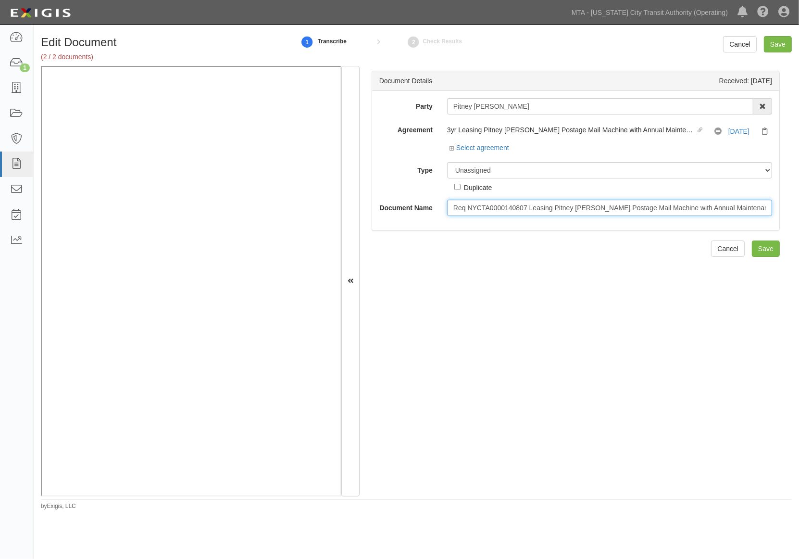
drag, startPoint x: 756, startPoint y: 208, endPoint x: 740, endPoint y: 209, distance: 15.4
click at [740, 209] on input "Req NYCTA0000140807 Leasing Pitney [PERSON_NAME] Postage Mail Machine with Annu…" at bounding box center [609, 208] width 325 height 16
drag, startPoint x: 529, startPoint y: 209, endPoint x: 388, endPoint y: 210, distance: 141.3
click at [388, 210] on div "Document Name Req NYCTA0000140807 Leasing Pitney Bowes Postage Mail Machine wit…" at bounding box center [575, 208] width 407 height 16
type input "Leasing Pitney Bowes Postage Mail Machine with Annual Maintenance."
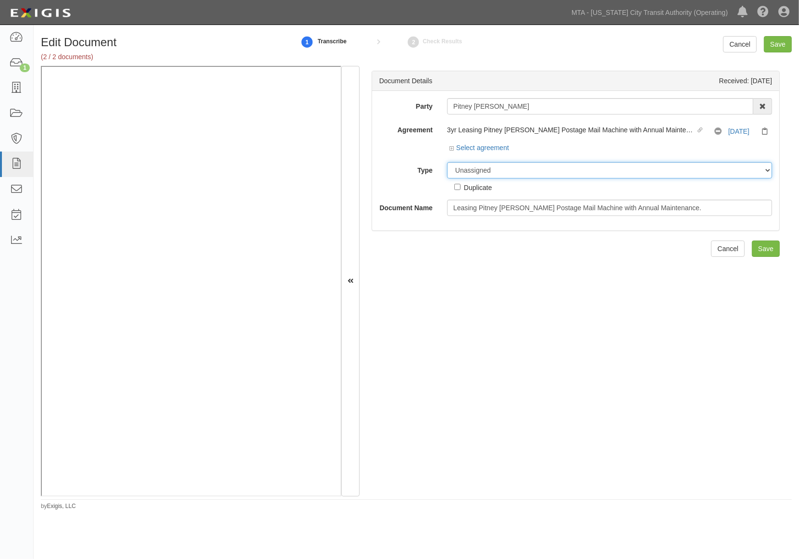
click at [508, 172] on select "Unassigned Binder Cancellation Notice Certificate Contract Endorsement Insuranc…" at bounding box center [609, 170] width 325 height 16
select select "RequirementDetail"
click at [447, 163] on select "Unassigned Binder Cancellation Notice Certificate Contract Endorsement Insuranc…" at bounding box center [609, 170] width 325 height 16
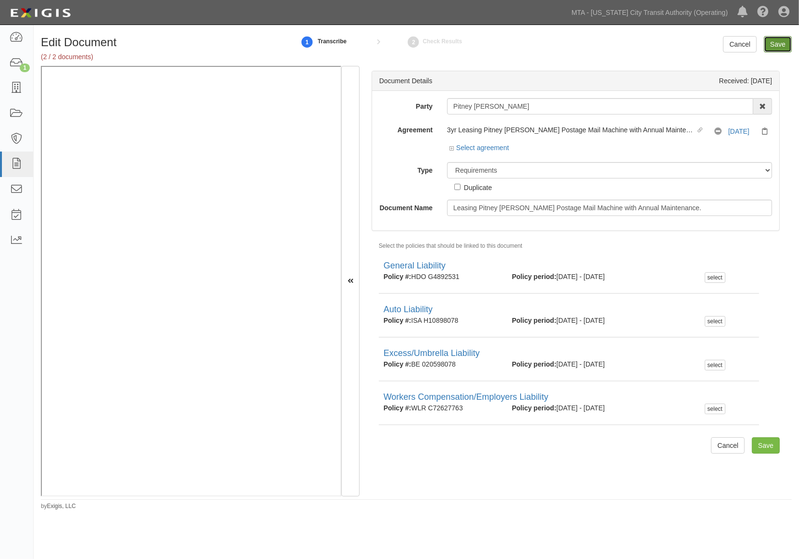
click at [779, 37] on input "Save" at bounding box center [778, 44] width 28 height 16
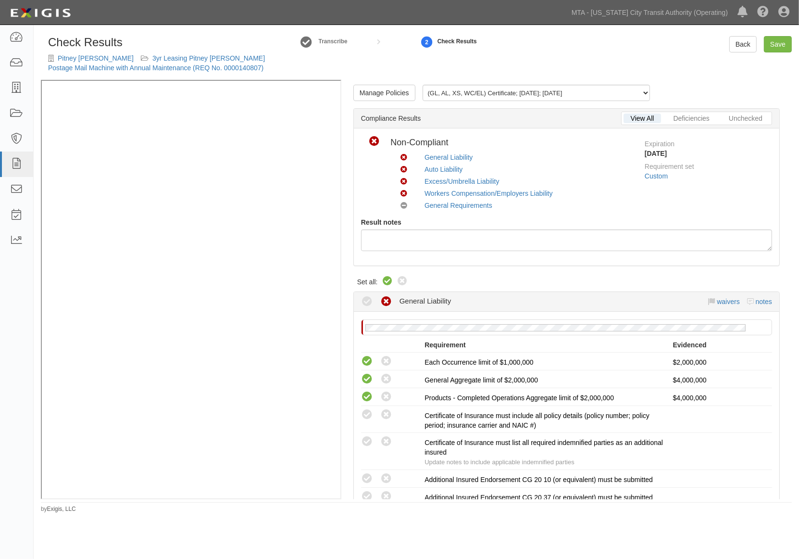
click at [387, 281] on icon at bounding box center [388, 281] width 12 height 12
radio input "true"
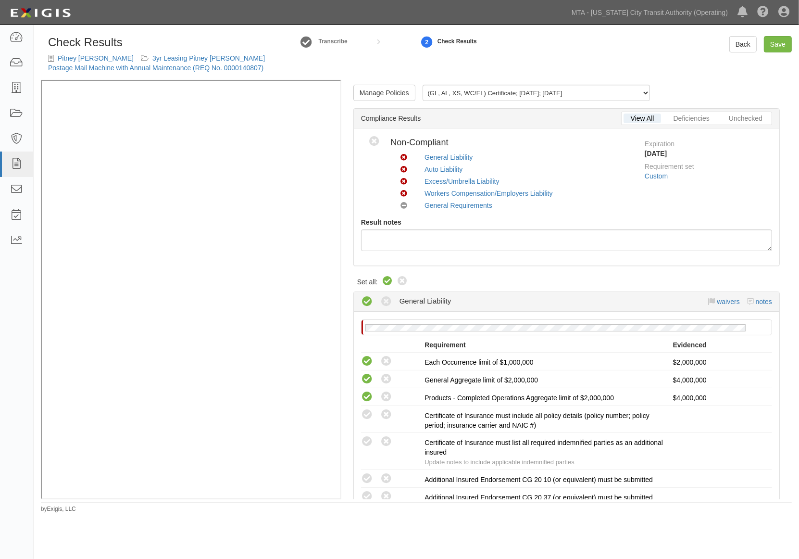
radio input "true"
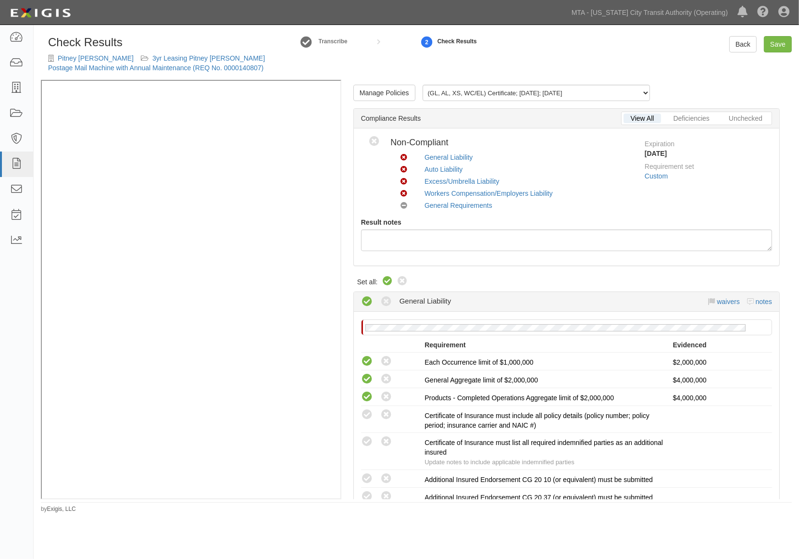
radio input "true"
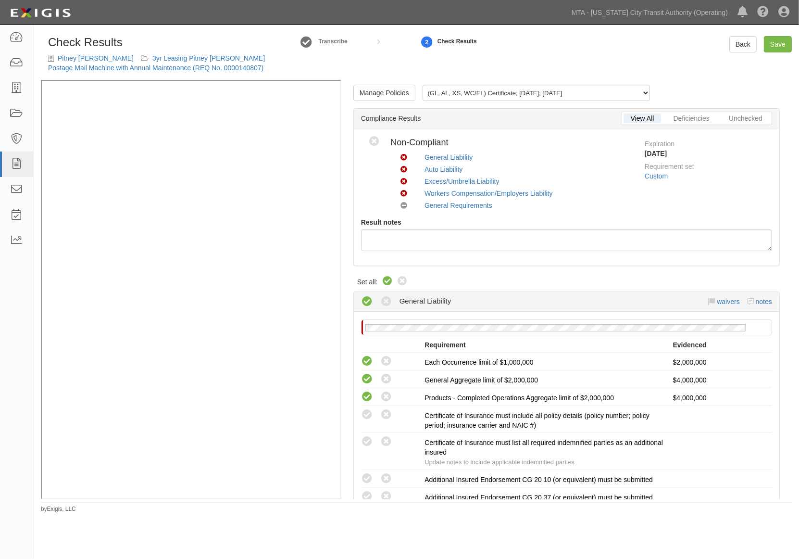
radio input "true"
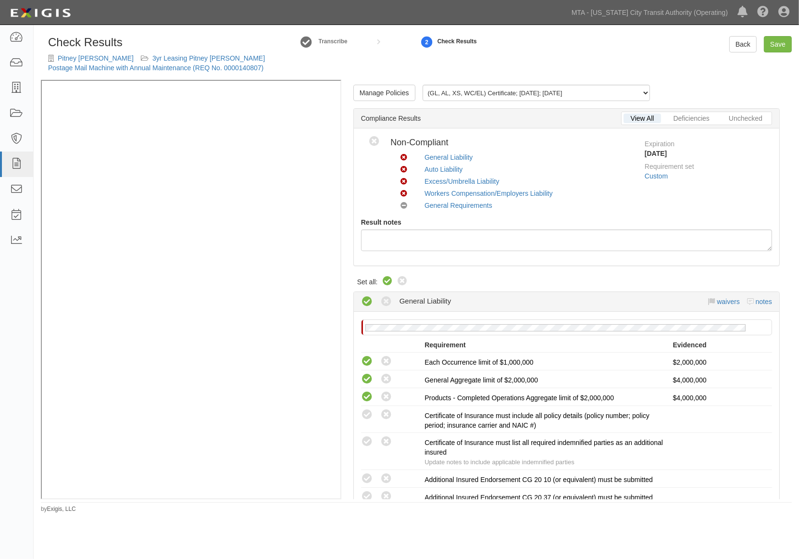
radio input "true"
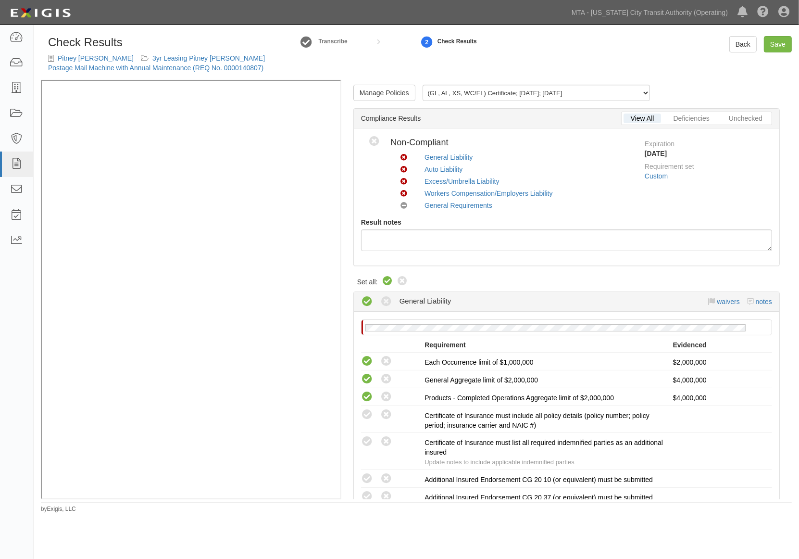
radio input "true"
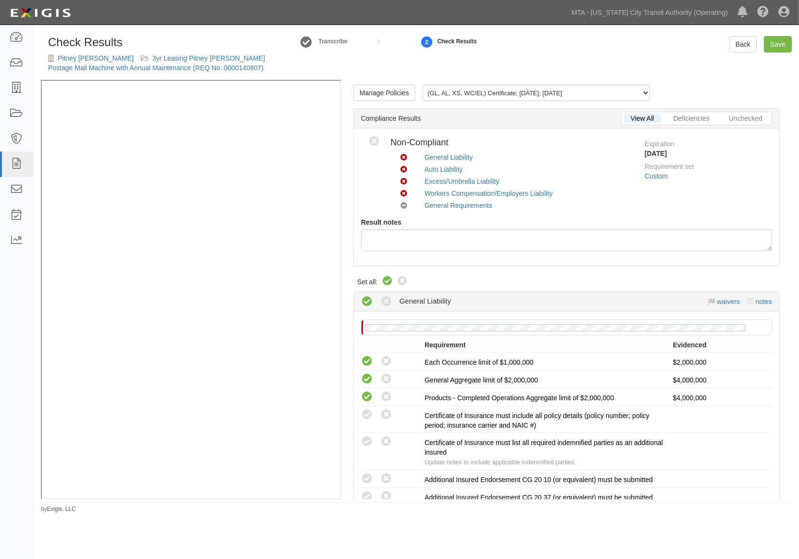
radio input "true"
radio input "false"
radio input "true"
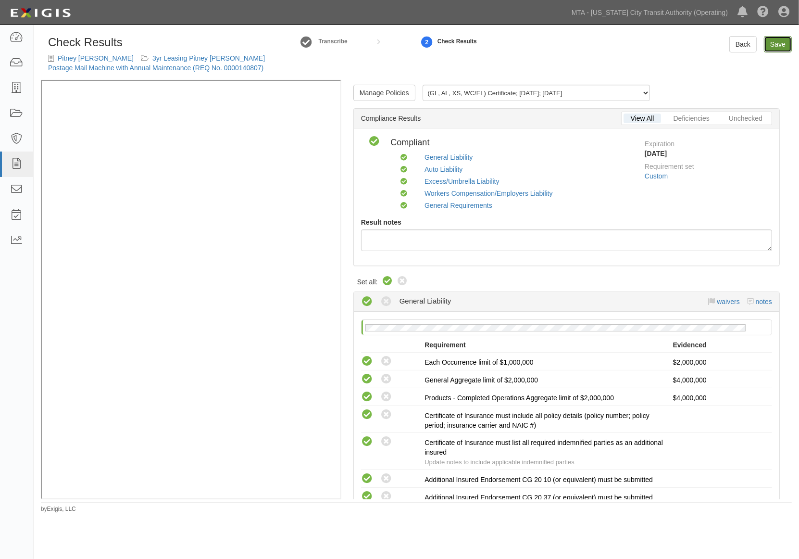
click at [780, 45] on link "Save" at bounding box center [778, 44] width 28 height 16
radio input "true"
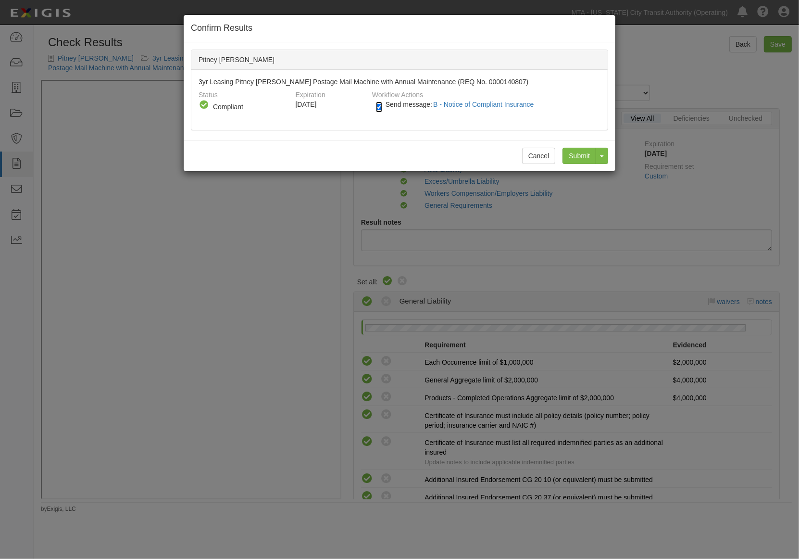
click at [376, 106] on input "Send message: B - Notice of Compliant Insurance" at bounding box center [379, 106] width 6 height 11
checkbox input "false"
drag, startPoint x: 575, startPoint y: 150, endPoint x: 386, endPoint y: 140, distance: 189.7
click at [575, 151] on input "Submit" at bounding box center [580, 156] width 34 height 16
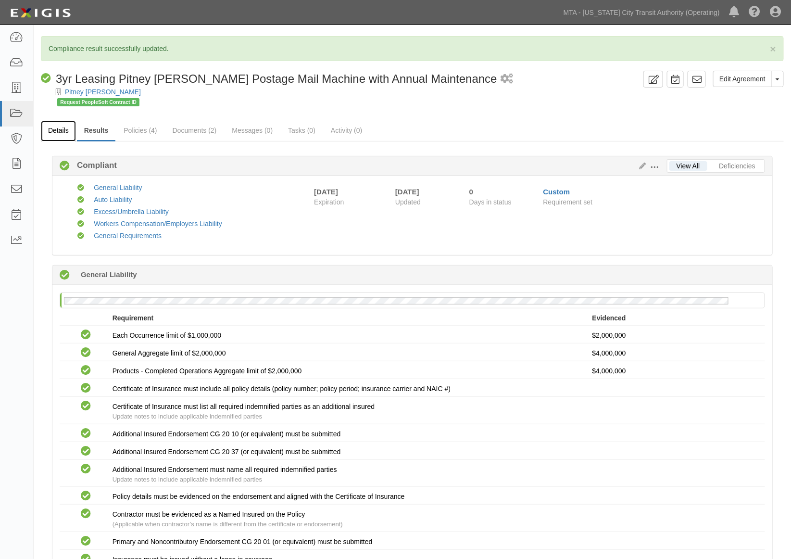
click at [55, 132] on link "Details" at bounding box center [58, 131] width 35 height 21
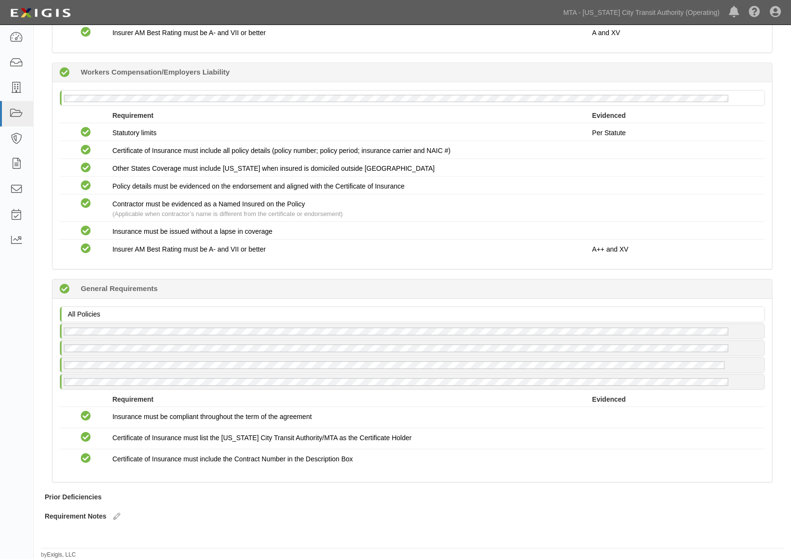
scroll to position [1017, 0]
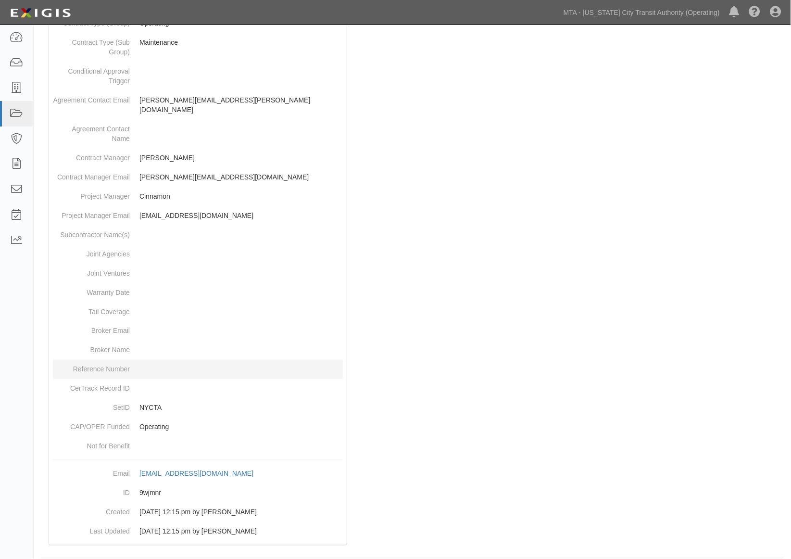
scroll to position [391, 0]
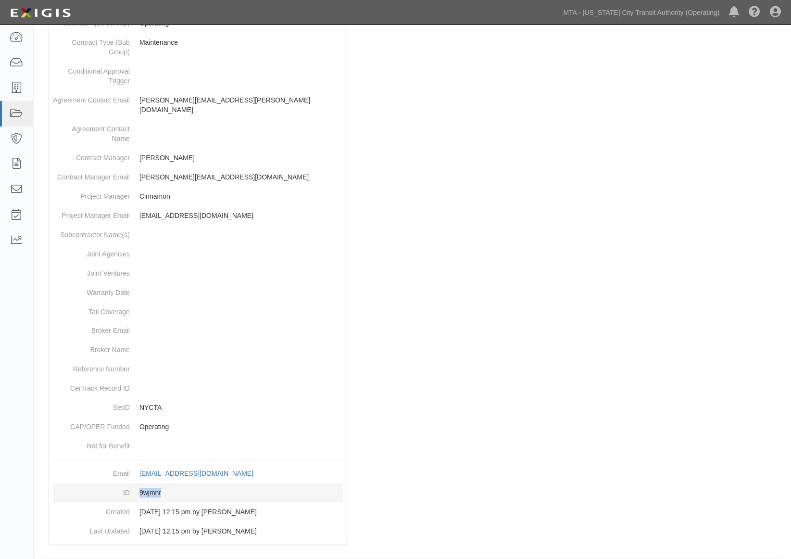
drag, startPoint x: 176, startPoint y: 482, endPoint x: 136, endPoint y: 483, distance: 40.9
click at [136, 483] on dd "9wjmnr" at bounding box center [198, 492] width 290 height 19
copy dd "9wjmnr"
click at [630, 414] on div at bounding box center [412, 149] width 743 height 811
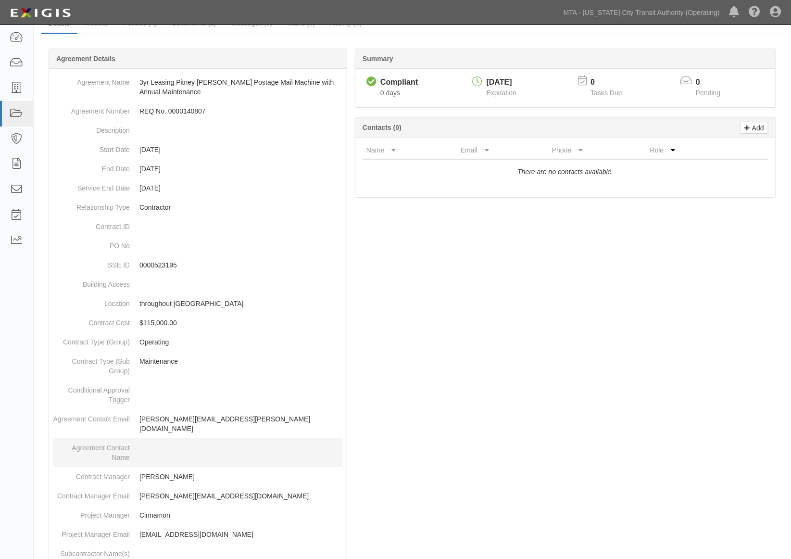
scroll to position [0, 0]
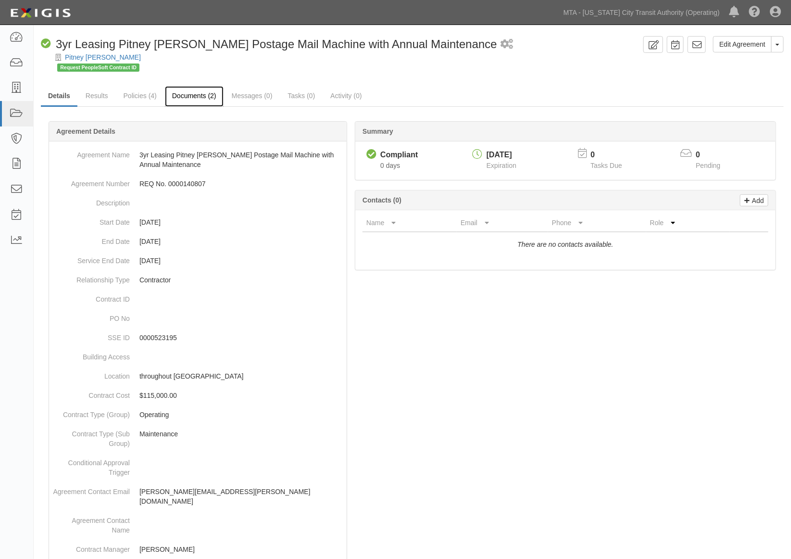
click at [193, 97] on link "Documents (2)" at bounding box center [194, 96] width 59 height 21
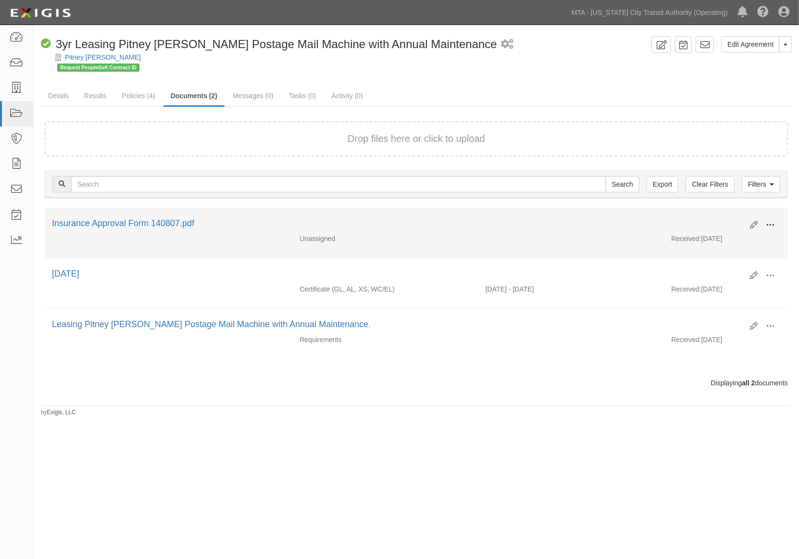
click at [774, 223] on span at bounding box center [770, 225] width 9 height 9
click at [704, 221] on link "Edit" at bounding box center [724, 221] width 76 height 17
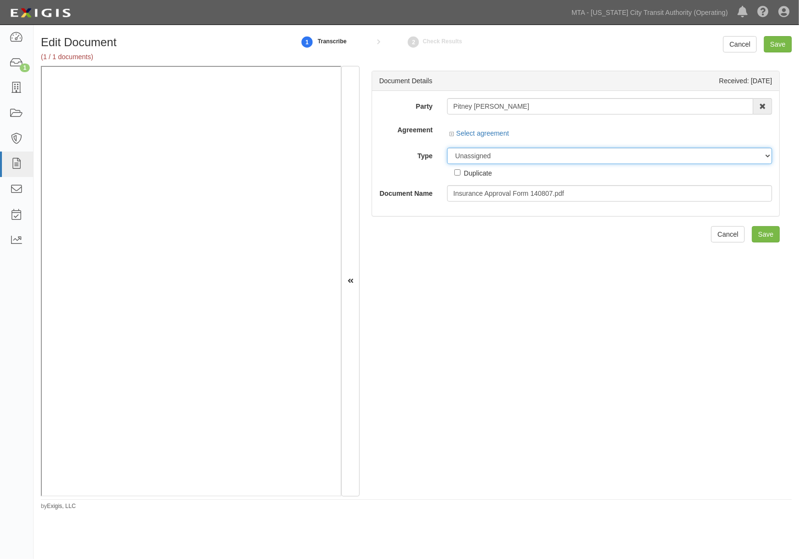
click at [478, 153] on select "Unassigned Binder Cancellation Notice Certificate Contract Endorsement Insuranc…" at bounding box center [609, 156] width 325 height 16
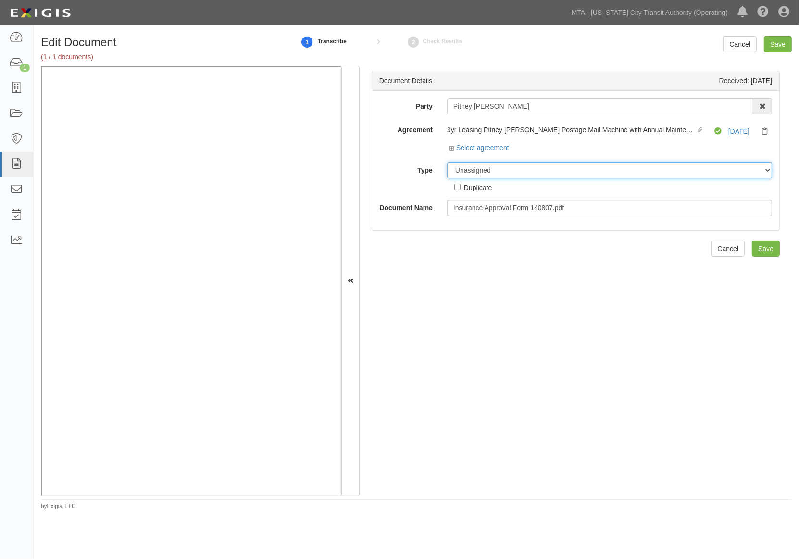
select select "OtherDetail"
click at [447, 163] on select "Unassigned Binder Cancellation Notice Certificate Contract Endorsement Insuranc…" at bounding box center [609, 170] width 325 height 16
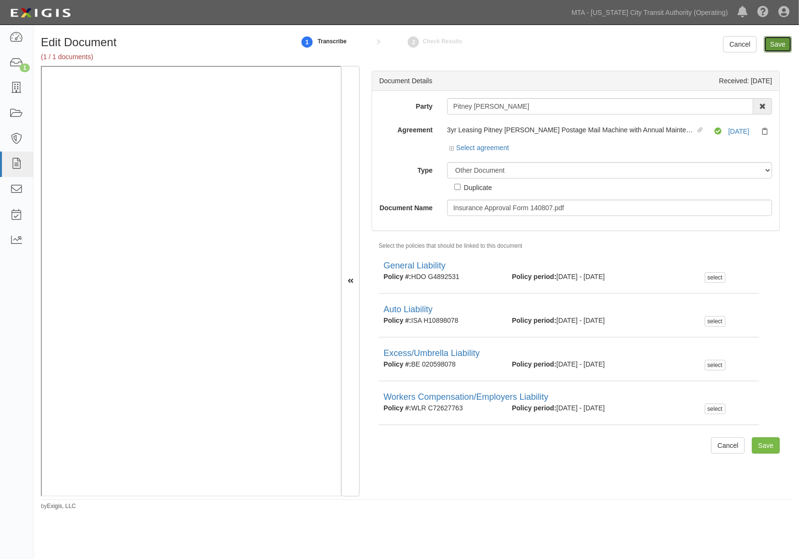
click at [780, 44] on input "Save" at bounding box center [778, 44] width 28 height 16
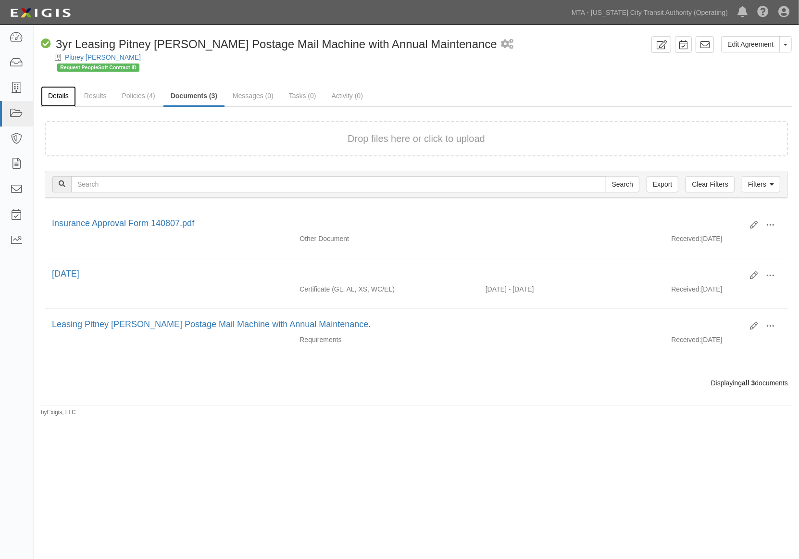
click at [60, 94] on link "Details" at bounding box center [58, 96] width 35 height 21
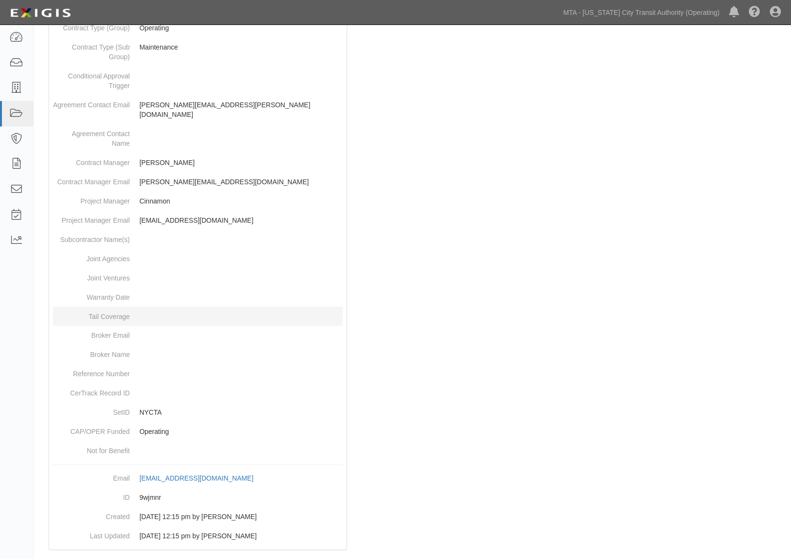
scroll to position [391, 0]
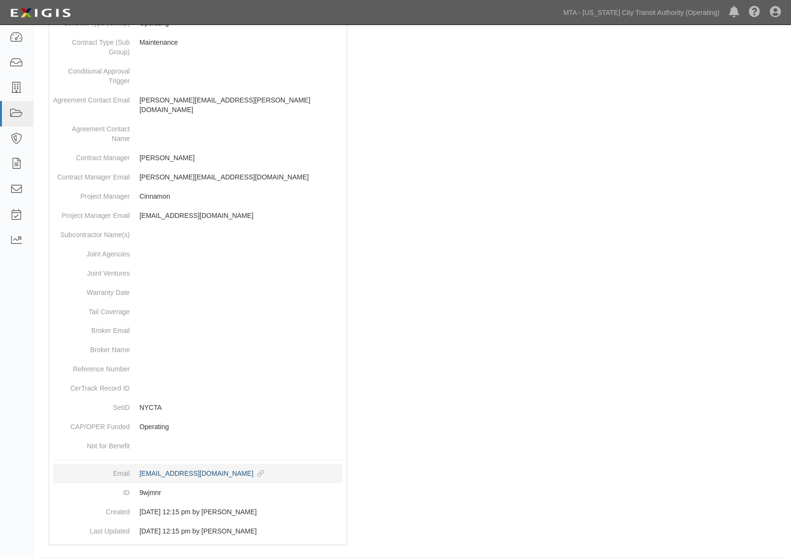
drag, startPoint x: 138, startPoint y: 462, endPoint x: 263, endPoint y: 465, distance: 126.0
click at [263, 465] on dd "[EMAIL_ADDRESS][DOMAIN_NAME] copy to clipboard" at bounding box center [198, 473] width 290 height 19
copy div "[EMAIL_ADDRESS][DOMAIN_NAME]"
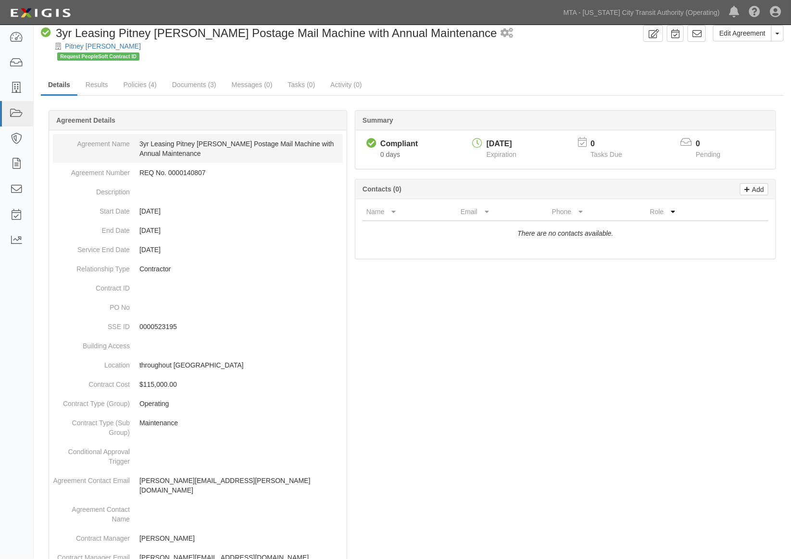
scroll to position [0, 0]
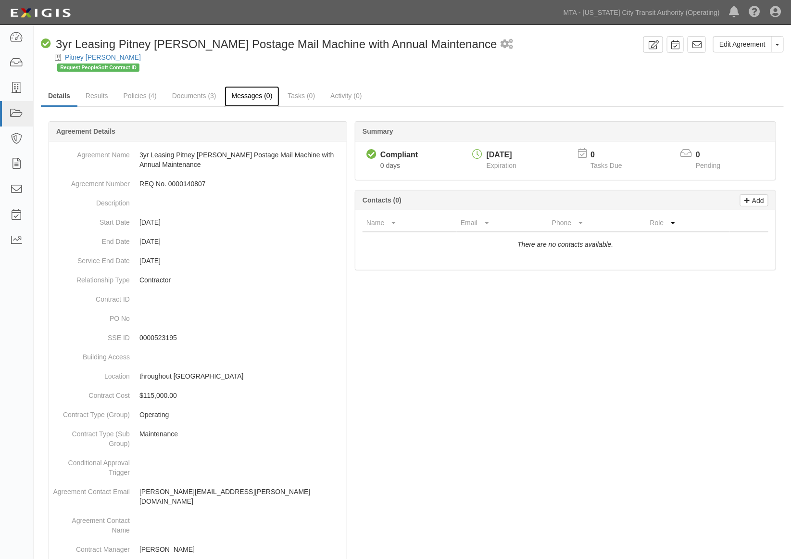
click at [247, 88] on link "Messages (0)" at bounding box center [252, 96] width 55 height 21
click at [244, 94] on link "Messages (0)" at bounding box center [252, 96] width 55 height 21
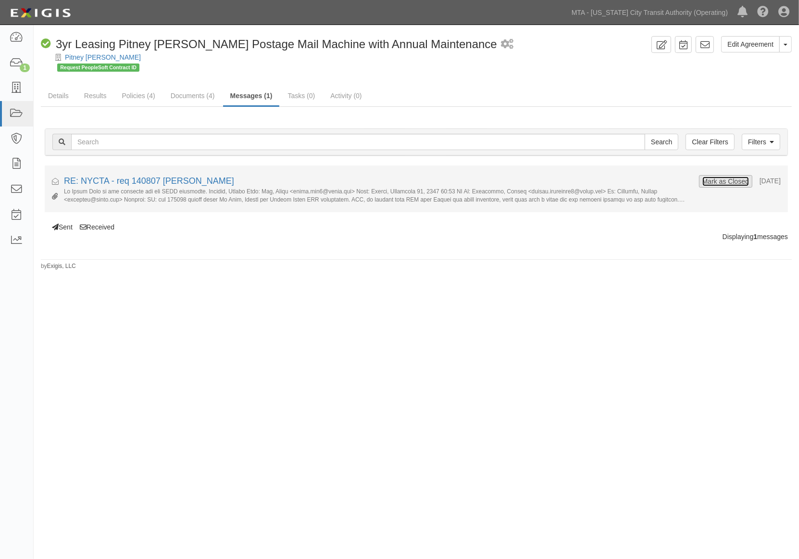
click at [718, 181] on button "Mark as Closed" at bounding box center [726, 181] width 48 height 11
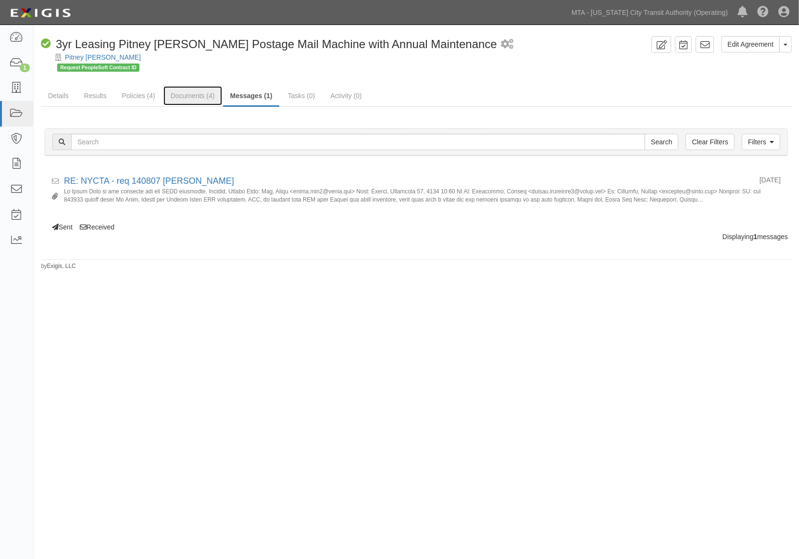
click at [187, 93] on link "Documents (4)" at bounding box center [192, 95] width 59 height 19
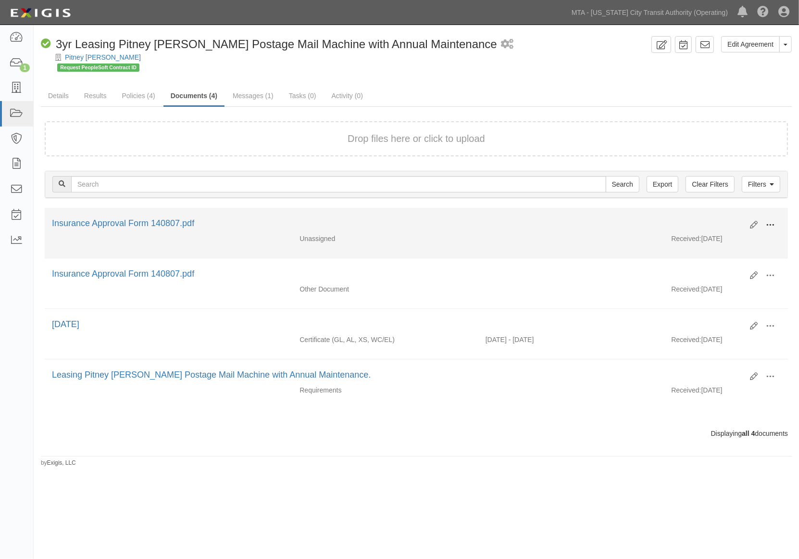
click at [771, 221] on span at bounding box center [770, 225] width 9 height 9
click at [704, 273] on link "Archive" at bounding box center [724, 274] width 76 height 17
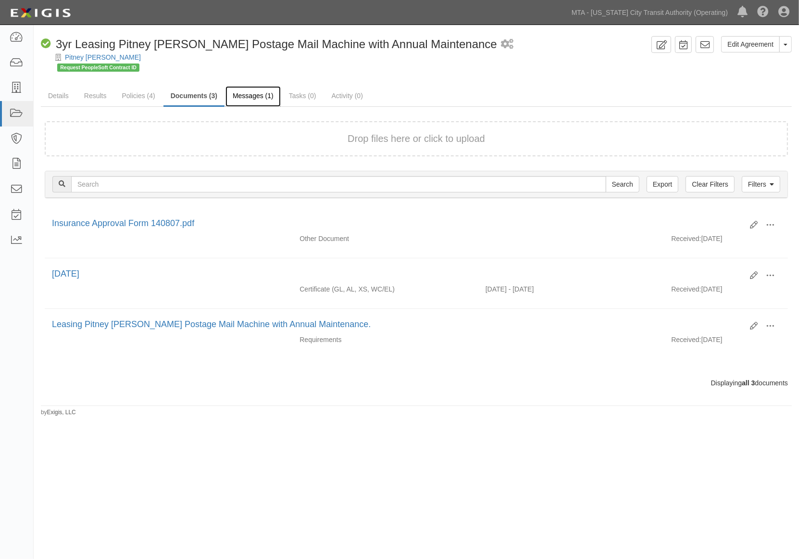
click at [244, 93] on link "Messages (1)" at bounding box center [252, 96] width 55 height 21
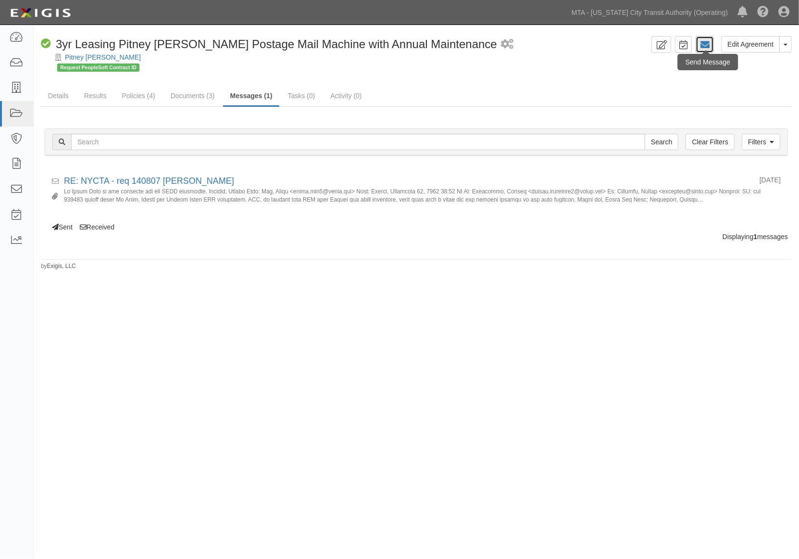
click at [706, 44] on icon at bounding box center [705, 45] width 10 height 10
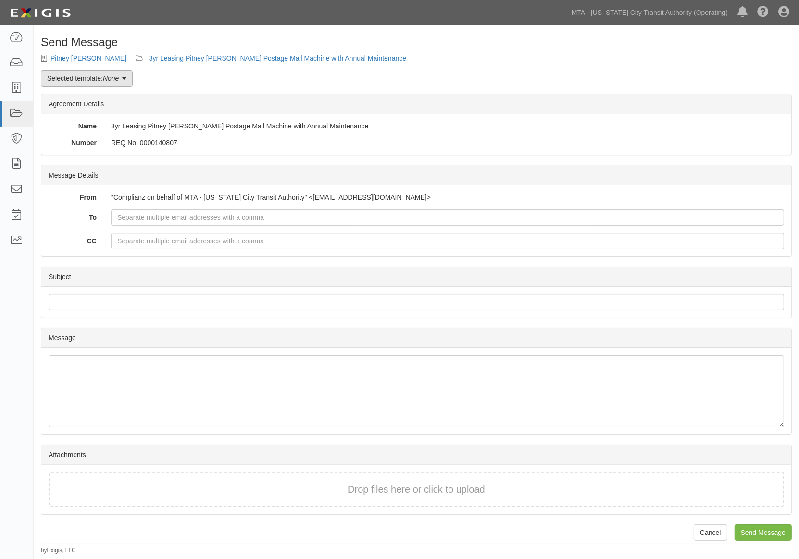
click at [61, 80] on link "Selected template: None" at bounding box center [87, 78] width 92 height 16
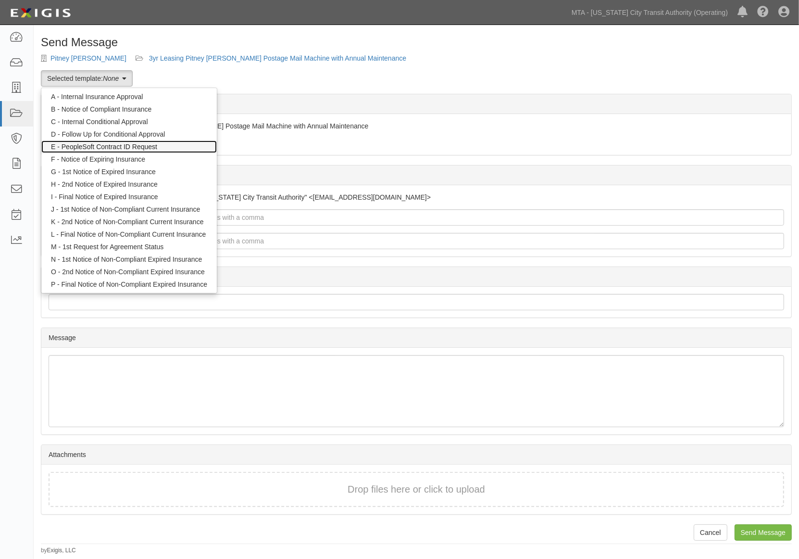
click at [67, 150] on link "E - PeopleSoft Contract ID Request" at bounding box center [128, 146] width 175 height 13
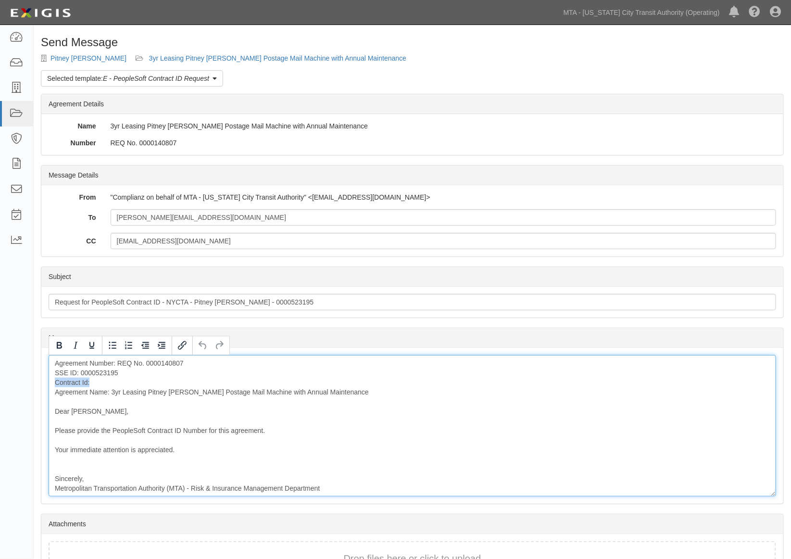
drag, startPoint x: 97, startPoint y: 382, endPoint x: 40, endPoint y: 386, distance: 56.9
click at [41, 386] on section "Message Message Agreement Number: REQ No. 0000140807 SSE ID: 0000523195 Contrac…" at bounding box center [412, 415] width 743 height 176
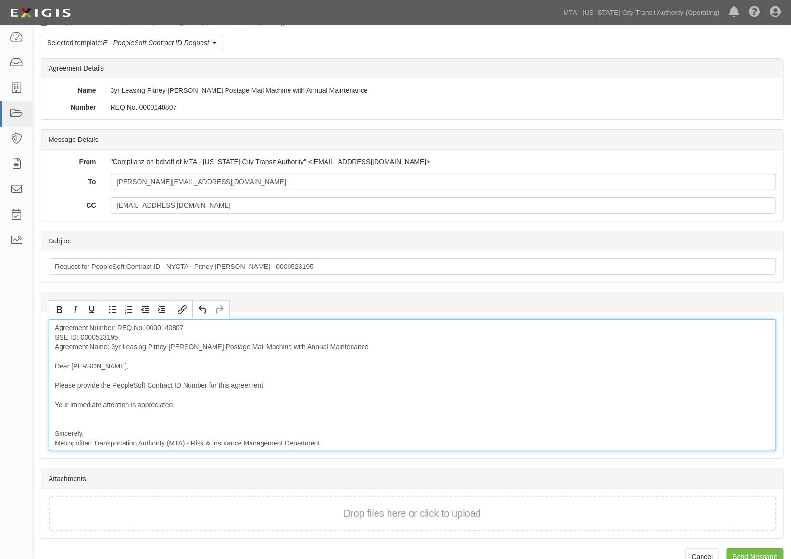
scroll to position [55, 0]
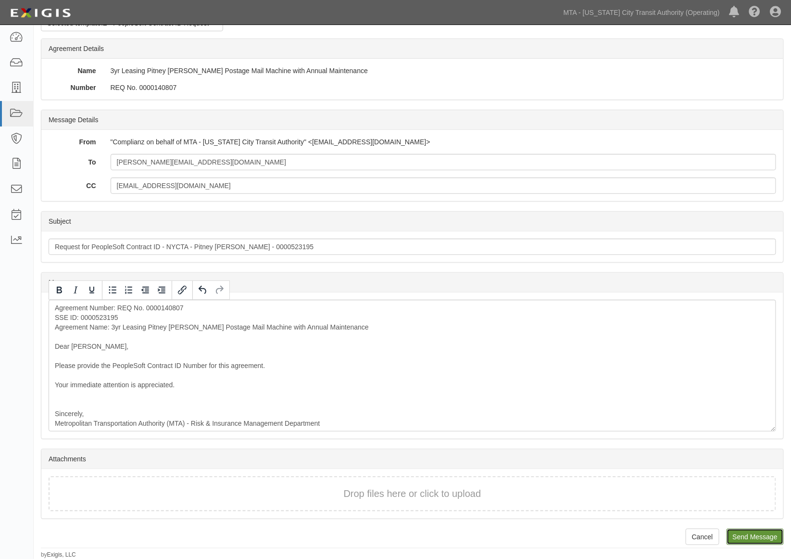
drag, startPoint x: 747, startPoint y: 535, endPoint x: 450, endPoint y: 39, distance: 577.9
click at [748, 535] on input "Send Message" at bounding box center [754, 536] width 57 height 16
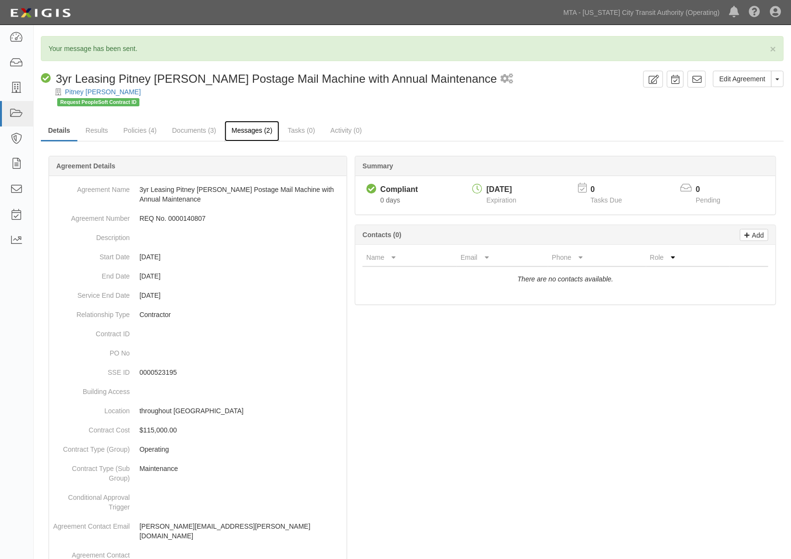
click at [253, 133] on link "Messages (2)" at bounding box center [252, 131] width 55 height 21
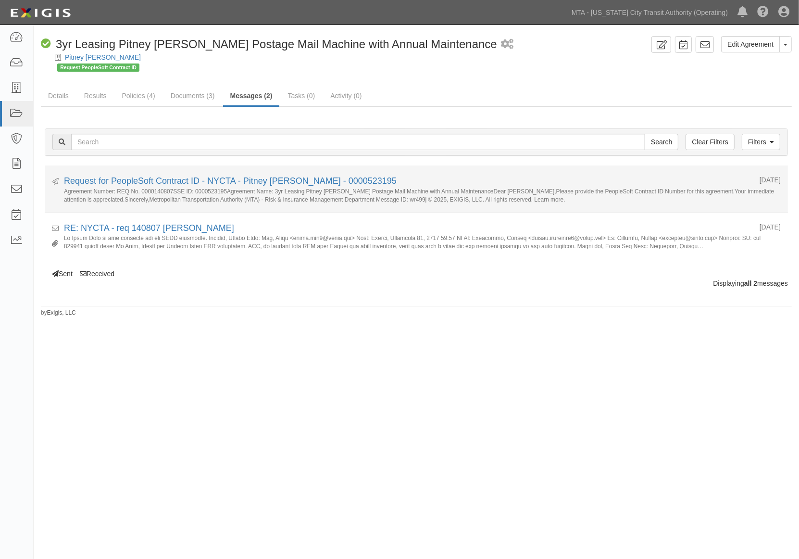
drag, startPoint x: 514, startPoint y: 499, endPoint x: 179, endPoint y: 195, distance: 452.4
click at [513, 498] on div "Edit Agreement Toggle Agreement Dropdown View Audit Trail Archive Agreement Sen…" at bounding box center [399, 280] width 799 height 503
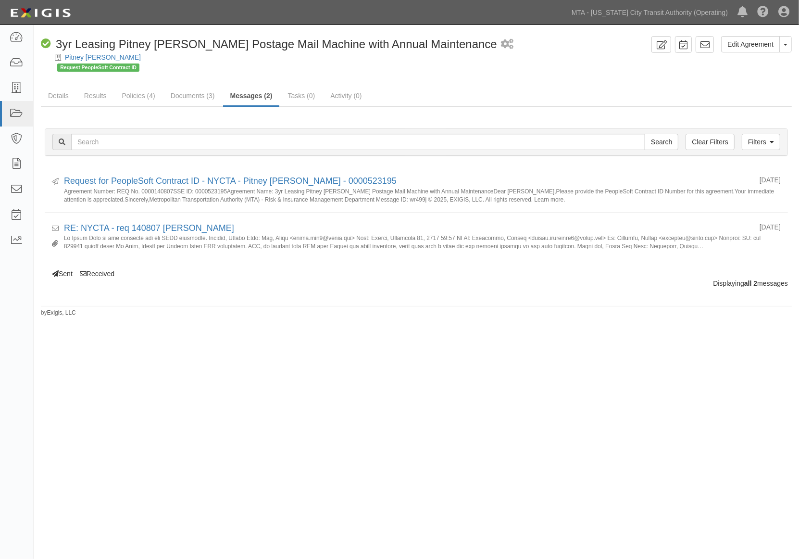
drag, startPoint x: 728, startPoint y: 522, endPoint x: 676, endPoint y: 475, distance: 69.8
click at [727, 520] on div "Edit Agreement Toggle Agreement Dropdown View Audit Trail Archive Agreement Sen…" at bounding box center [399, 280] width 799 height 503
drag, startPoint x: 438, startPoint y: 43, endPoint x: 228, endPoint y: 43, distance: 210.1
click at [228, 43] on div "Compliant 3yr Leasing Pitney Bowes Postage Mail Machine with Annual Maintenance…" at bounding box center [344, 44] width 607 height 16
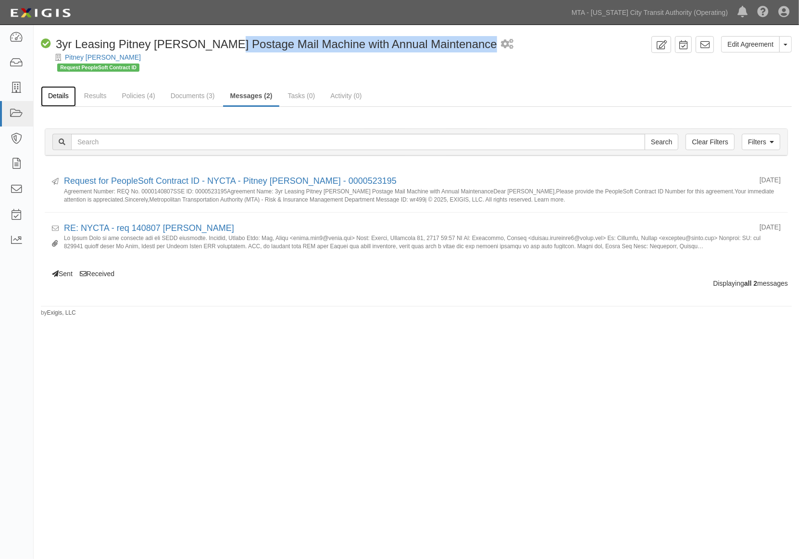
click at [59, 92] on link "Details" at bounding box center [58, 96] width 35 height 21
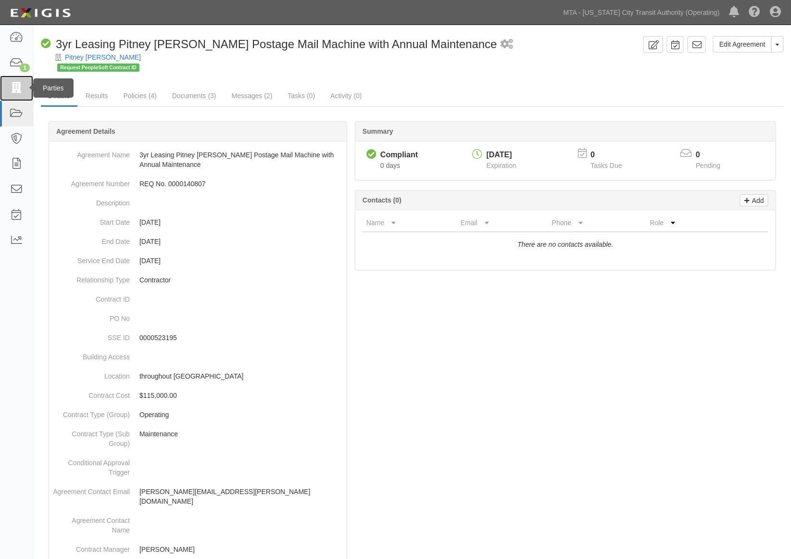
click at [15, 87] on icon at bounding box center [16, 88] width 13 height 11
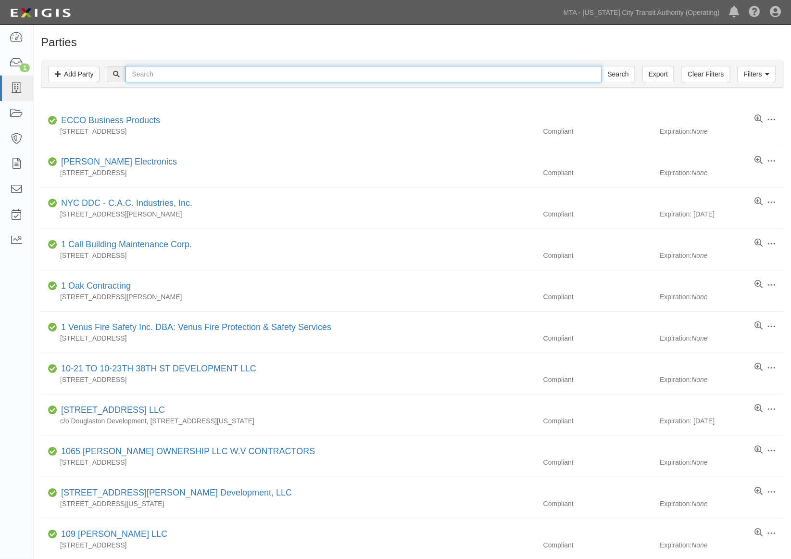
click at [141, 73] on input "text" at bounding box center [363, 74] width 476 height 16
type input "wabtec"
click at [601, 66] on input "Search" at bounding box center [618, 74] width 34 height 16
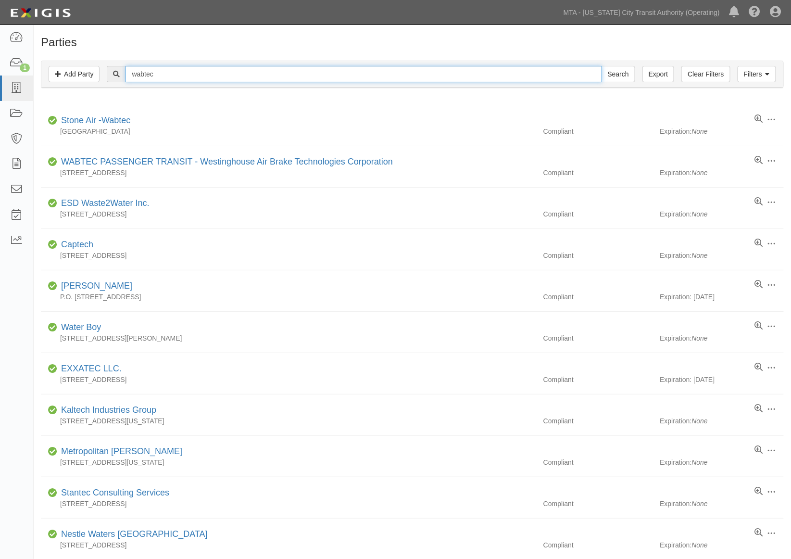
click at [180, 68] on input "wabtec" at bounding box center [363, 74] width 476 height 16
type input "wabtec tran"
click at [601, 66] on input "Search" at bounding box center [618, 74] width 34 height 16
click at [25, 63] on div "1" at bounding box center [25, 67] width 10 height 9
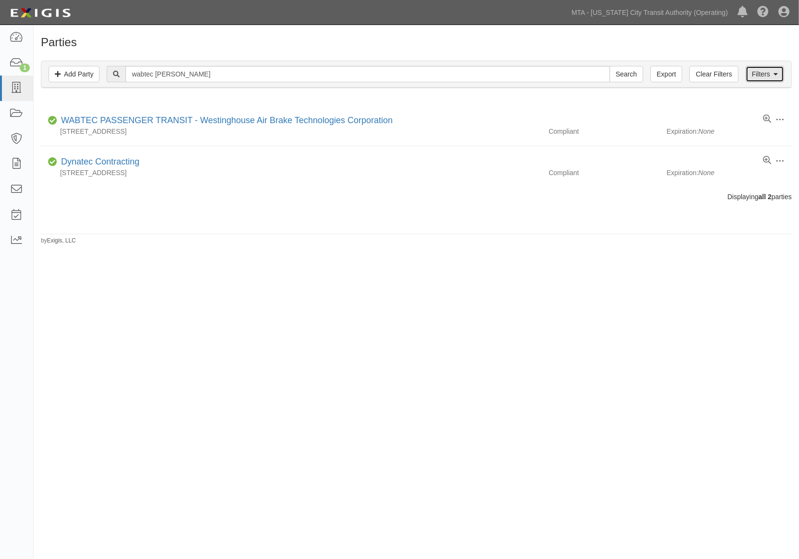
drag, startPoint x: 776, startPoint y: 73, endPoint x: 771, endPoint y: 77, distance: 6.8
click at [775, 73] on icon at bounding box center [776, 74] width 4 height 7
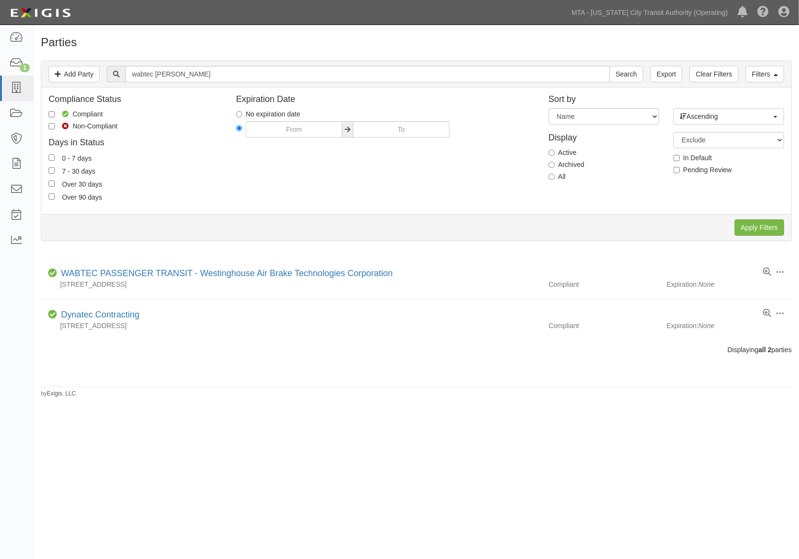
click at [564, 165] on label "Archived" at bounding box center [567, 165] width 36 height 10
click at [555, 165] on input "Archived" at bounding box center [552, 165] width 6 height 6
radio input "true"
click at [746, 228] on input "Apply Filters" at bounding box center [760, 227] width 50 height 16
click at [202, 450] on div "Parties Add Party Filters Add Party Clear Filters Export wabtec tran Search Fil…" at bounding box center [399, 280] width 799 height 503
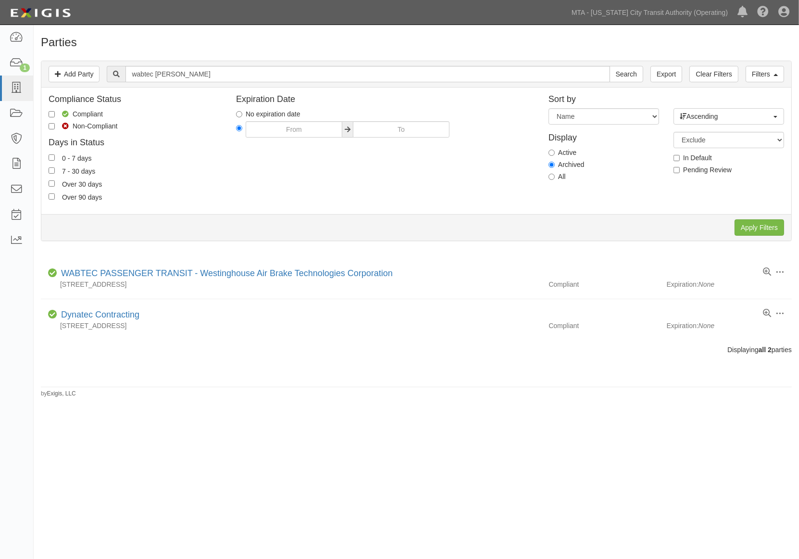
click at [289, 477] on div "Parties Add Party Filters Add Party Clear Filters Export wabtec tran Search Fil…" at bounding box center [399, 280] width 799 height 503
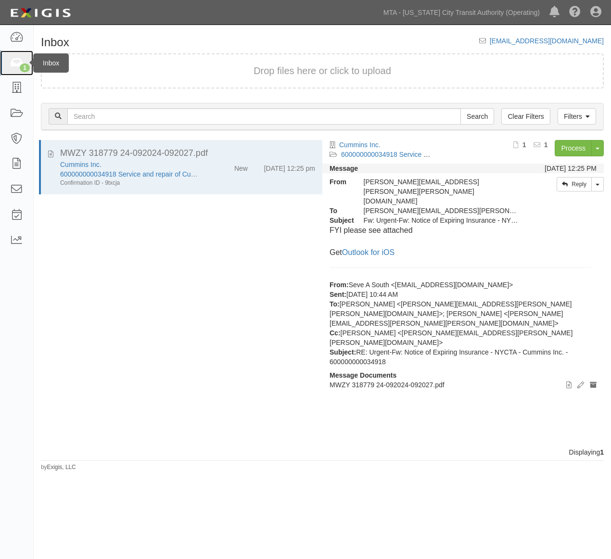
click at [18, 63] on icon at bounding box center [16, 63] width 13 height 11
click at [16, 88] on icon at bounding box center [16, 88] width 13 height 11
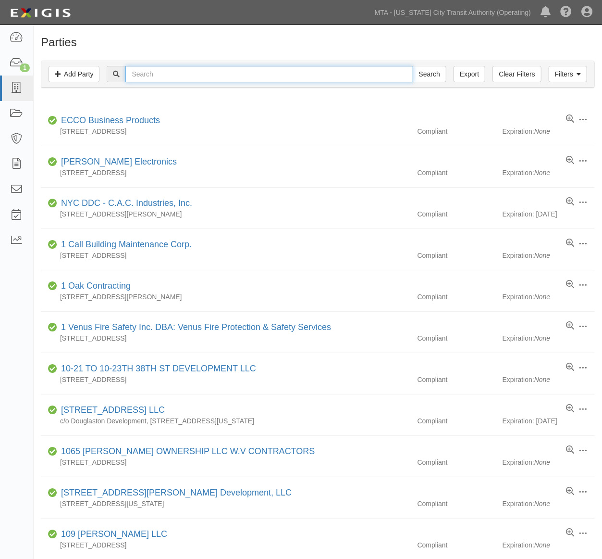
click at [131, 71] on input "text" at bounding box center [269, 74] width 288 height 16
type input "MOXIE"
click at [413, 66] on input "Search" at bounding box center [430, 74] width 34 height 16
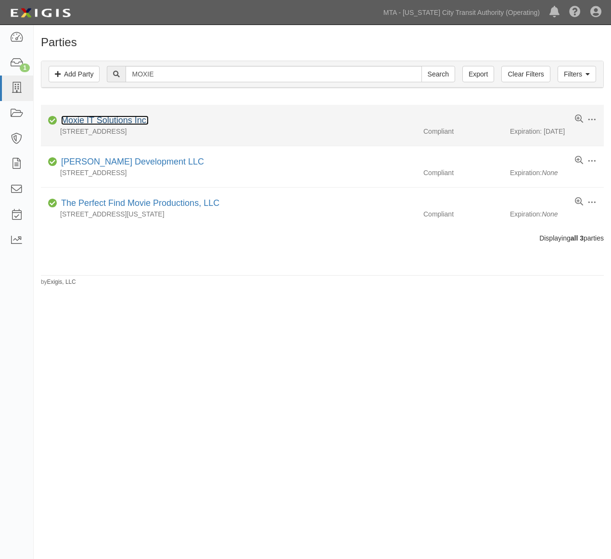
click at [109, 119] on link "Moxie IT Solutions Inc." at bounding box center [105, 120] width 88 height 10
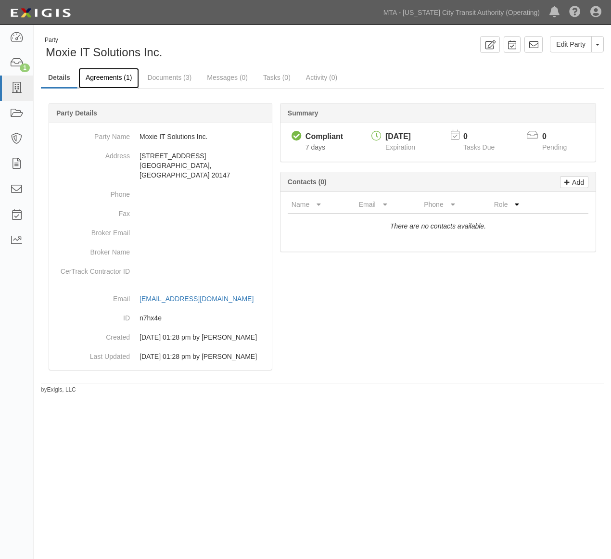
click at [124, 69] on link "Agreements (1)" at bounding box center [108, 78] width 61 height 21
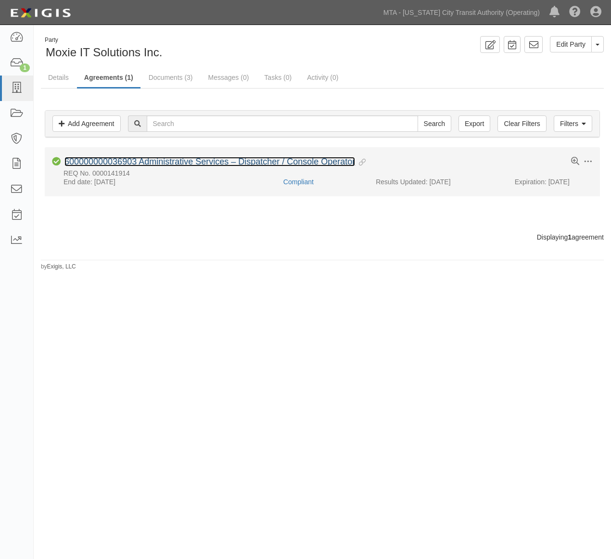
click at [179, 159] on link "600000000036903 Administrative Services – Dispatcher / Console Operator" at bounding box center [209, 162] width 290 height 10
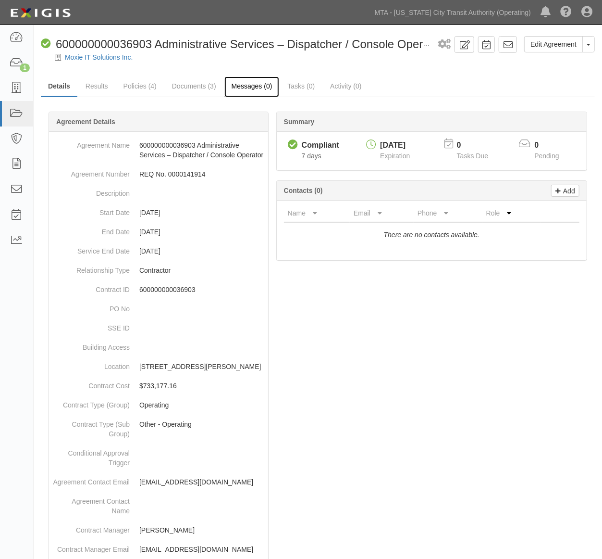
click at [250, 85] on link "Messages (0)" at bounding box center [252, 86] width 55 height 21
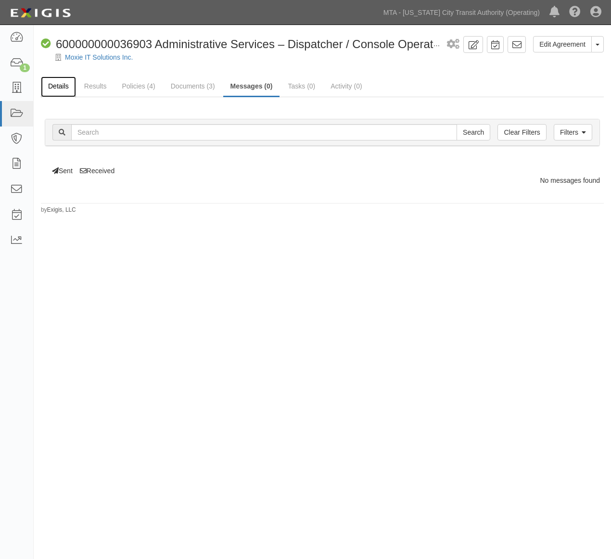
click at [59, 84] on link "Details" at bounding box center [58, 86] width 35 height 21
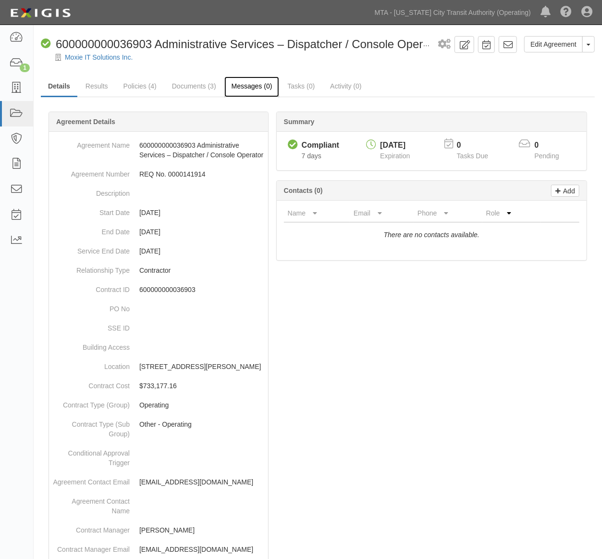
click at [257, 83] on link "Messages (0)" at bounding box center [252, 86] width 55 height 21
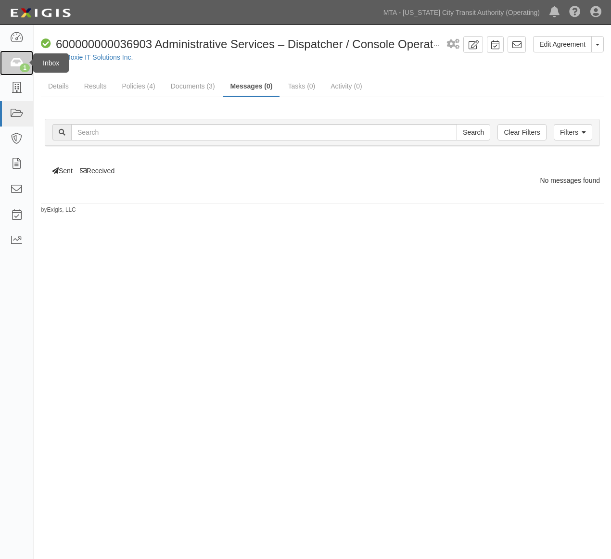
click at [13, 66] on icon at bounding box center [16, 63] width 13 height 11
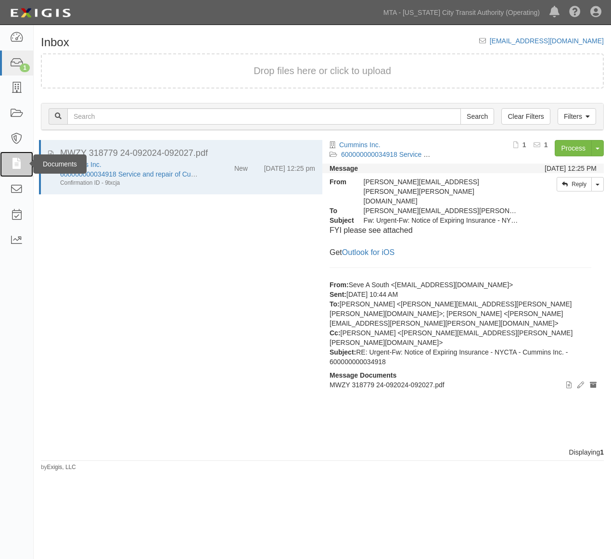
click at [17, 163] on icon at bounding box center [16, 164] width 13 height 11
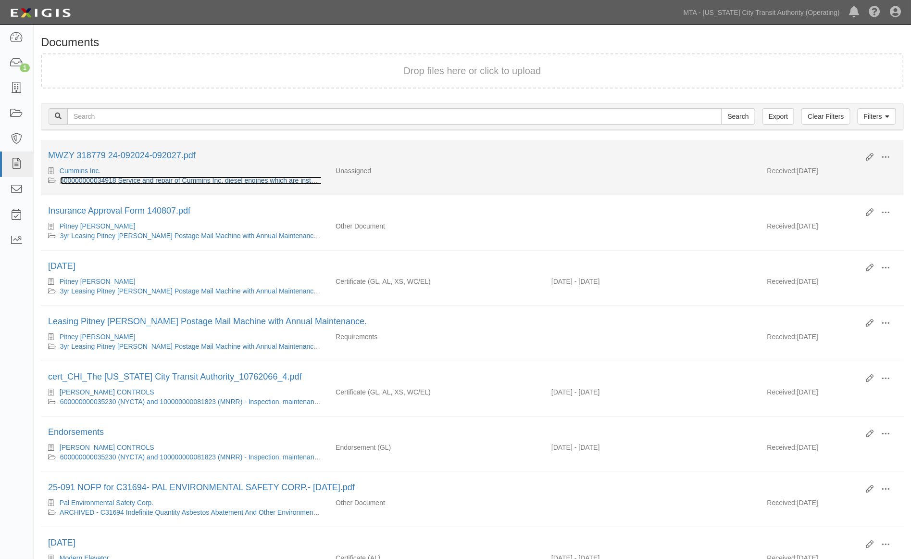
click at [174, 180] on link "600000000034918 Service and repair of Cummins Inc. diesel engines which are ins…" at bounding box center [292, 180] width 464 height 8
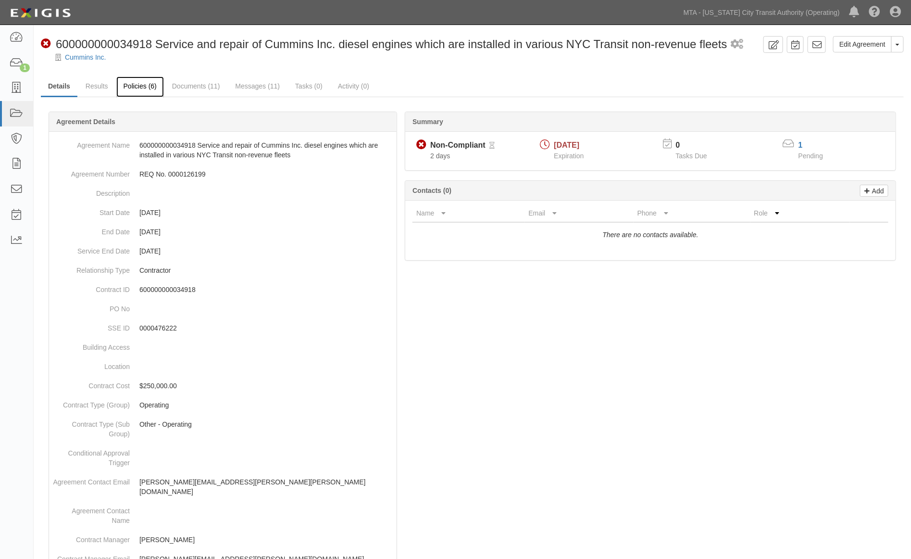
click at [136, 87] on link "Policies (6)" at bounding box center [140, 86] width 48 height 21
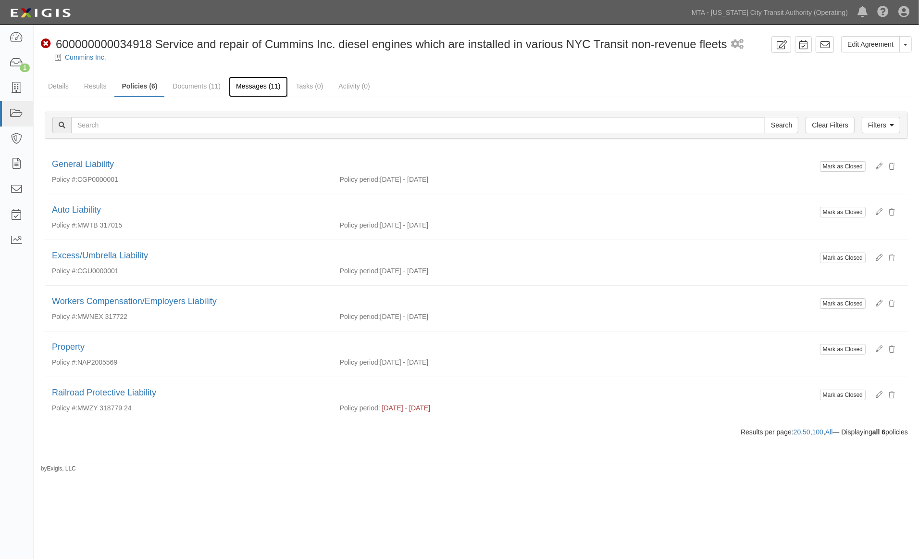
click at [254, 84] on link "Messages (11)" at bounding box center [258, 86] width 59 height 21
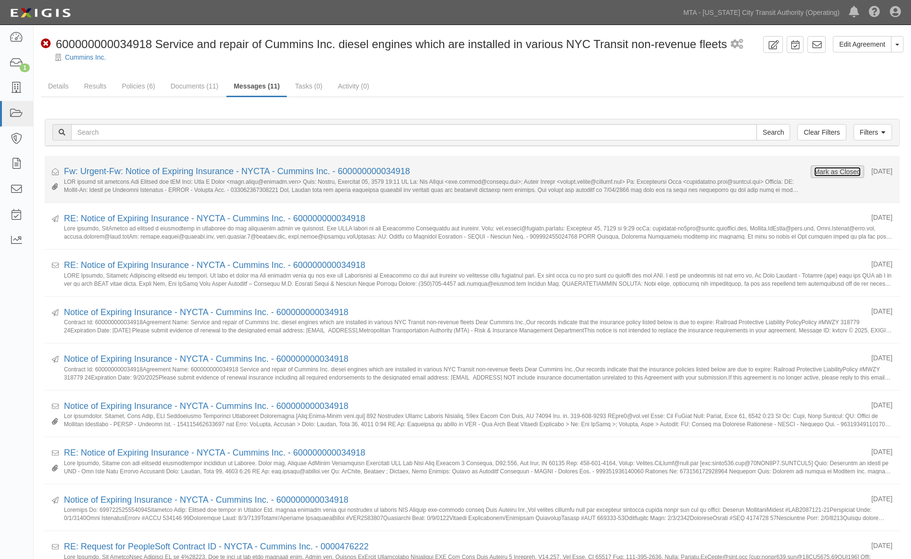
click at [827, 174] on button "Mark as Closed" at bounding box center [838, 171] width 48 height 11
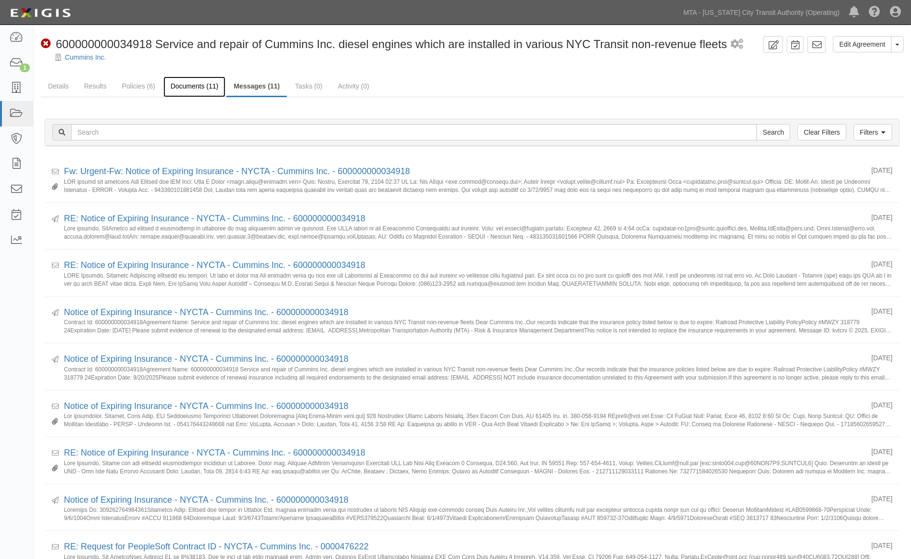
click at [185, 84] on link "Documents (11)" at bounding box center [194, 86] width 63 height 21
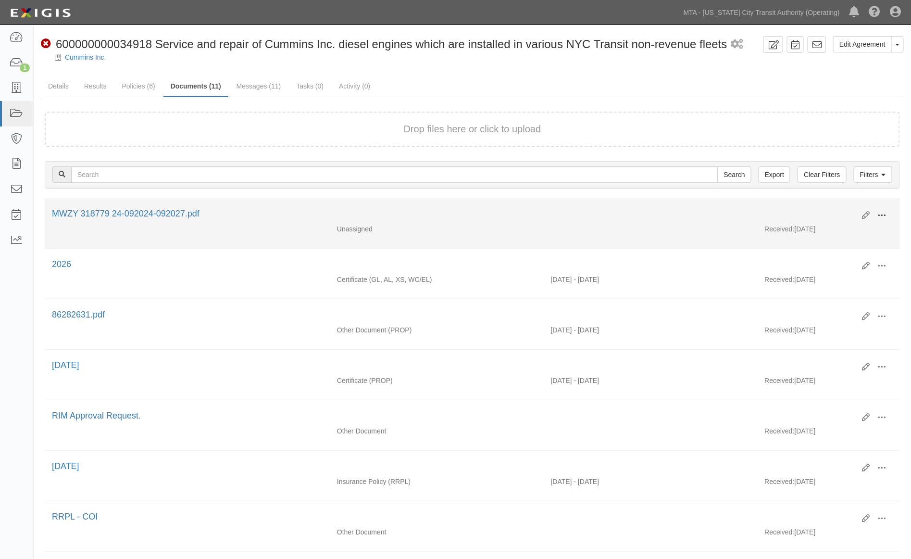
click at [885, 214] on span at bounding box center [882, 215] width 9 height 9
click at [814, 230] on link "View" at bounding box center [836, 229] width 76 height 17
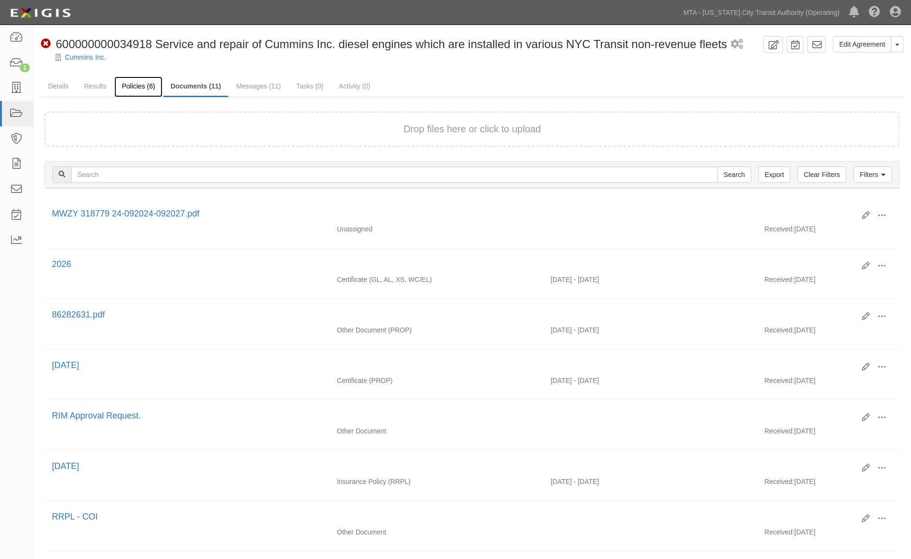
click at [142, 89] on link "Policies (6)" at bounding box center [138, 86] width 48 height 21
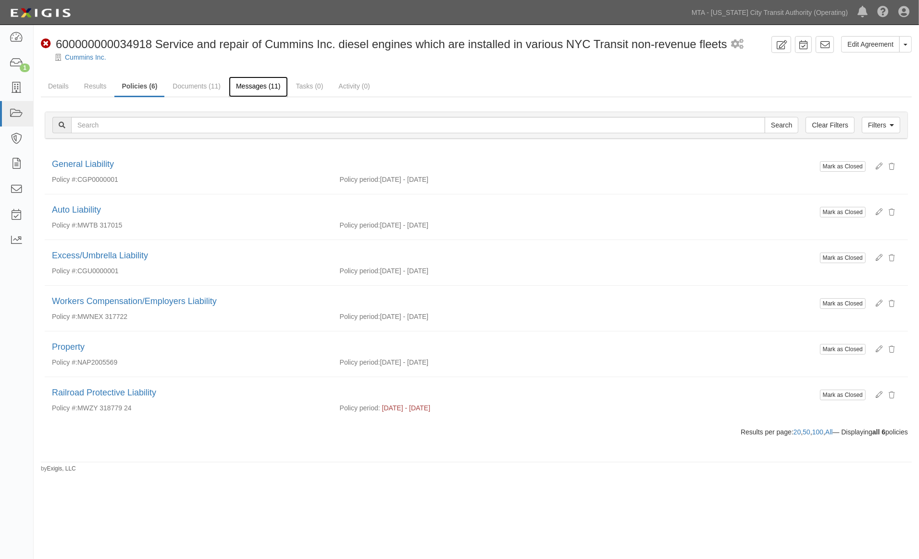
click at [244, 85] on link "Messages (11)" at bounding box center [258, 86] width 59 height 21
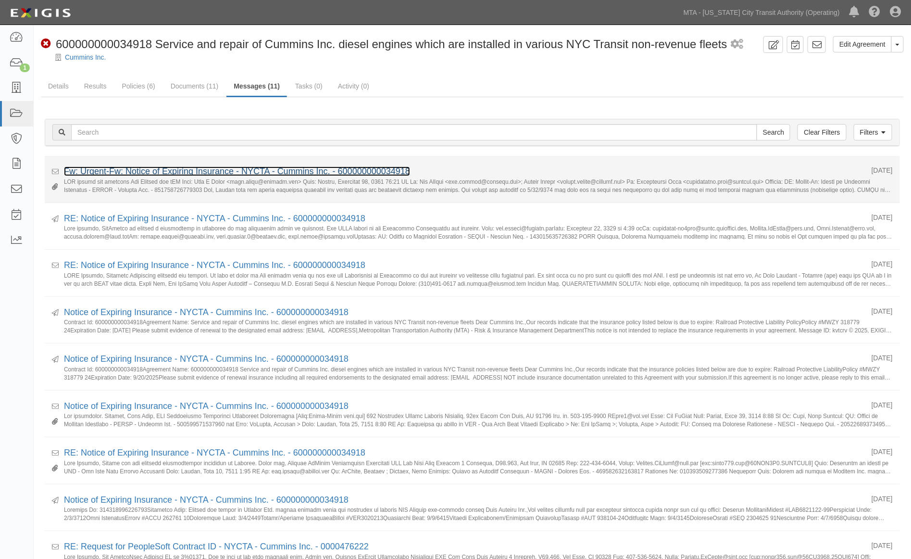
click at [171, 170] on link "Fw: Urgent-Fw: Notice of Expiring Insurance - NYCTA - Cummins Inc. - 6000000000…" at bounding box center [237, 171] width 346 height 10
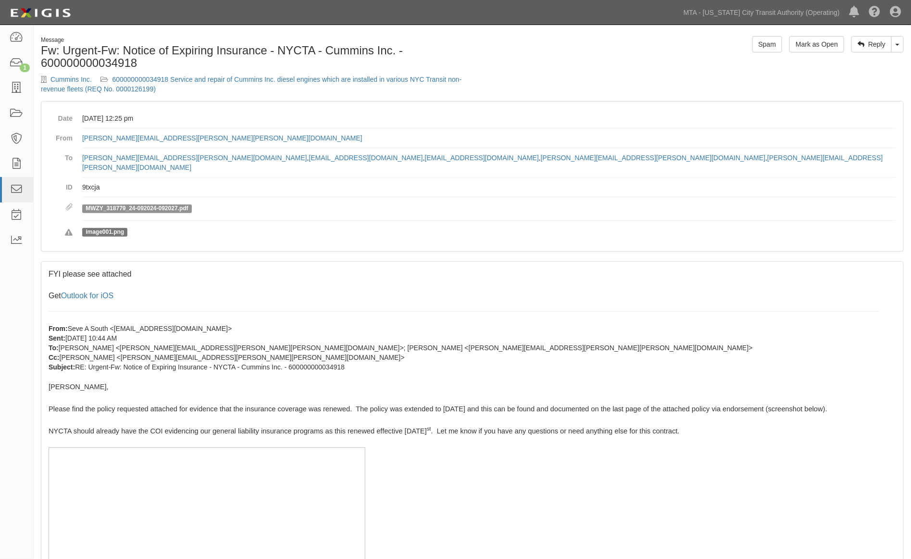
click at [189, 204] on span "MWZY_318779_24-092024-092027.pdf" at bounding box center [137, 208] width 110 height 9
click at [178, 205] on link "MWZY_318779_24-092024-092027.pdf" at bounding box center [137, 208] width 102 height 7
click at [897, 45] on link "Toggle Dropdown" at bounding box center [897, 44] width 13 height 16
click at [853, 61] on link "Reply All" at bounding box center [865, 62] width 76 height 13
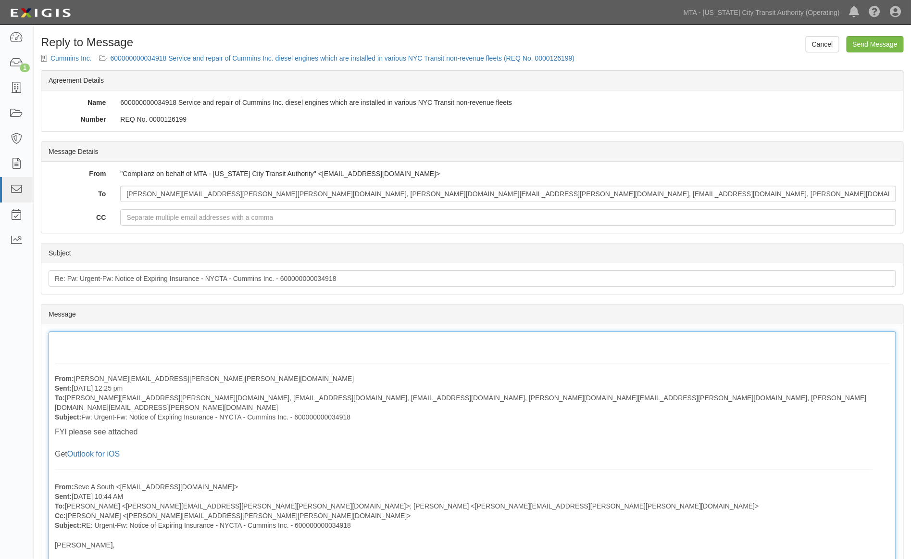
click at [892, 45] on input "Send Message" at bounding box center [875, 44] width 57 height 16
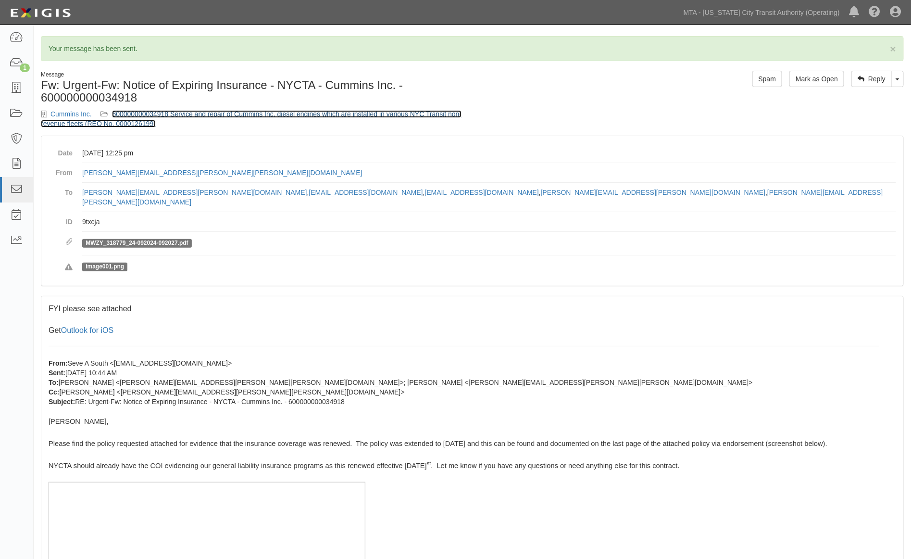
click at [303, 115] on link "600000000034918 Service and repair of Cummins Inc. diesel engines which are ins…" at bounding box center [251, 118] width 421 height 17
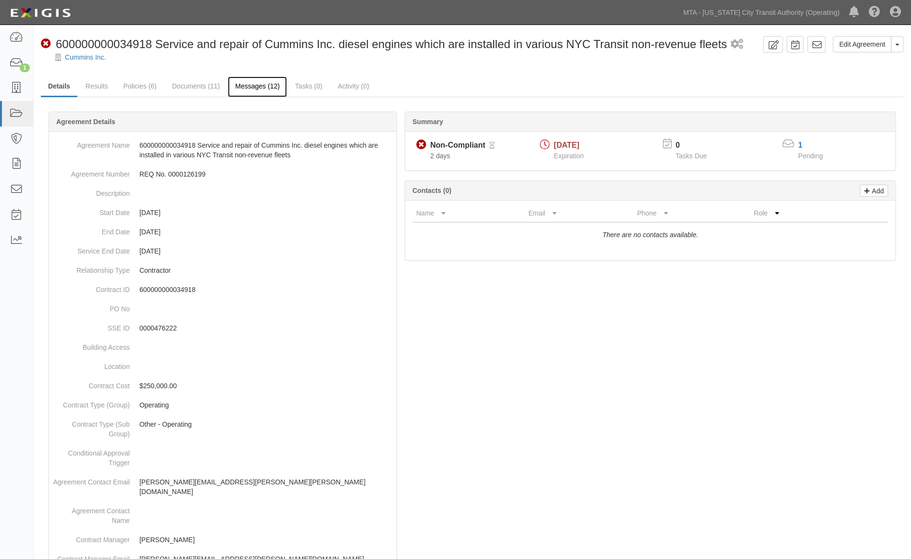
click at [266, 87] on link "Messages (12)" at bounding box center [257, 86] width 59 height 21
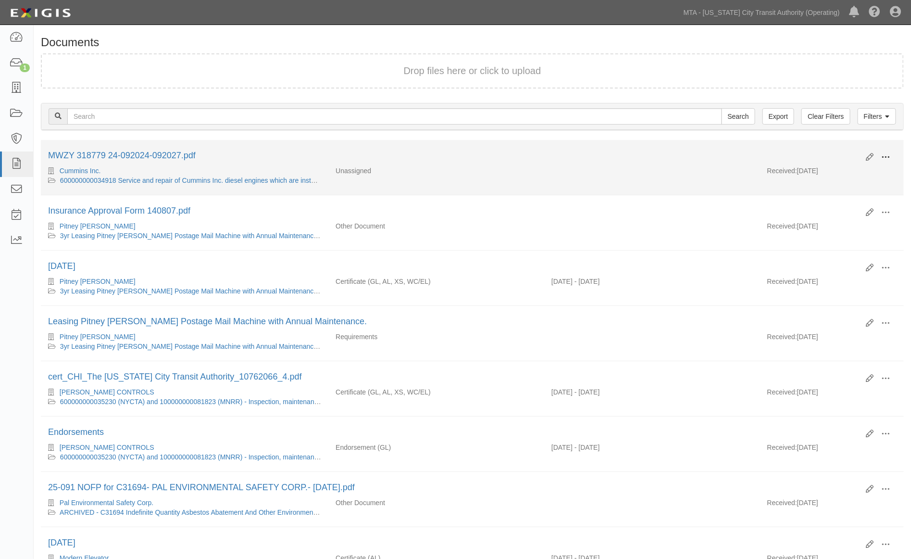
click at [892, 150] on button at bounding box center [885, 158] width 21 height 16
click at [833, 206] on link "Archive" at bounding box center [839, 206] width 76 height 17
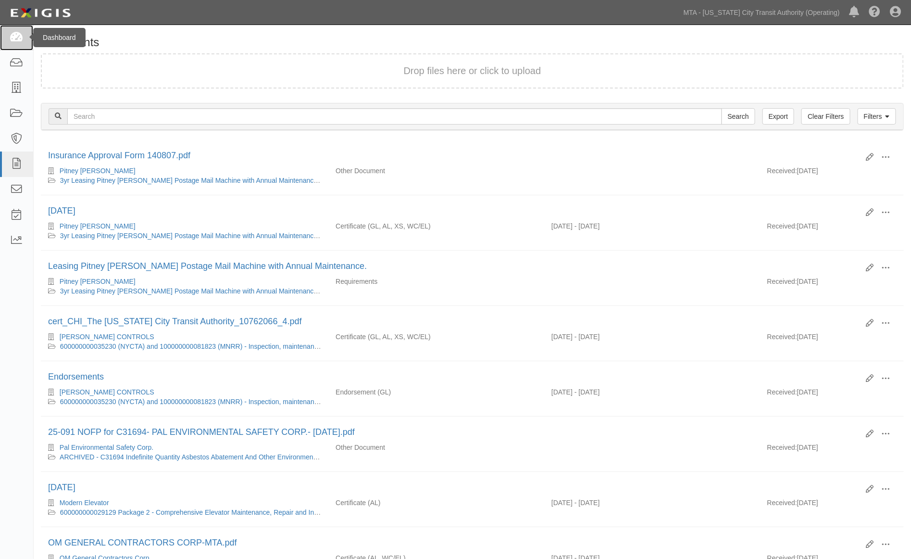
click at [22, 42] on icon at bounding box center [16, 37] width 13 height 11
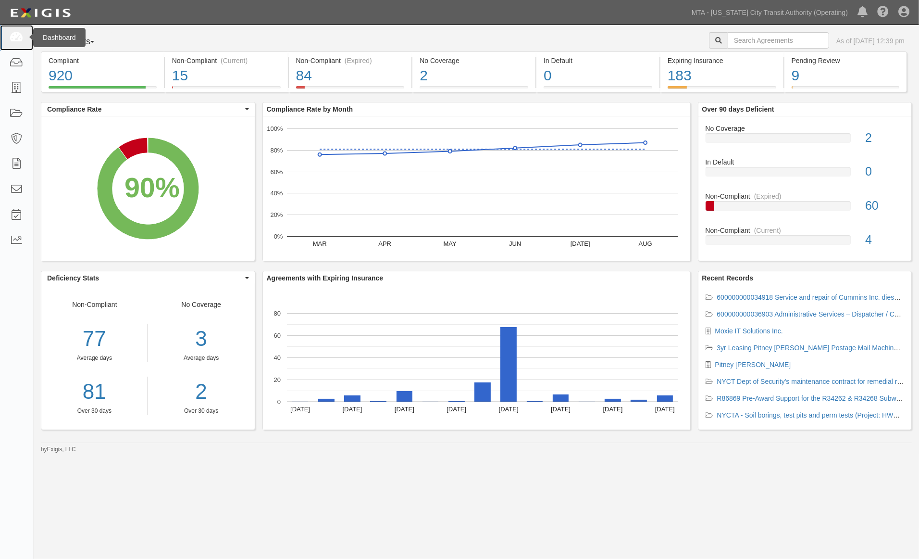
click at [11, 38] on icon at bounding box center [16, 37] width 13 height 11
